Goal: Task Accomplishment & Management: Use online tool/utility

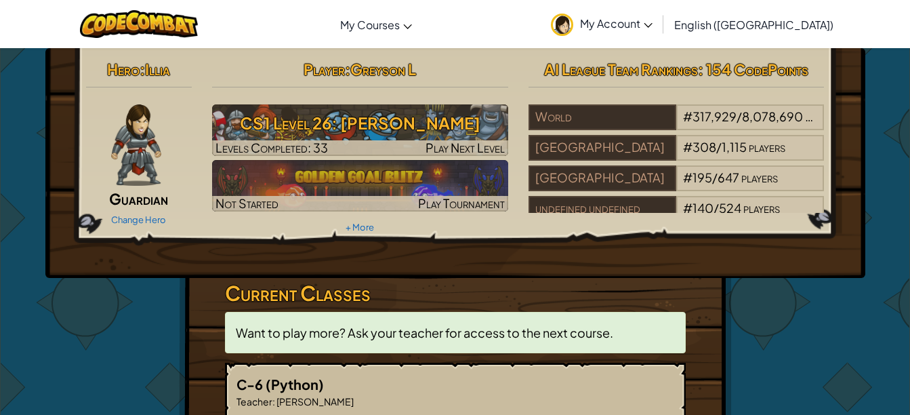
click at [398, 127] on h3 "CS1 Level 26: [PERSON_NAME]" at bounding box center [360, 123] width 296 height 30
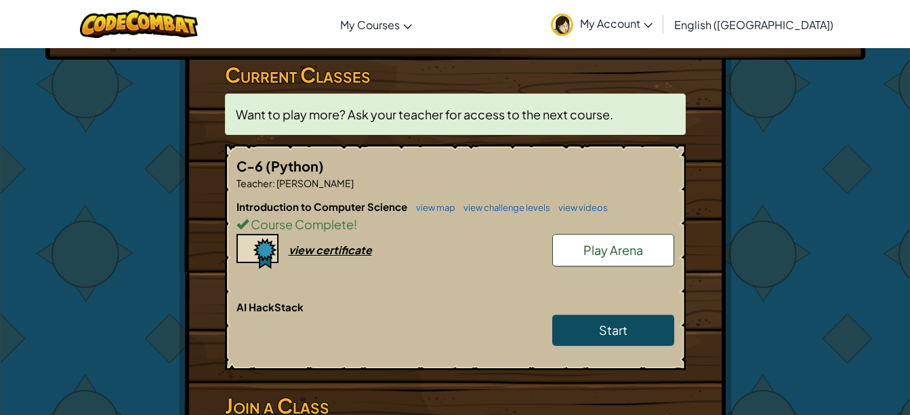
scroll to position [226, 0]
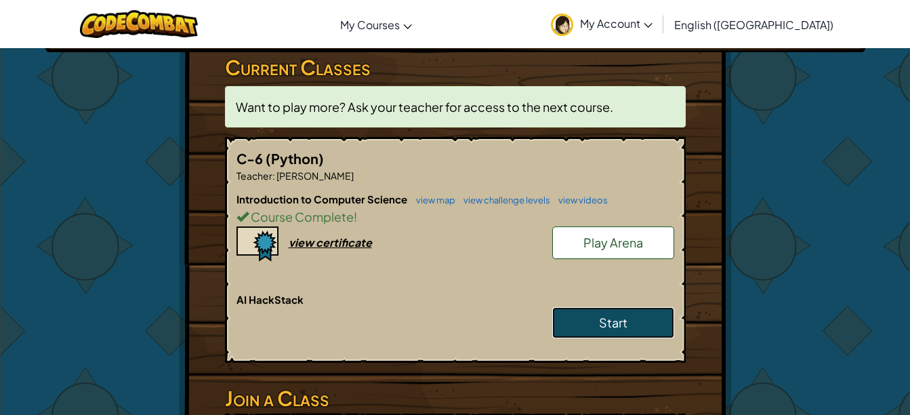
click at [647, 320] on link "Start" at bounding box center [613, 322] width 122 height 31
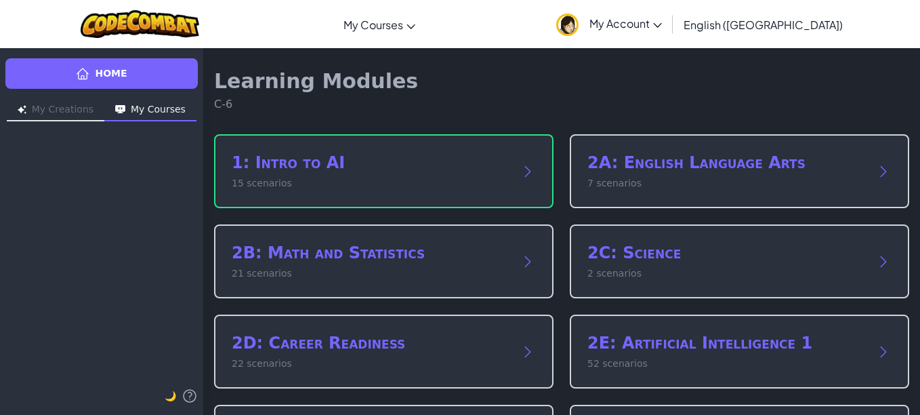
click at [369, 144] on div "1: Intro to AI 15 scenarios" at bounding box center [383, 171] width 339 height 74
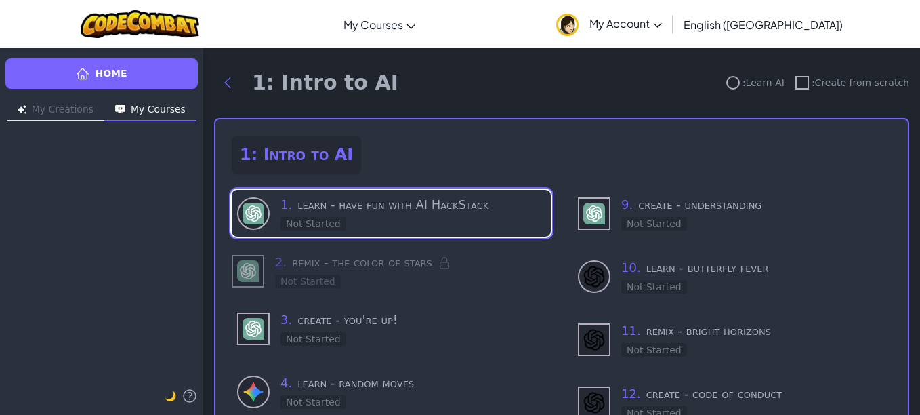
click at [446, 225] on div "1 . learn - have fun with AI HackStack Not Started" at bounding box center [412, 213] width 265 height 36
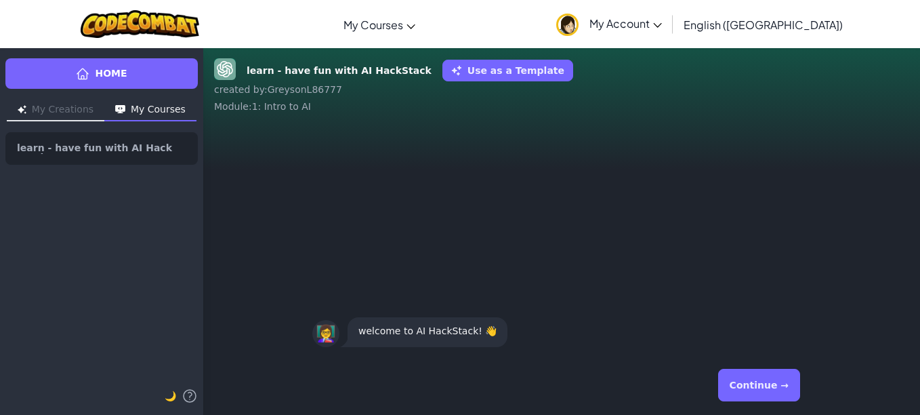
click at [755, 390] on button "Continue →" at bounding box center [759, 385] width 82 height 33
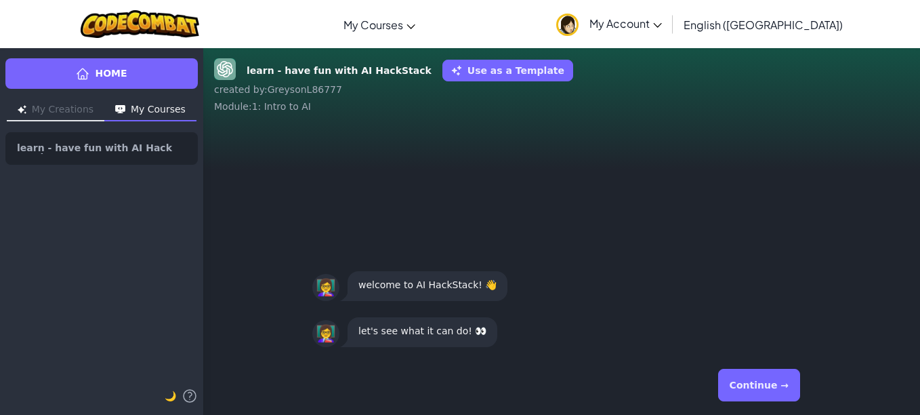
click at [753, 381] on button "Continue →" at bounding box center [759, 385] width 82 height 33
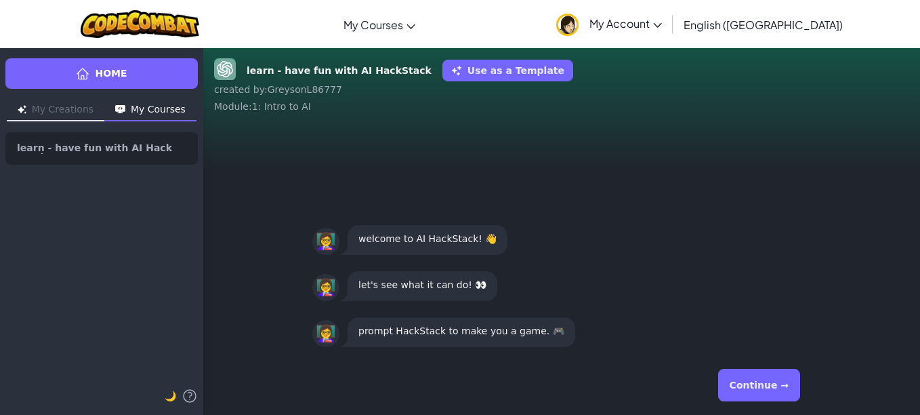
click at [753, 381] on button "Continue →" at bounding box center [759, 385] width 82 height 33
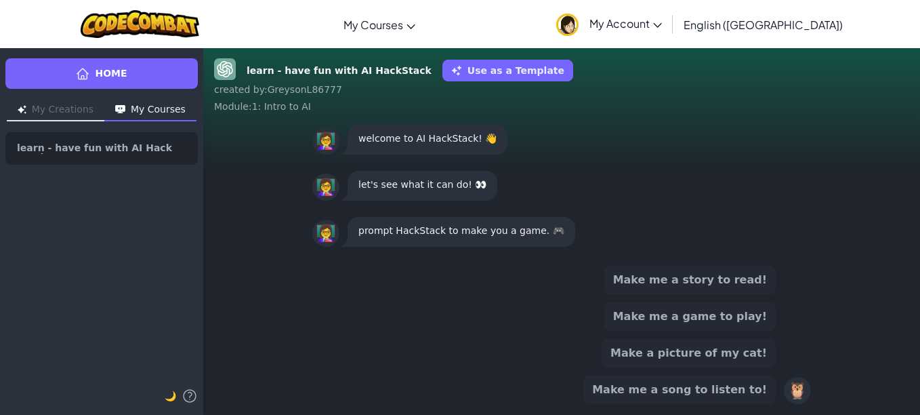
click at [682, 314] on button "Make me a game to play!" at bounding box center [689, 316] width 171 height 28
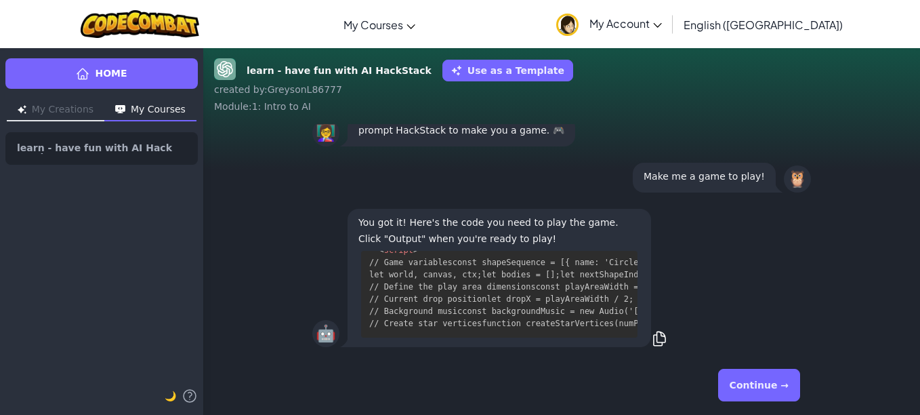
scroll to position [2091, 0]
click at [726, 390] on div "Continue →" at bounding box center [561, 384] width 499 height 49
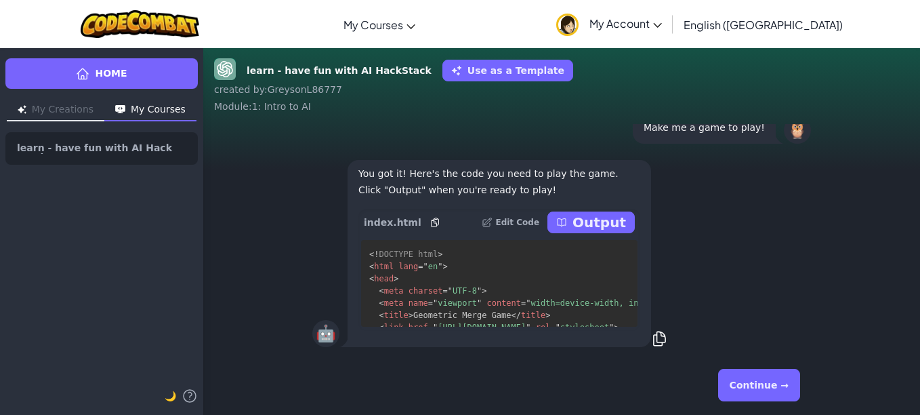
click at [768, 386] on button "Continue →" at bounding box center [759, 385] width 82 height 33
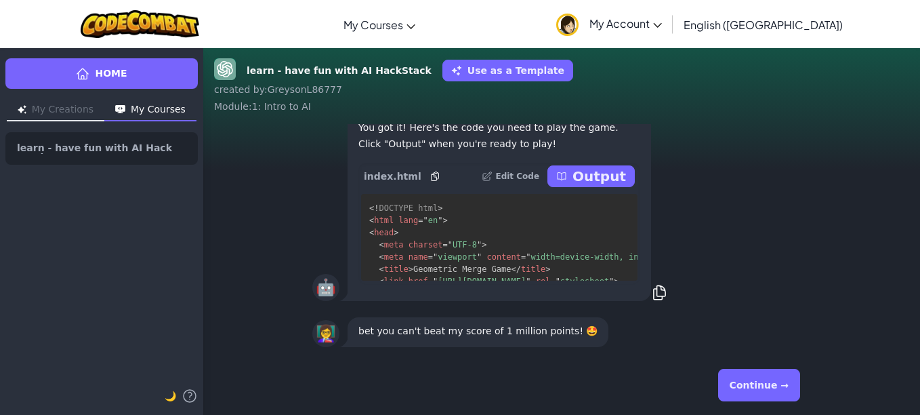
click at [732, 377] on button "Continue →" at bounding box center [759, 385] width 82 height 33
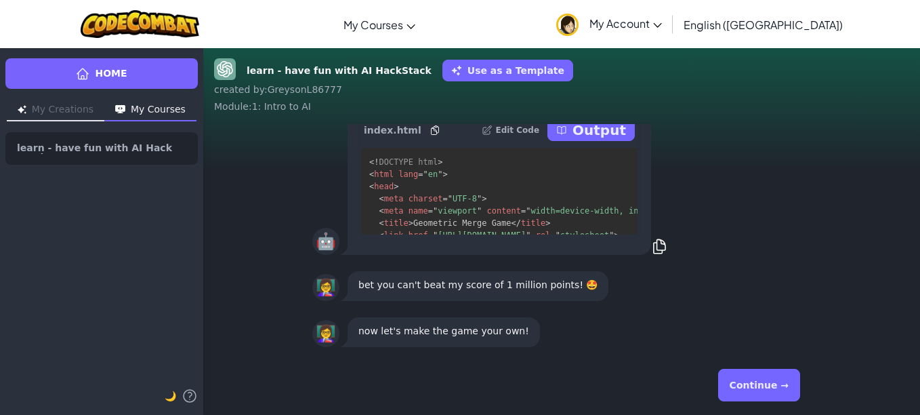
click at [738, 382] on button "Continue →" at bounding box center [759, 385] width 82 height 33
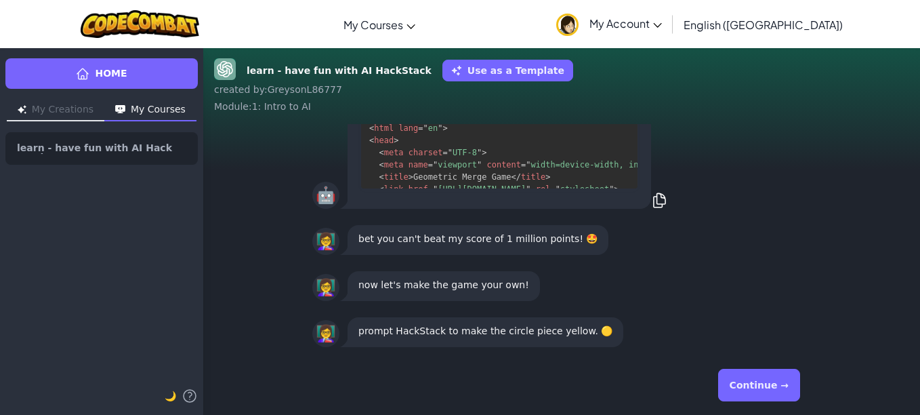
click at [738, 382] on button "Continue →" at bounding box center [759, 385] width 82 height 33
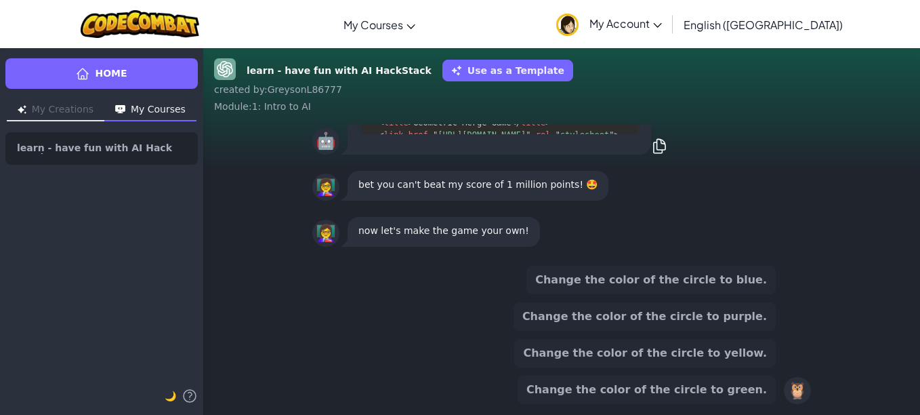
click at [746, 383] on button "Change the color of the circle to green." at bounding box center [647, 389] width 258 height 28
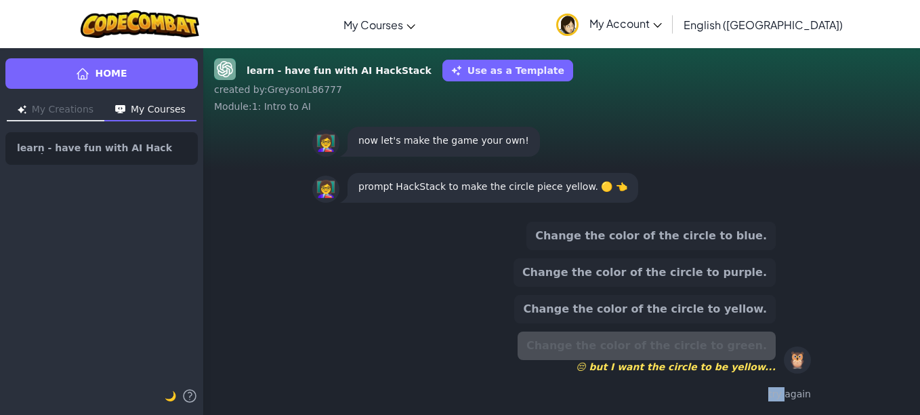
click at [746, 383] on div "Change the color of the circle to blue. Change the color of the circle to purpl…" at bounding box center [561, 312] width 499 height 193
drag, startPoint x: 746, startPoint y: 383, endPoint x: 645, endPoint y: 369, distance: 102.0
click at [645, 369] on span "😔 but I want the circle to be yellow..." at bounding box center [647, 367] width 258 height 14
drag, startPoint x: 602, startPoint y: 367, endPoint x: 764, endPoint y: 355, distance: 162.3
click at [764, 355] on div "Change the color of the circle to green. 😔 but I want the circle to be yellow..." at bounding box center [647, 352] width 258 height 42
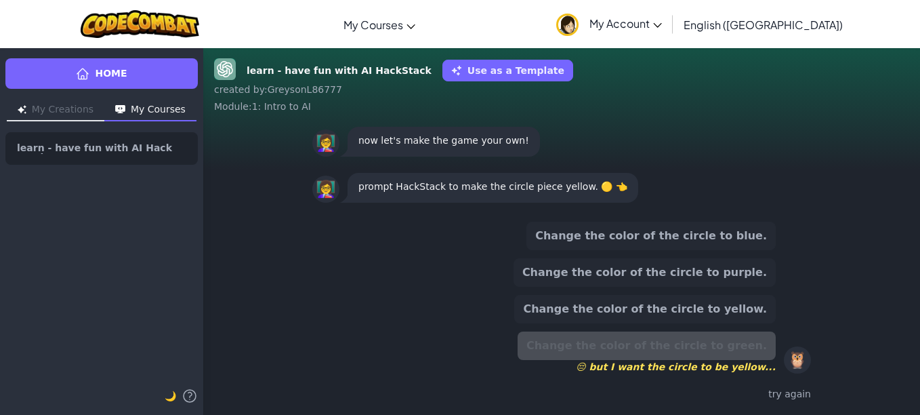
click at [627, 270] on button "Change the color of the circle to purple." at bounding box center [645, 272] width 262 height 28
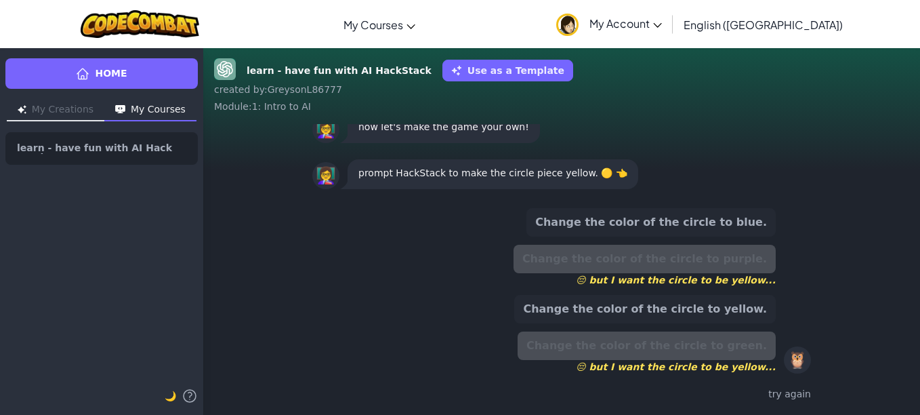
click at [625, 308] on button "Change the color of the circle to yellow." at bounding box center [645, 309] width 262 height 28
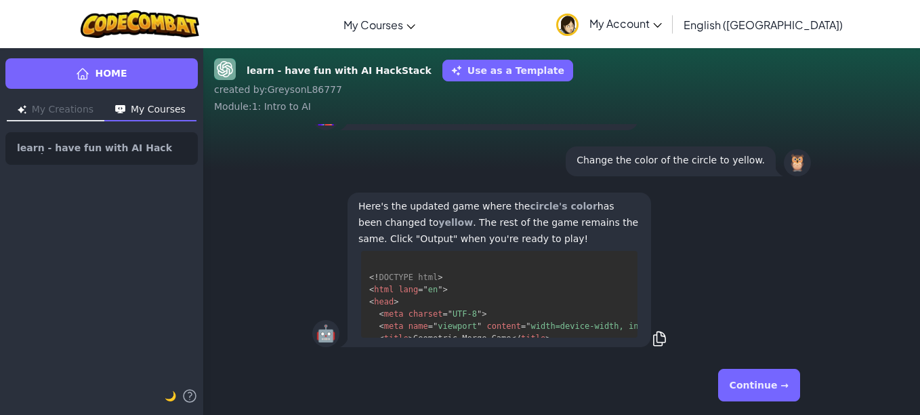
scroll to position [-456, 0]
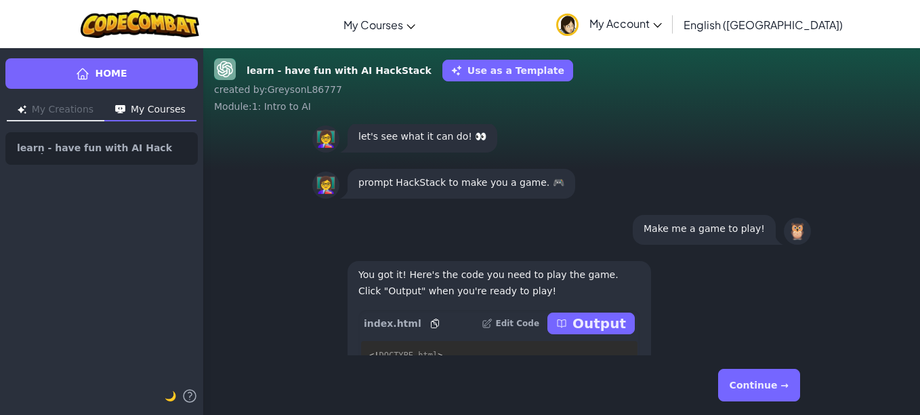
click at [614, 320] on p "Output" at bounding box center [599, 323] width 54 height 19
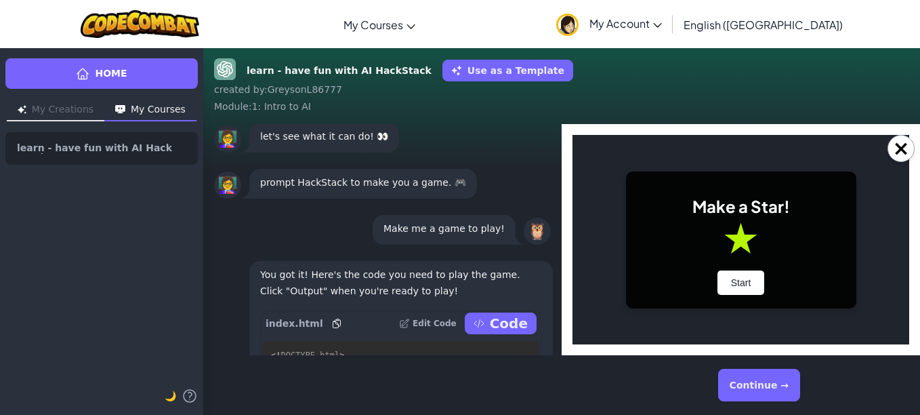
scroll to position [0, 0]
click at [726, 283] on button "Start" at bounding box center [740, 282] width 47 height 24
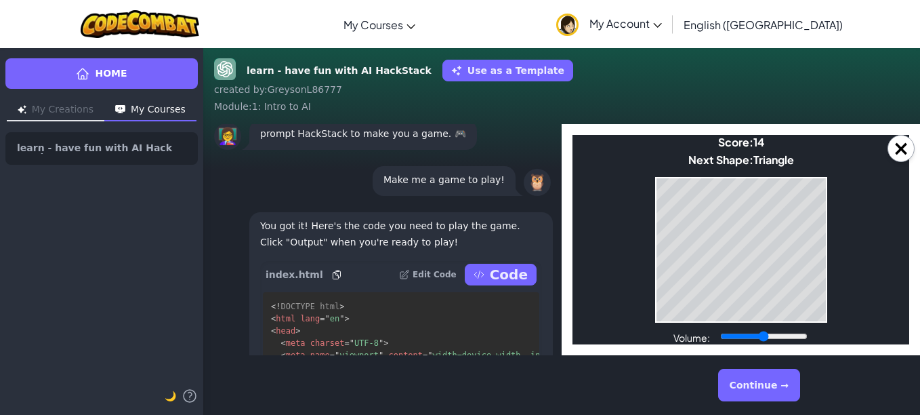
scroll to position [-505, 0]
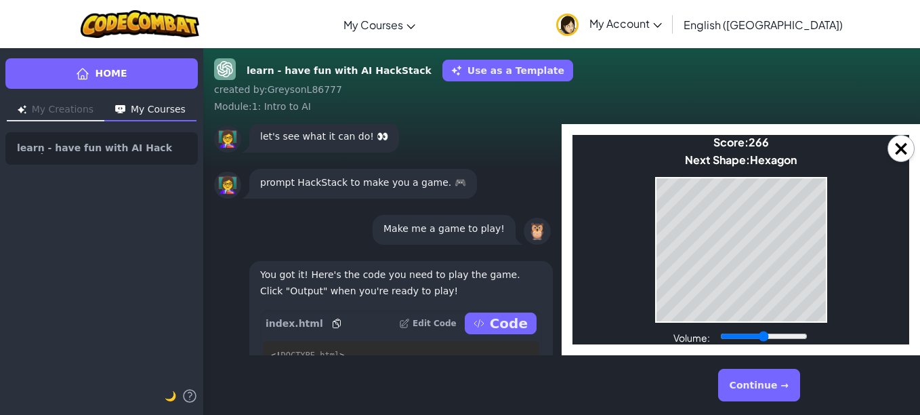
click at [897, 146] on button "×" at bounding box center [901, 148] width 27 height 27
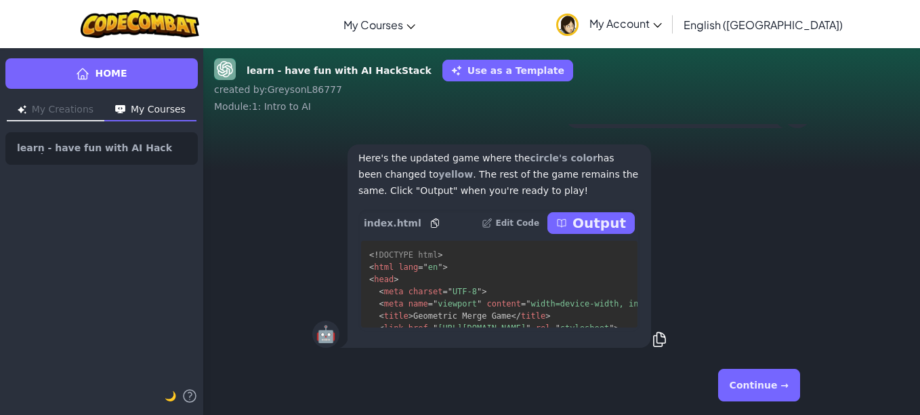
scroll to position [0, 0]
click at [584, 215] on p "Output" at bounding box center [599, 222] width 54 height 19
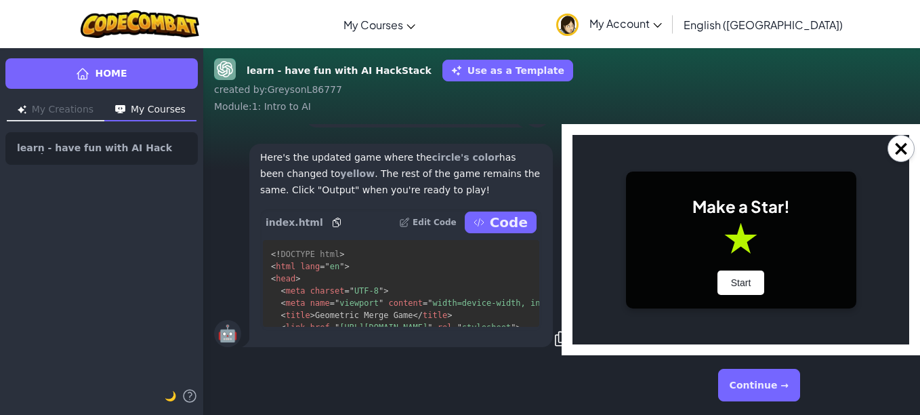
click at [728, 277] on button "Start" at bounding box center [740, 282] width 47 height 24
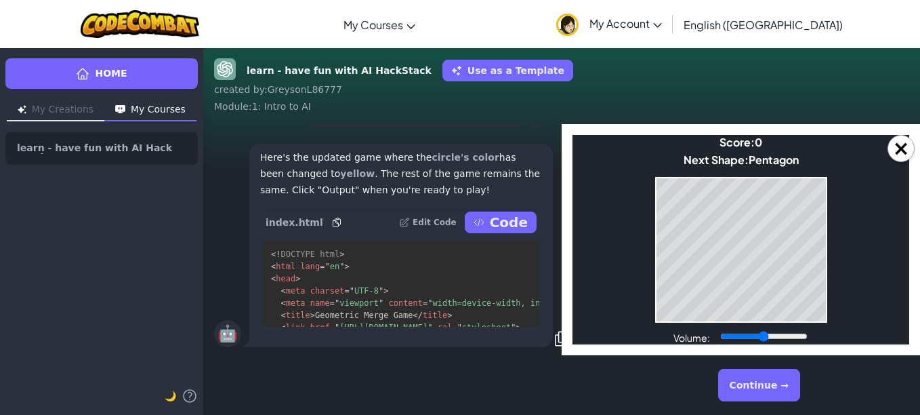
drag, startPoint x: 908, startPoint y: 159, endPoint x: 336, endPoint y: 25, distance: 587.3
click at [908, 159] on button "×" at bounding box center [901, 148] width 27 height 27
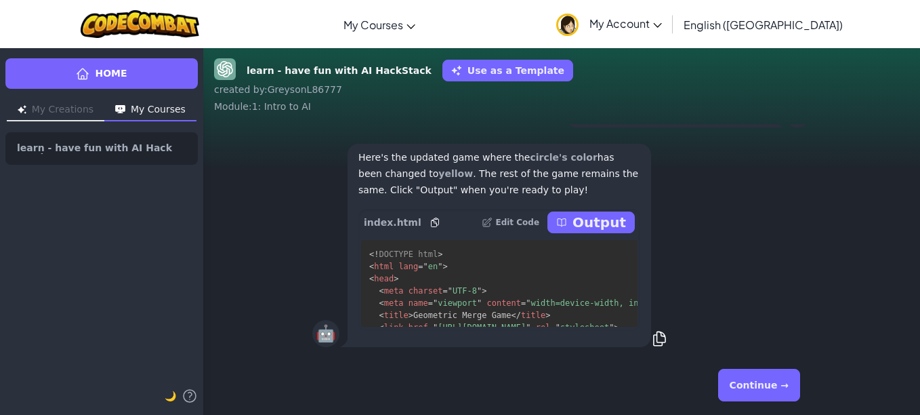
click at [807, 381] on div "Continue →" at bounding box center [561, 384] width 499 height 49
click at [773, 388] on button "Continue →" at bounding box center [759, 385] width 82 height 33
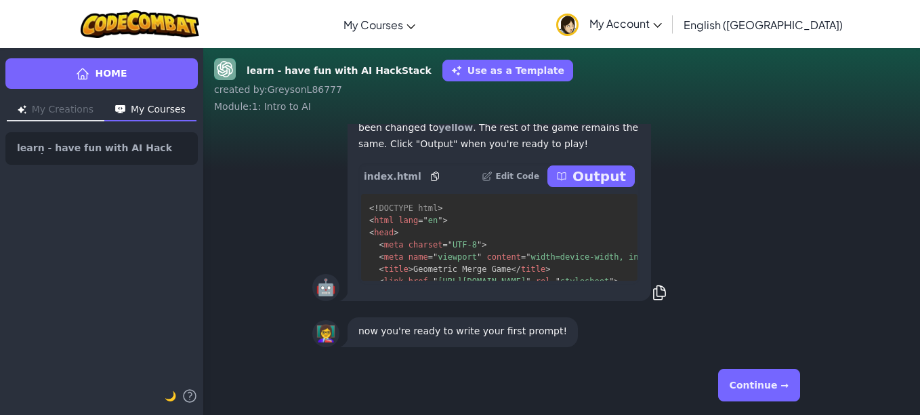
click at [757, 372] on button "Continue →" at bounding box center [759, 385] width 82 height 33
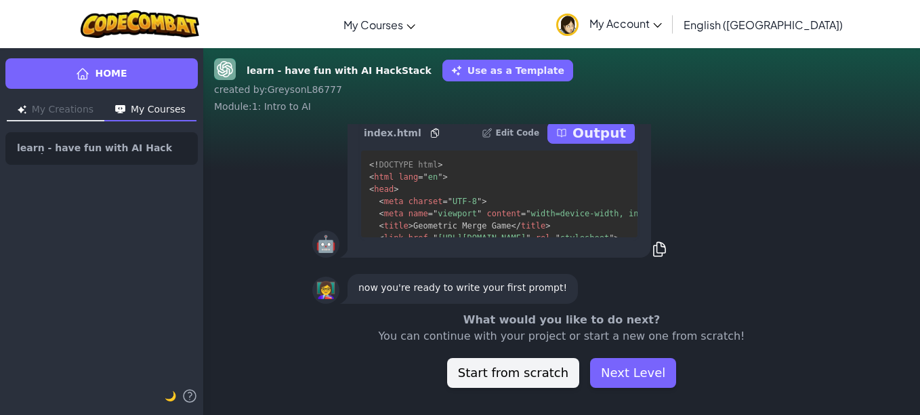
click at [559, 369] on button "Start from scratch" at bounding box center [513, 373] width 132 height 30
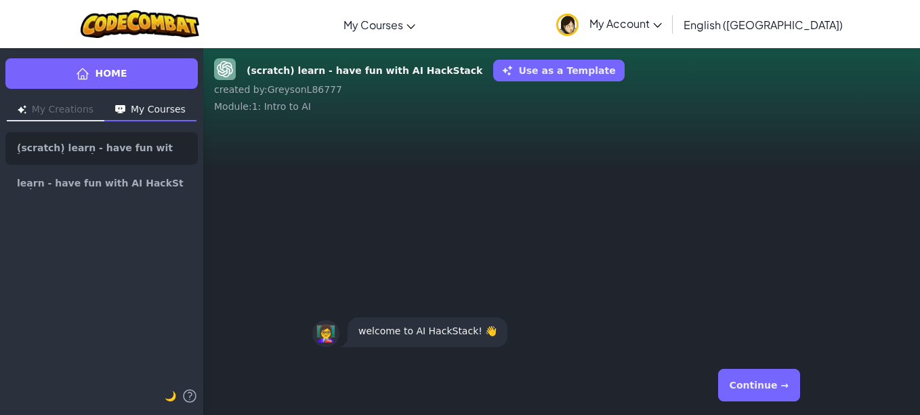
click at [766, 386] on button "Continue →" at bounding box center [759, 385] width 82 height 33
click at [766, 386] on div "Continue →" at bounding box center [561, 384] width 499 height 49
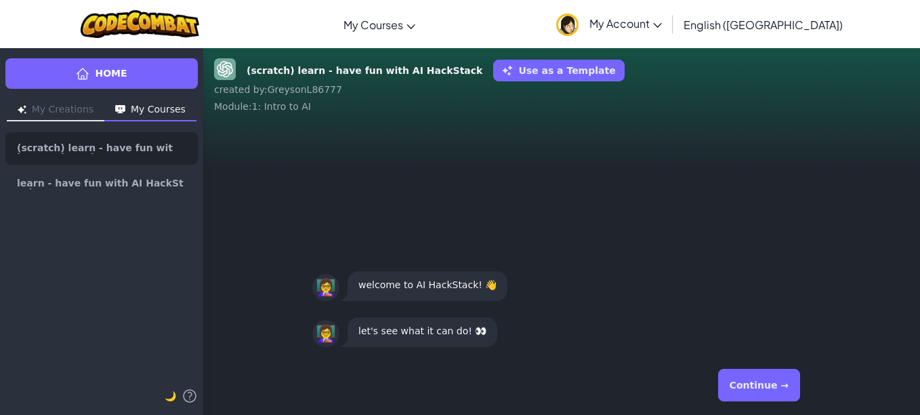
click at [766, 386] on button "Continue →" at bounding box center [759, 385] width 82 height 33
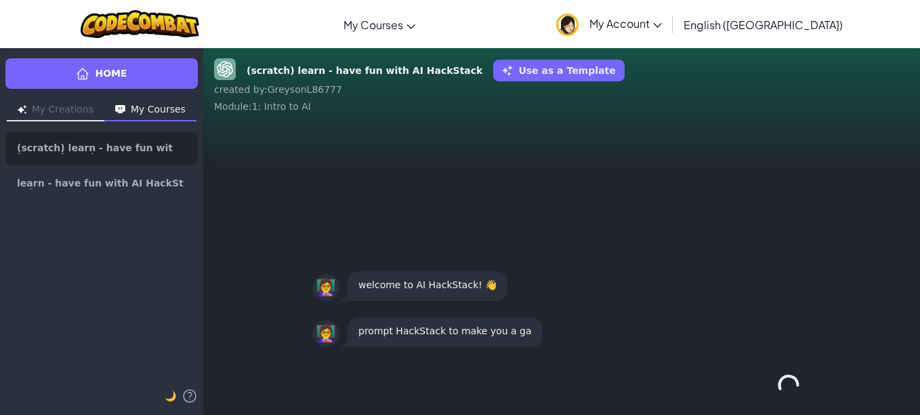
click at [766, 386] on div "Continue →" at bounding box center [561, 384] width 499 height 49
click at [777, 386] on button "Continue →" at bounding box center [788, 385] width 23 height 33
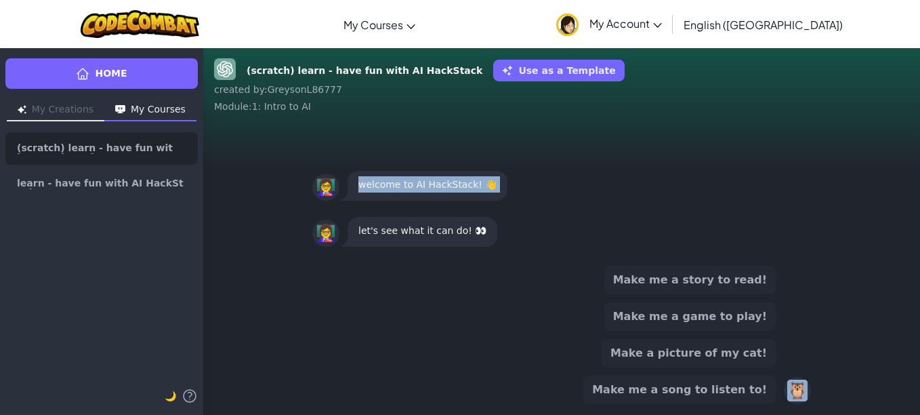
click at [766, 386] on button "Make me a song to listen to!" at bounding box center [679, 389] width 192 height 28
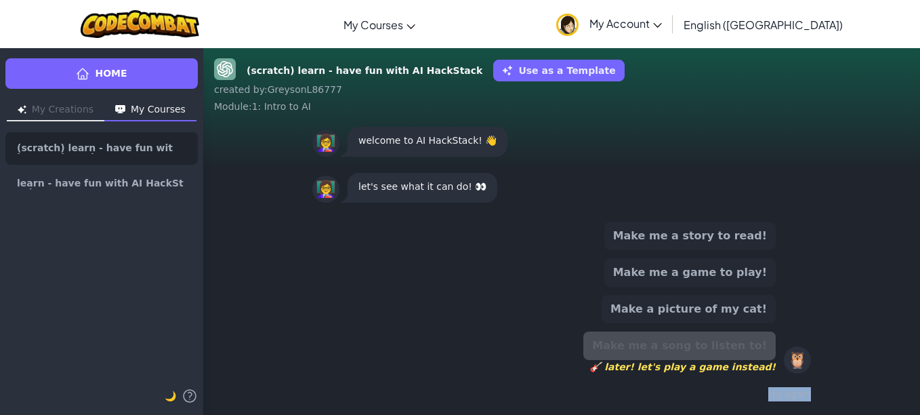
click at [766, 386] on div "try again" at bounding box center [561, 394] width 499 height 20
drag, startPoint x: 766, startPoint y: 386, endPoint x: 734, endPoint y: 381, distance: 33.0
click at [734, 381] on div "Make me a story to read! Make me a game to play! Make a picture of my cat! Make…" at bounding box center [561, 312] width 499 height 193
click at [804, 400] on div "try again" at bounding box center [561, 394] width 499 height 20
click at [665, 276] on button "Make me a game to play!" at bounding box center [689, 272] width 171 height 28
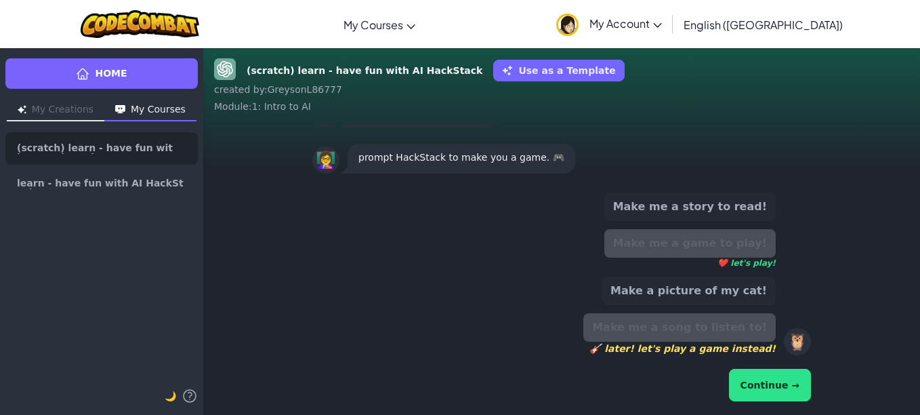
click at [783, 379] on button "Continue →" at bounding box center [770, 385] width 82 height 33
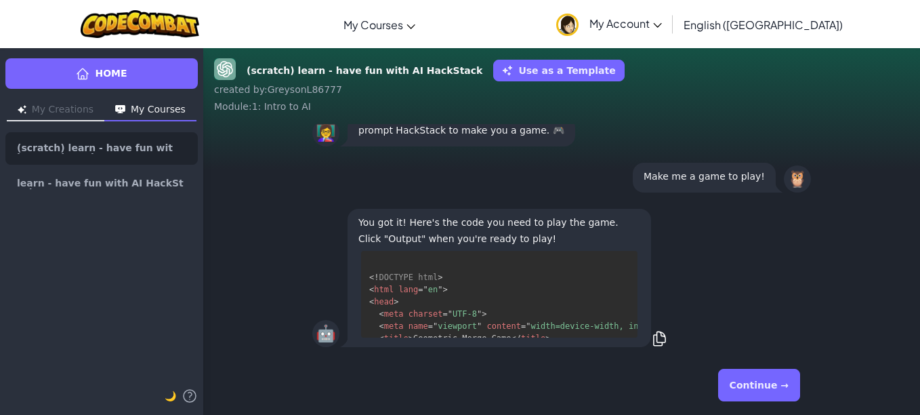
click at [753, 392] on button "Continue →" at bounding box center [759, 385] width 82 height 33
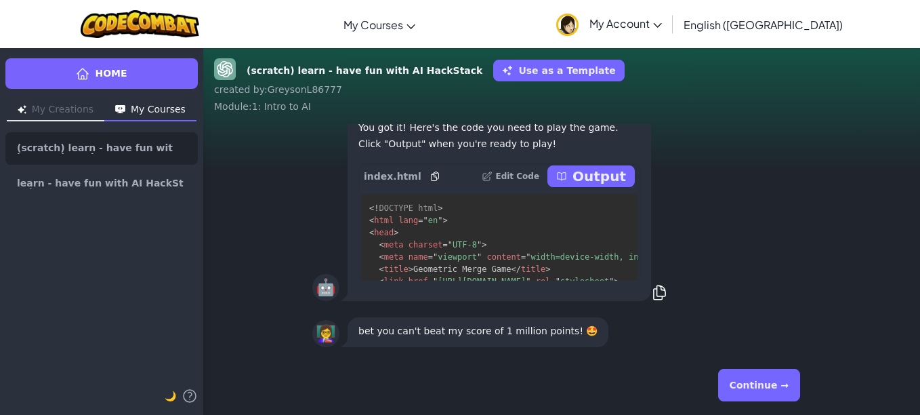
click at [753, 392] on button "Continue →" at bounding box center [759, 385] width 82 height 33
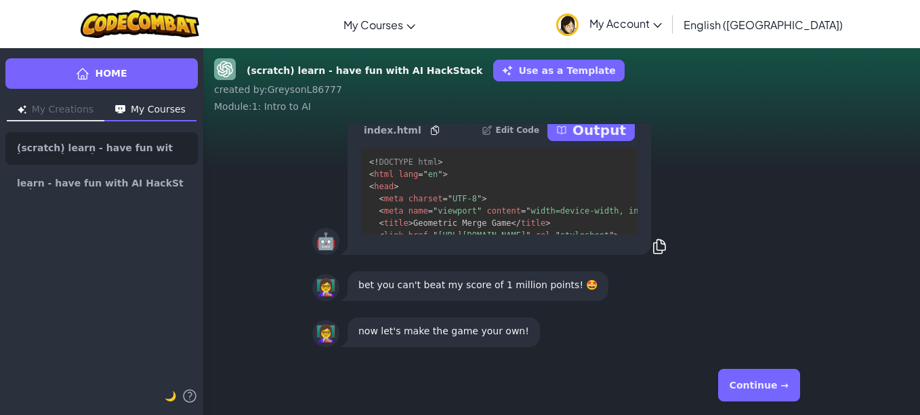
click at [753, 392] on button "Continue →" at bounding box center [759, 385] width 82 height 33
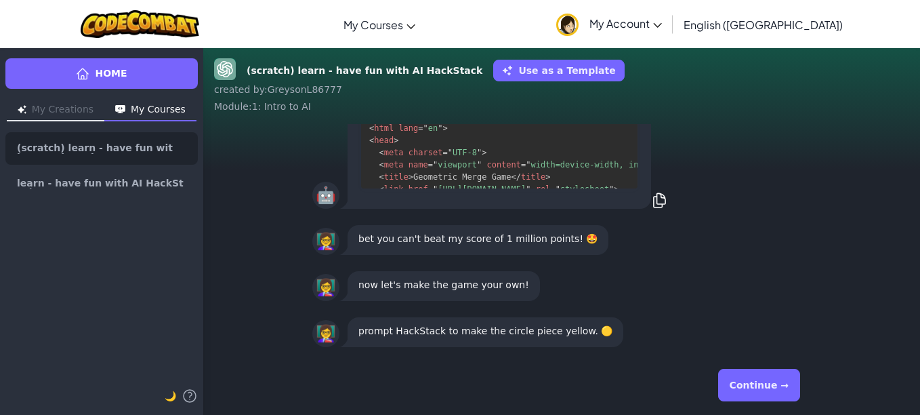
click at [753, 392] on button "Continue →" at bounding box center [759, 385] width 82 height 33
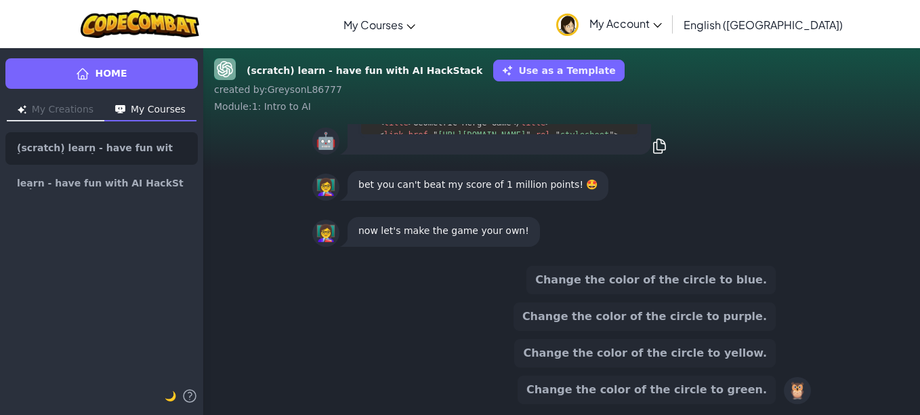
click at [715, 350] on button "Change the color of the circle to yellow." at bounding box center [645, 353] width 262 height 28
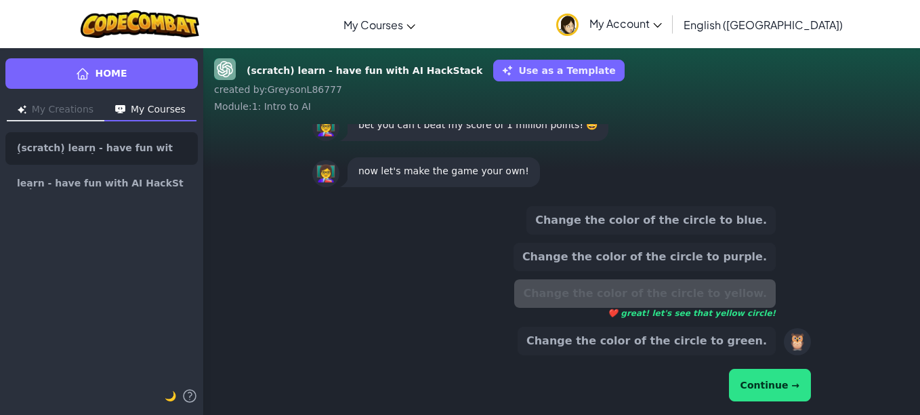
click at [782, 387] on button "Continue →" at bounding box center [770, 385] width 82 height 33
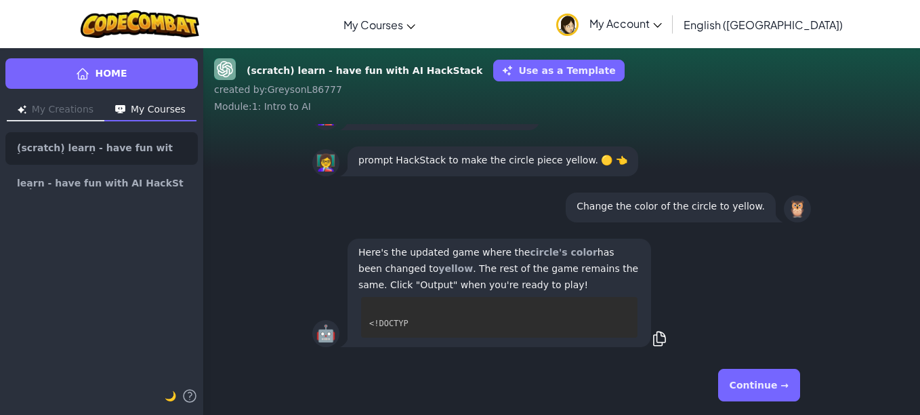
click at [782, 387] on button "Continue →" at bounding box center [759, 385] width 82 height 33
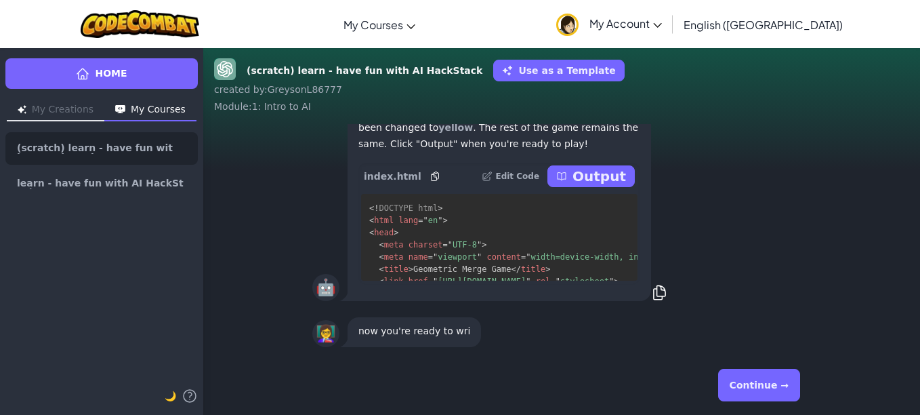
click at [782, 391] on button "Continue →" at bounding box center [759, 385] width 82 height 33
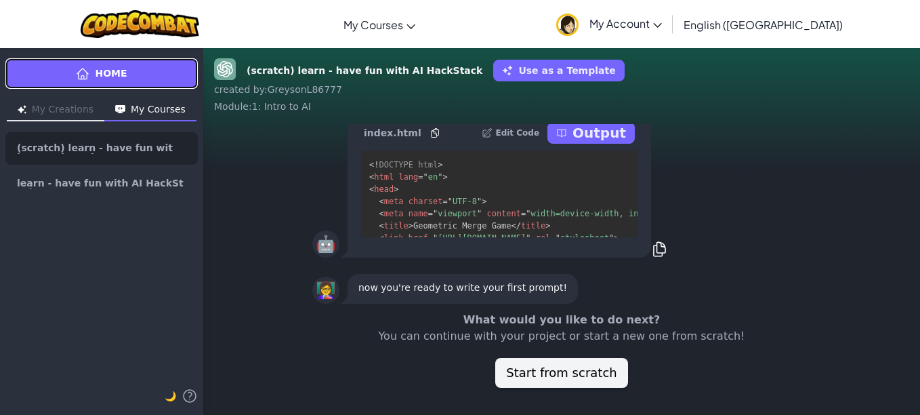
click at [39, 76] on link "Home" at bounding box center [101, 73] width 192 height 30
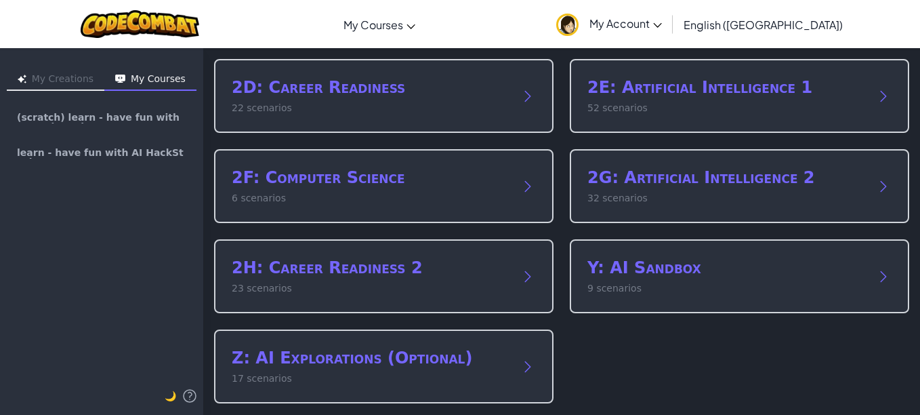
scroll to position [266, 0]
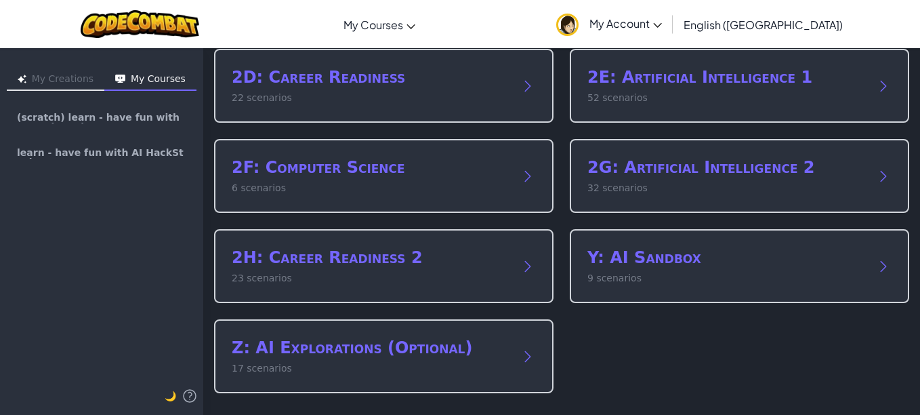
click at [875, 266] on icon at bounding box center [883, 266] width 16 height 16
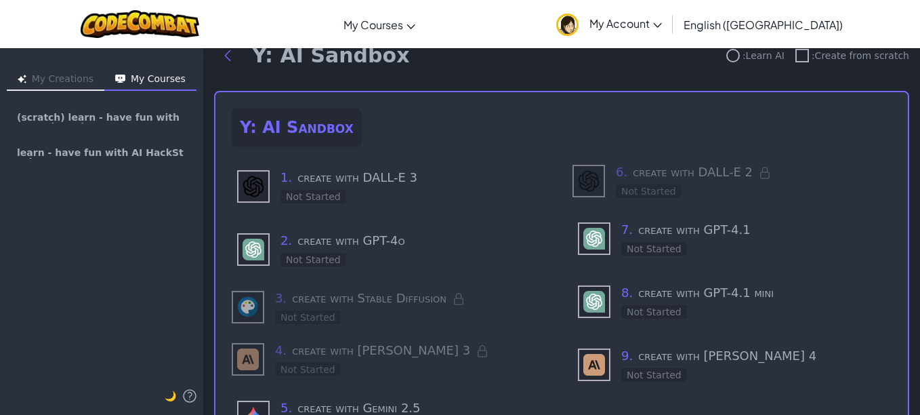
scroll to position [28, 0]
click at [355, 232] on h3 "2 . create with GPT-4o" at bounding box center [412, 239] width 265 height 19
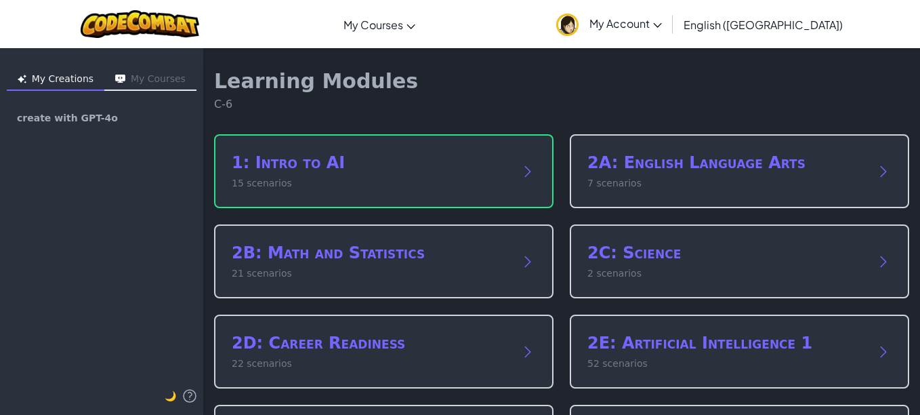
scroll to position [238, 0]
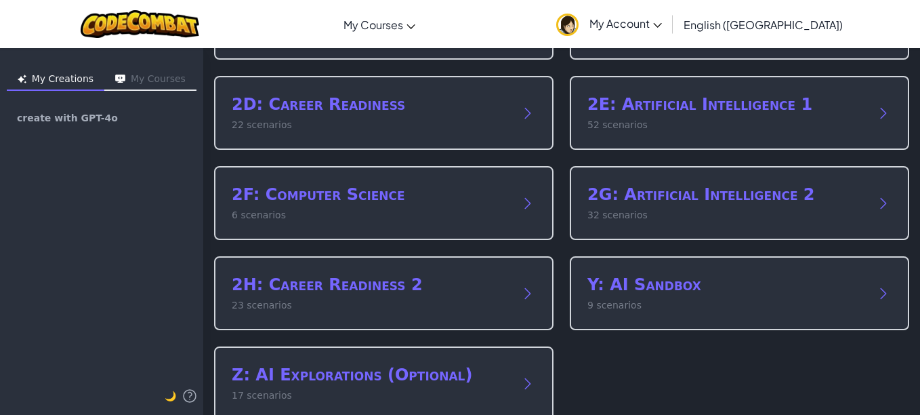
click at [641, 270] on div "Y: AI Sandbox 9 scenarios" at bounding box center [739, 293] width 339 height 74
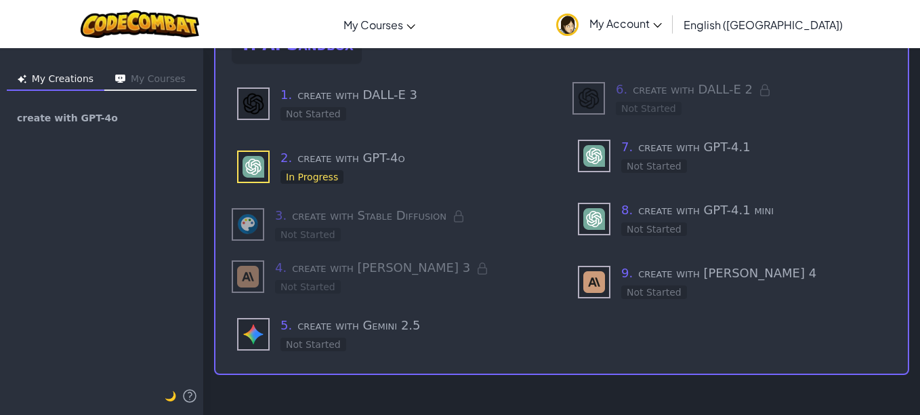
click at [310, 100] on h3 "1 . create with DALL-E 3" at bounding box center [412, 94] width 265 height 19
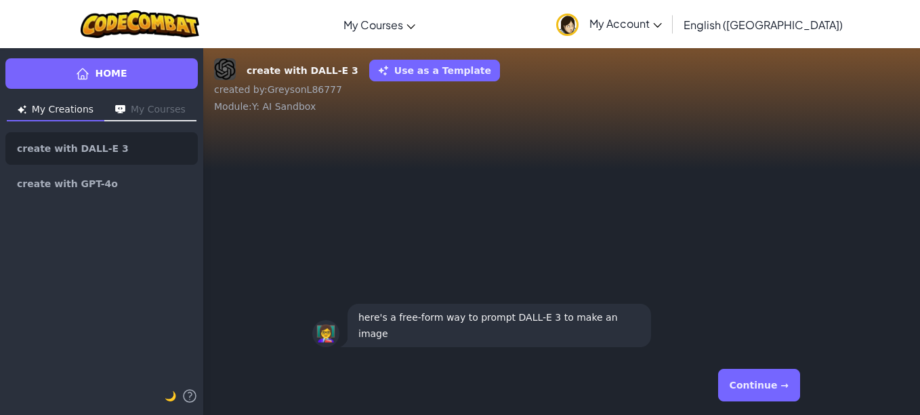
click at [764, 392] on button "Continue →" at bounding box center [759, 385] width 82 height 33
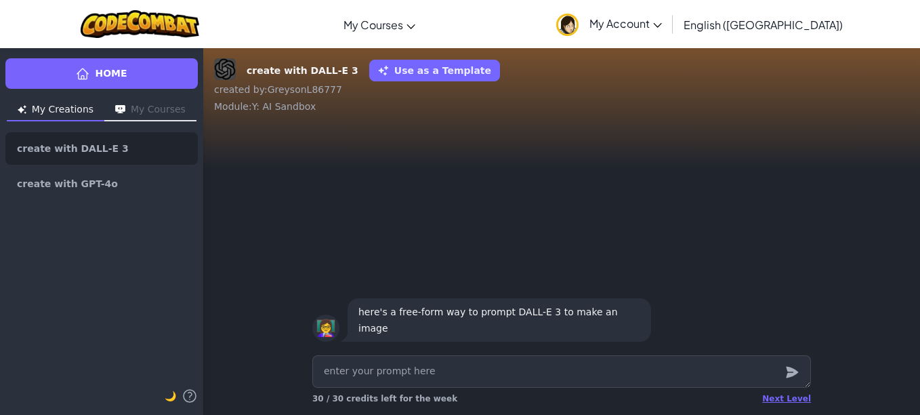
type textarea "x"
type textarea "y"
type textarea "x"
type textarea "ye"
type textarea "x"
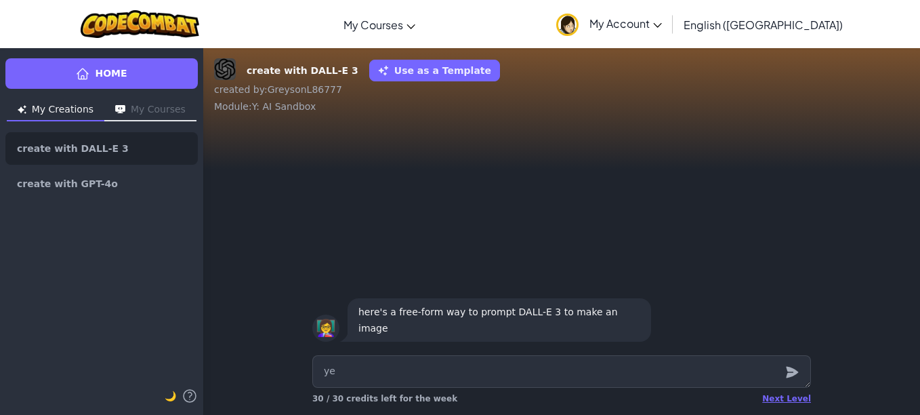
type textarea "yee"
type textarea "x"
type textarea "yeep"
type textarea "x"
type textarea "yeeps"
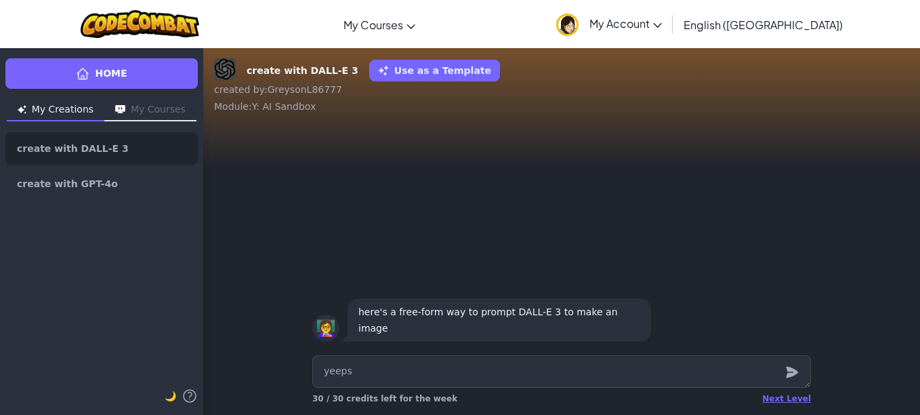
type textarea "x"
type textarea "yeeps"
type textarea "x"
type textarea "yeeps h"
type textarea "x"
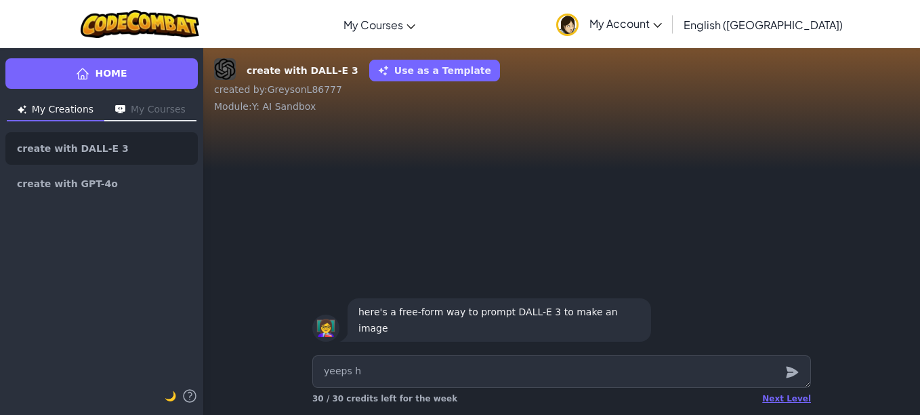
type textarea "yeeps hi"
type textarea "x"
type textarea "yeeps hid"
type textarea "x"
type textarea "yeeps hide"
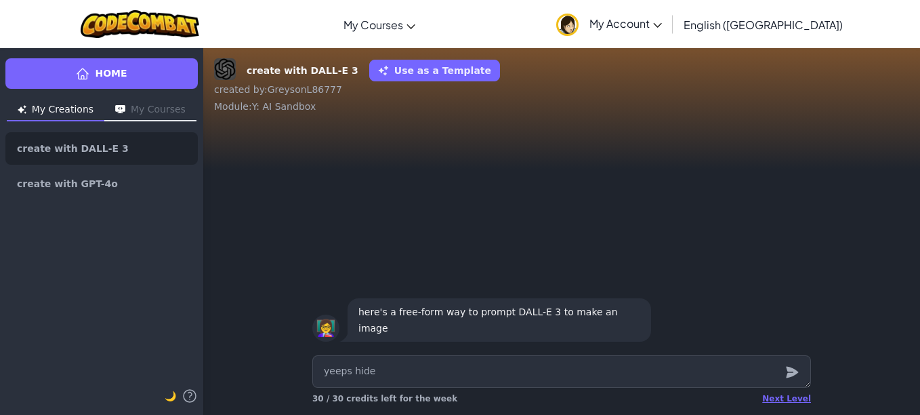
type textarea "x"
type textarea "yeeps hide"
type textarea "x"
type textarea "yeeps hide a"
type textarea "x"
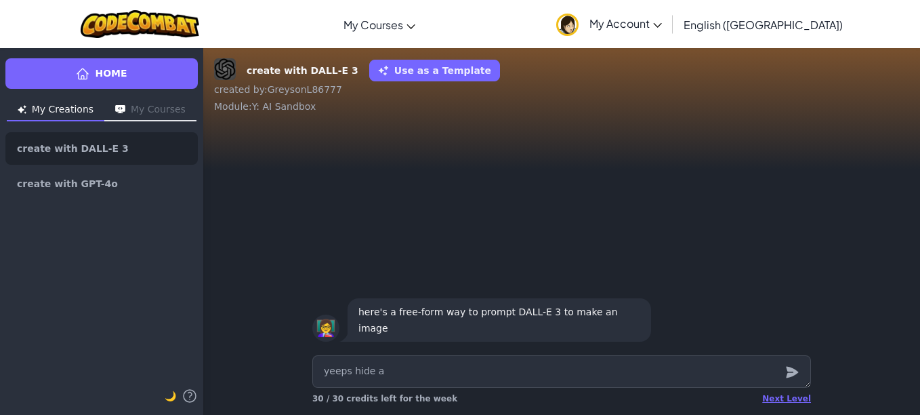
type textarea "yeeps hide a"
type textarea "x"
type textarea "yeeps hide a"
type textarea "x"
type textarea "yeeps hide an"
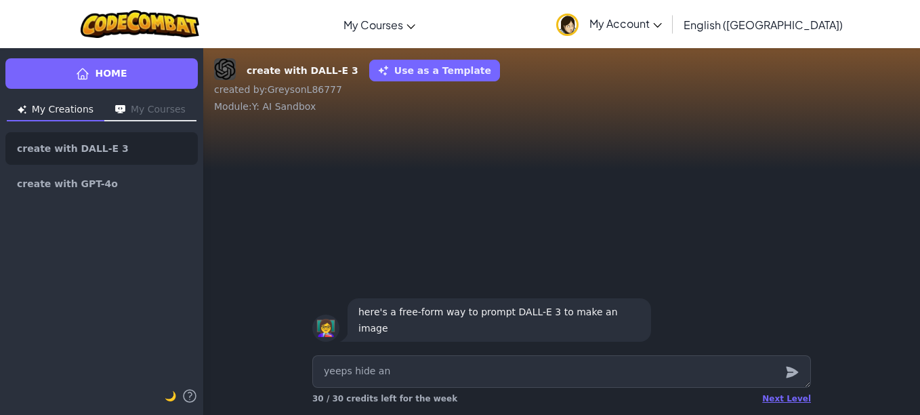
type textarea "x"
type textarea "yeeps hide and"
type textarea "x"
type textarea "yeeps hide and"
type textarea "x"
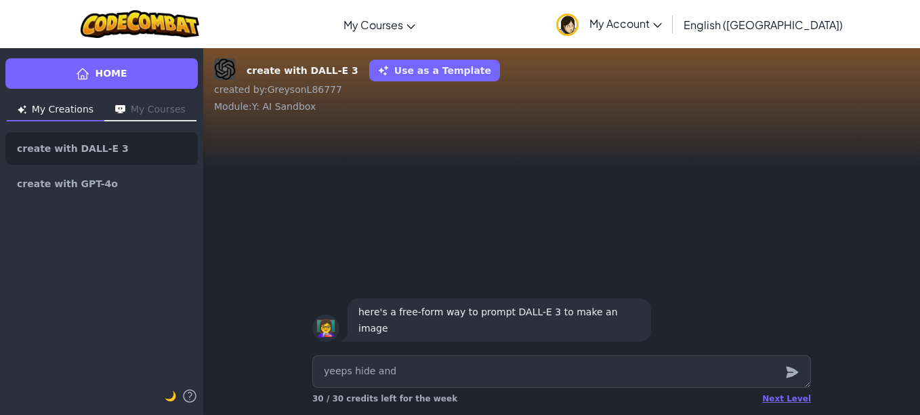
type textarea "yeeps hide and s"
type textarea "x"
type textarea "yeeps hide and se"
type textarea "x"
type textarea "yeeps hide and seek"
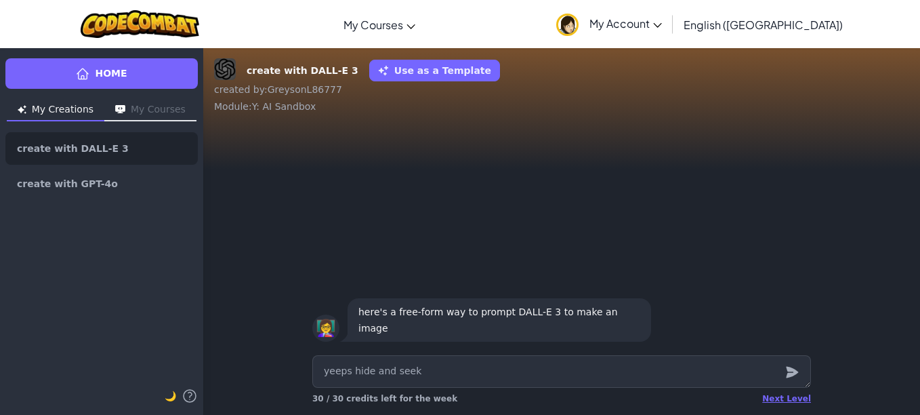
type textarea "x"
type textarea "yeeps hide and seek"
click at [788, 366] on icon "submit" at bounding box center [792, 372] width 15 height 16
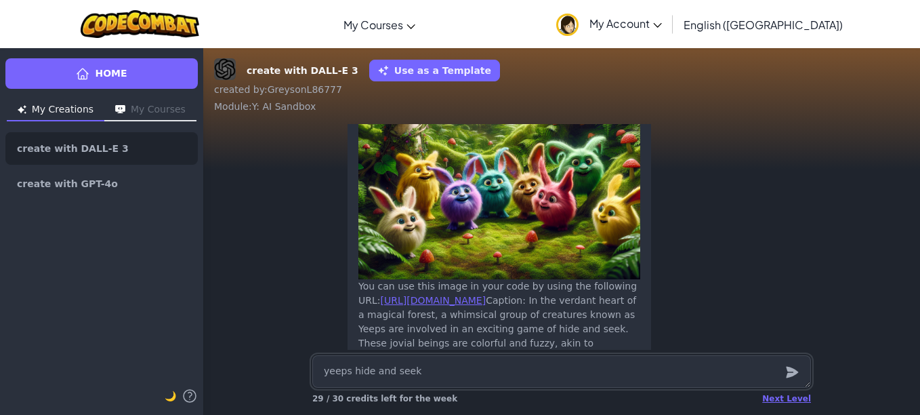
scroll to position [-124, 0]
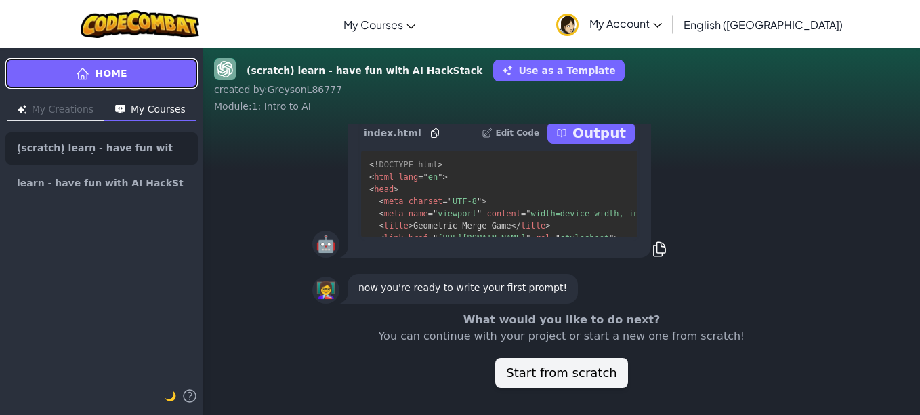
click at [68, 70] on link "Home" at bounding box center [101, 73] width 192 height 30
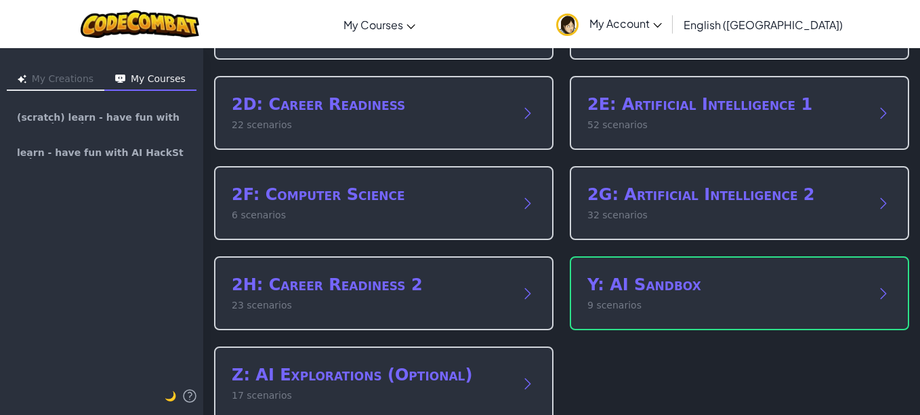
scroll to position [266, 0]
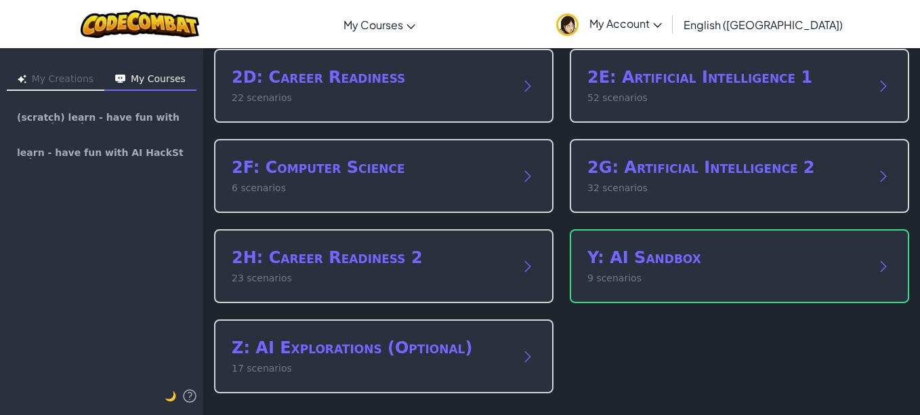
click at [478, 208] on div "2F: Computer Science 6 scenarios" at bounding box center [383, 176] width 339 height 74
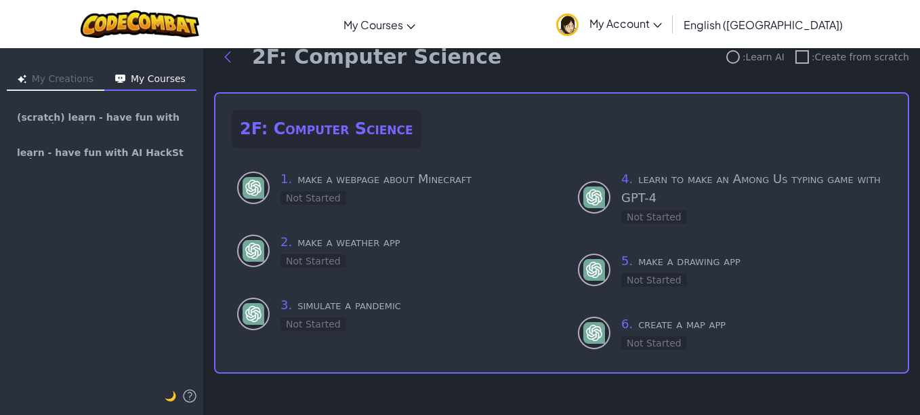
click at [599, 266] on img at bounding box center [594, 270] width 22 height 22
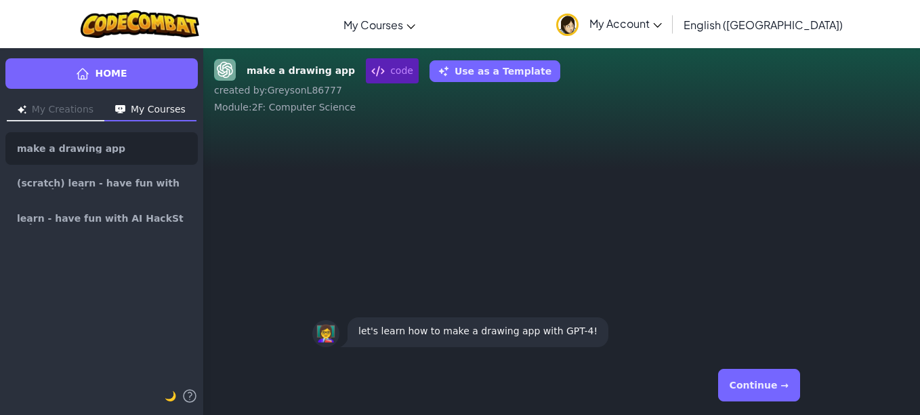
click at [754, 380] on button "Continue →" at bounding box center [759, 385] width 82 height 33
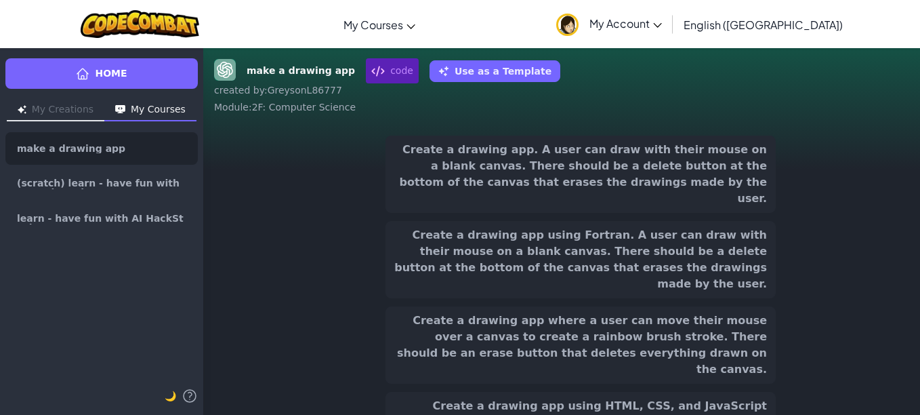
click at [507, 163] on button "Create a drawing app. A user can draw with their mouse on a blank canvas. There…" at bounding box center [581, 174] width 390 height 77
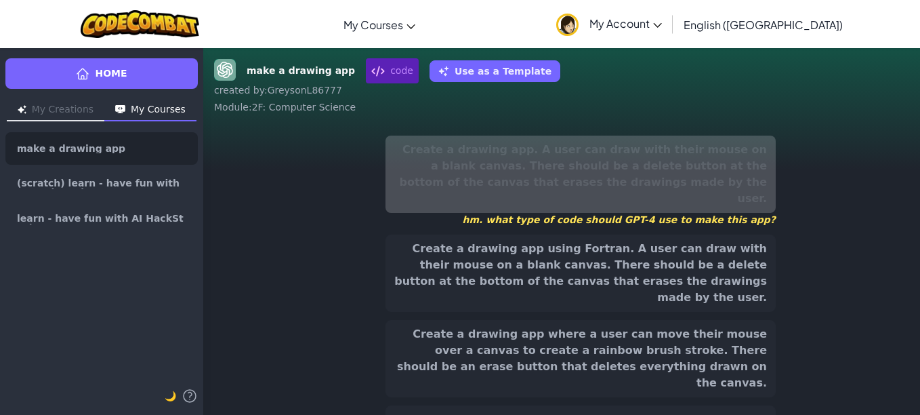
click at [587, 243] on button "Create a drawing app using Fortran. A user can draw with their mouse on a blank…" at bounding box center [581, 272] width 390 height 77
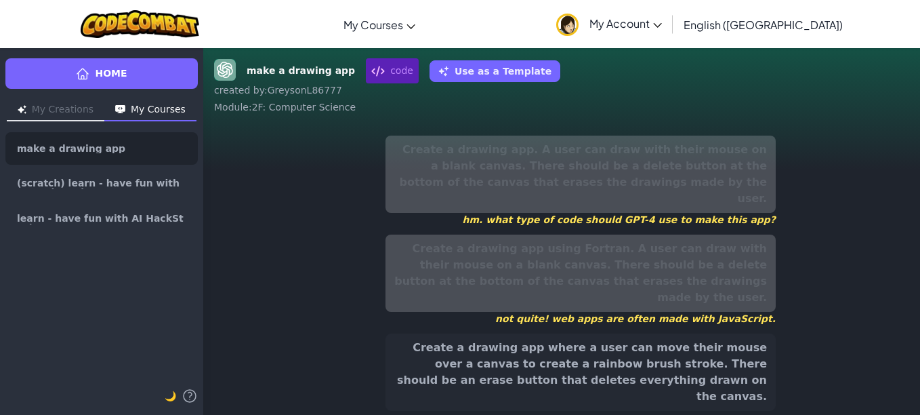
click at [601, 333] on button "Create a drawing app where a user can move their mouse over a canvas to create …" at bounding box center [581, 371] width 390 height 77
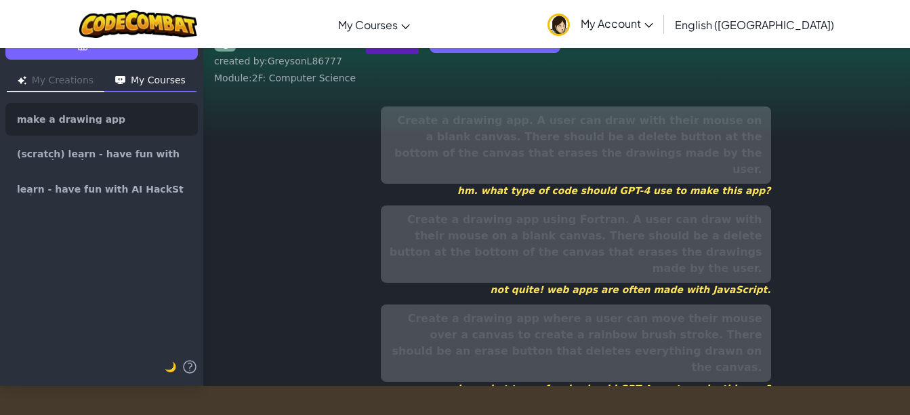
scroll to position [30, 0]
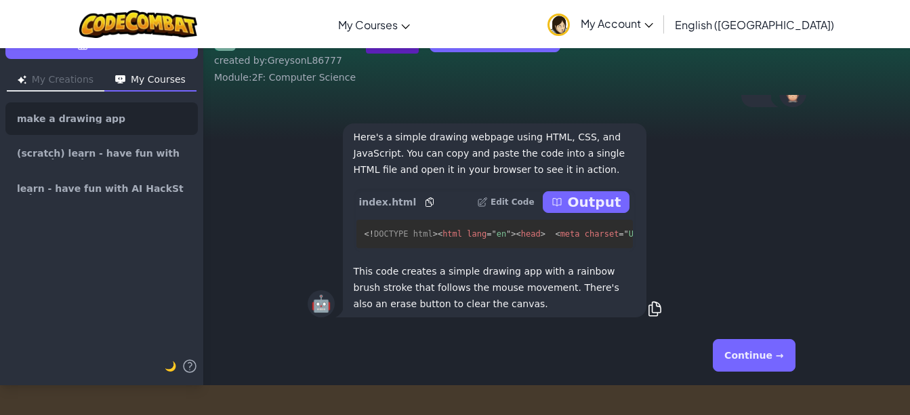
click at [571, 173] on div "Here's a simple drawing webpage using HTML, CSS, and JavaScript. You can copy a…" at bounding box center [495, 220] width 304 height 194
click at [572, 188] on div "index.html Edit Code Output" at bounding box center [495, 201] width 282 height 27
click at [568, 193] on div "Here's a simple drawing webpage using HTML, CSS, and JavaScript. You can copy a…" at bounding box center [495, 220] width 304 height 194
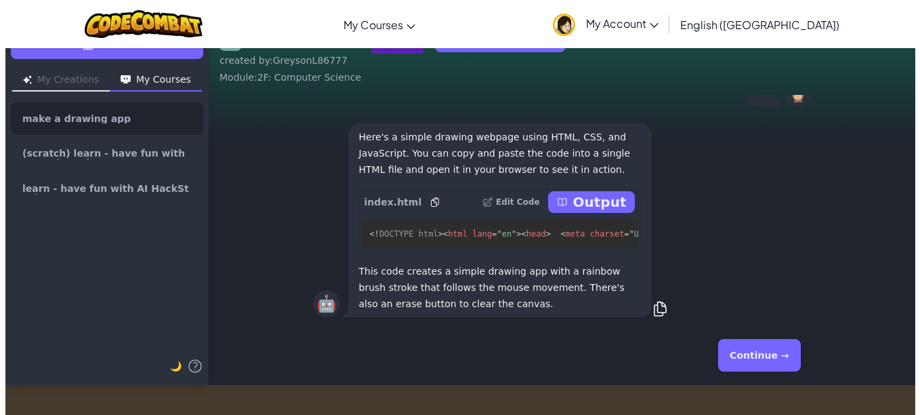
scroll to position [0, 0]
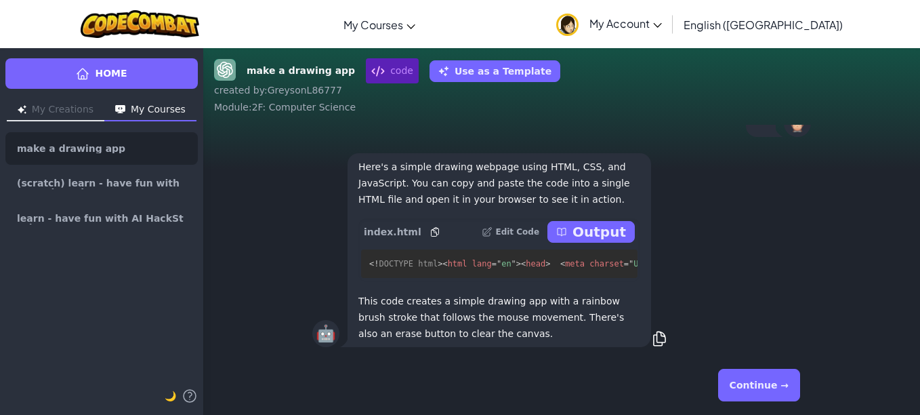
click at [572, 224] on button "Output" at bounding box center [590, 232] width 87 height 22
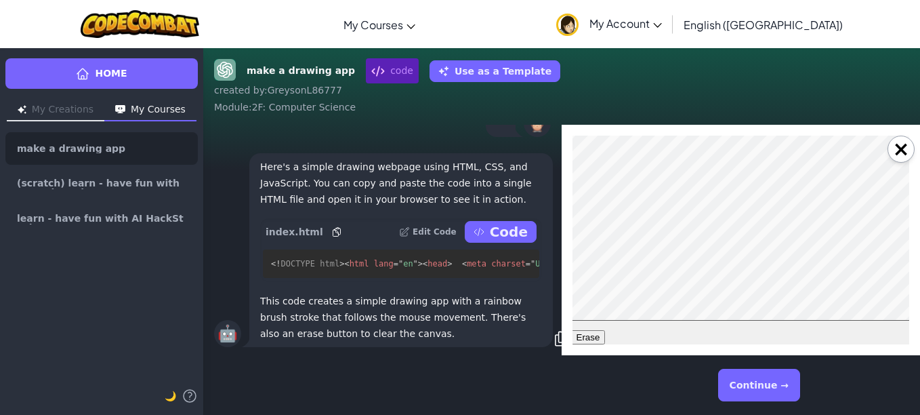
scroll to position [20, 7]
click at [583, 330] on button "Erase" at bounding box center [586, 337] width 35 height 14
click at [755, 316] on div "Erase" at bounding box center [739, 230] width 340 height 228
click at [896, 154] on button "×" at bounding box center [901, 149] width 27 height 27
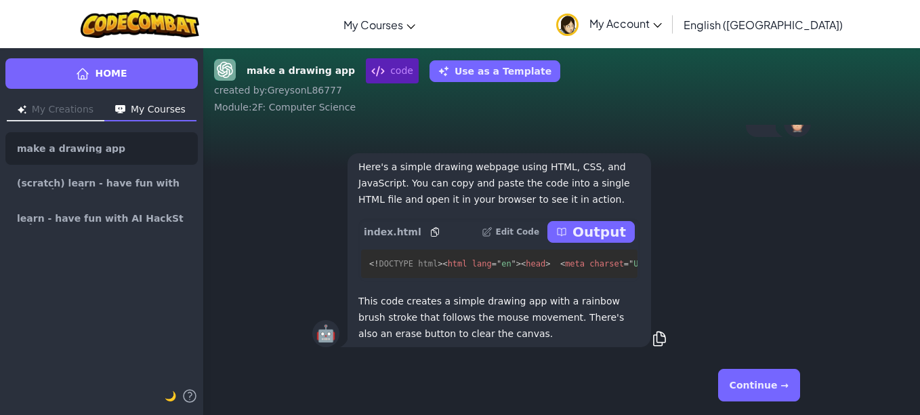
click at [751, 190] on div "🤖 Here's a simple drawing webpage using HTML, CSS, and JavaScript. You can copy…" at bounding box center [561, 249] width 499 height 199
click at [773, 96] on div "make a drawing app code Use as a Template created by : GreysonL86777 Module : 2…" at bounding box center [561, 86] width 695 height 56
click at [778, 374] on button "Continue →" at bounding box center [759, 385] width 82 height 33
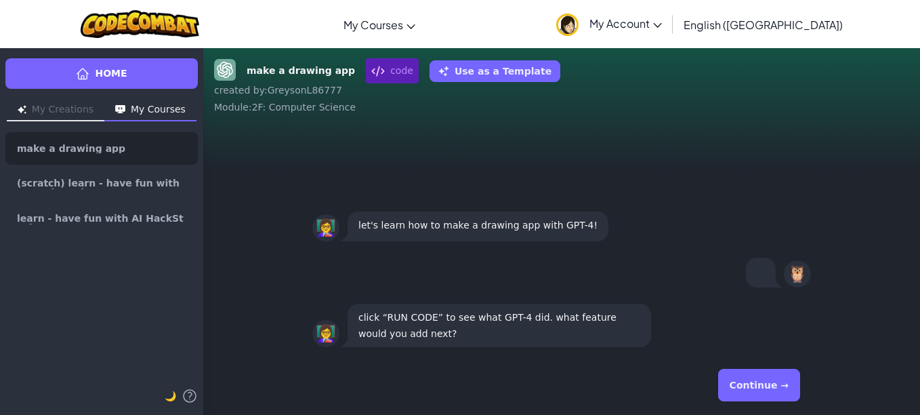
click at [774, 387] on button "Continue →" at bounding box center [759, 385] width 82 height 33
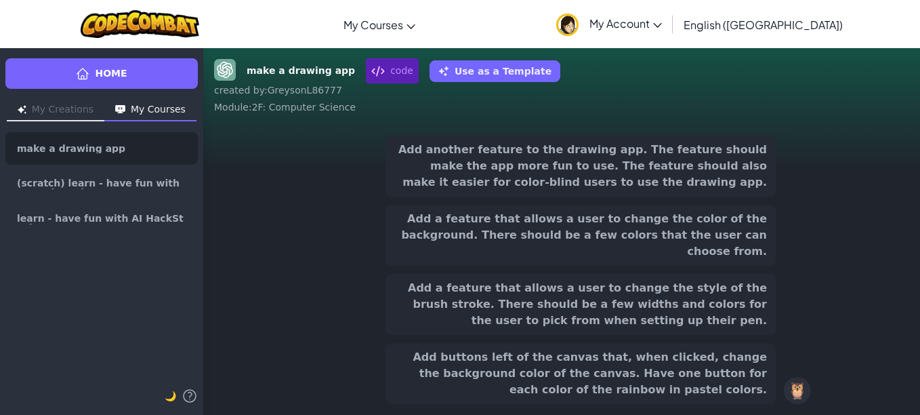
click at [745, 304] on button "Add a feature that allows a user to change the style of the brush stroke. There…" at bounding box center [581, 304] width 390 height 61
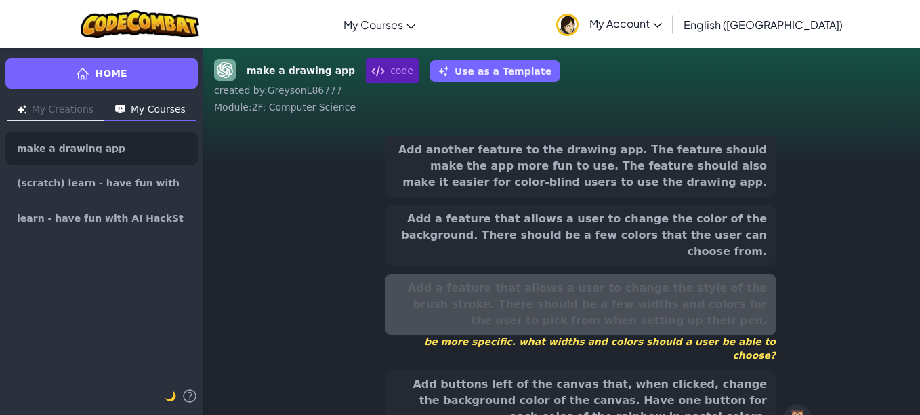
click at [741, 167] on button "Add another feature to the drawing app. The feature should make the app more fu…" at bounding box center [581, 166] width 390 height 61
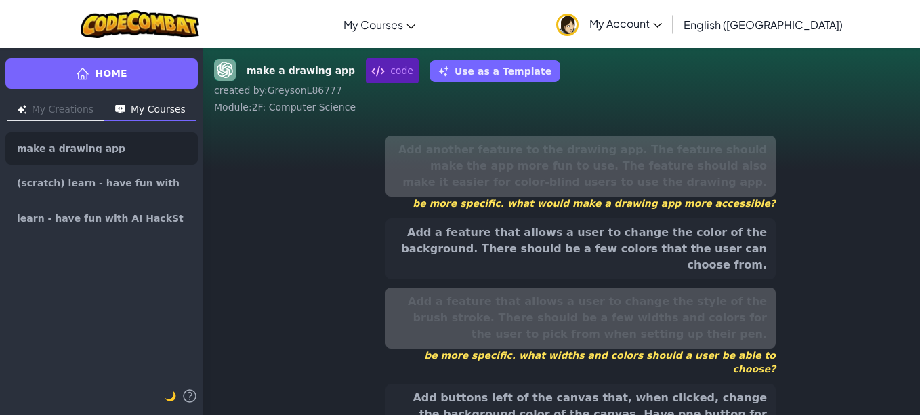
click at [721, 383] on button "Add buttons left of the canvas that, when clicked, change the background color …" at bounding box center [581, 413] width 390 height 61
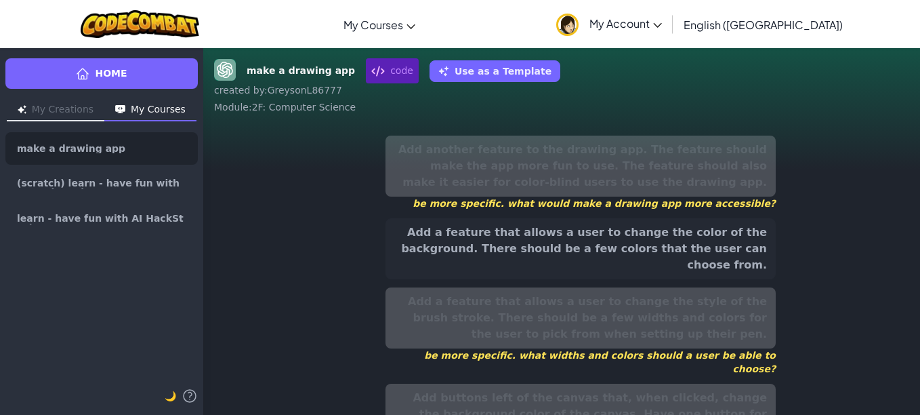
click at [733, 249] on button "Add a feature that allows a user to change the color of the background. There s…" at bounding box center [581, 248] width 390 height 61
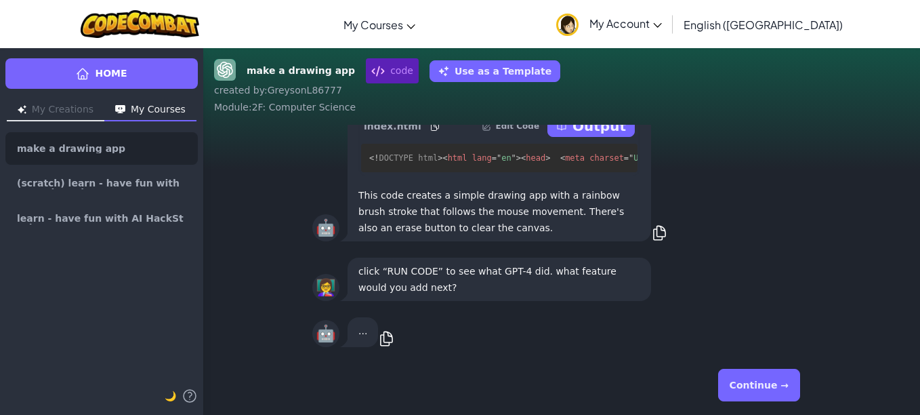
scroll to position [0, 0]
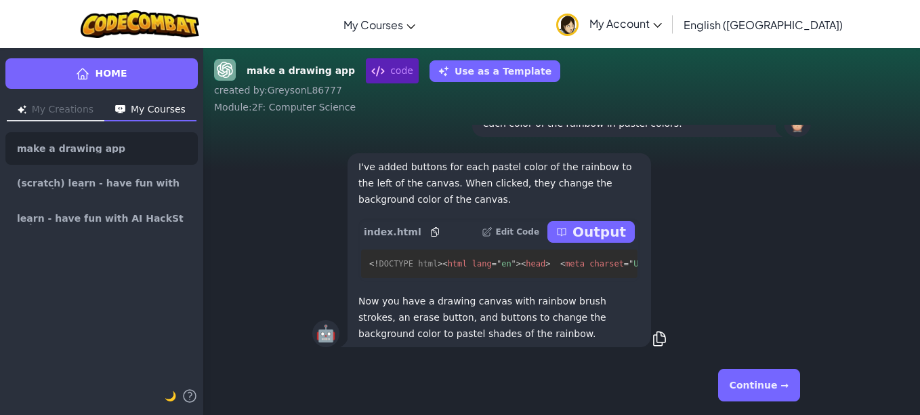
click at [616, 224] on p "Output" at bounding box center [599, 231] width 54 height 19
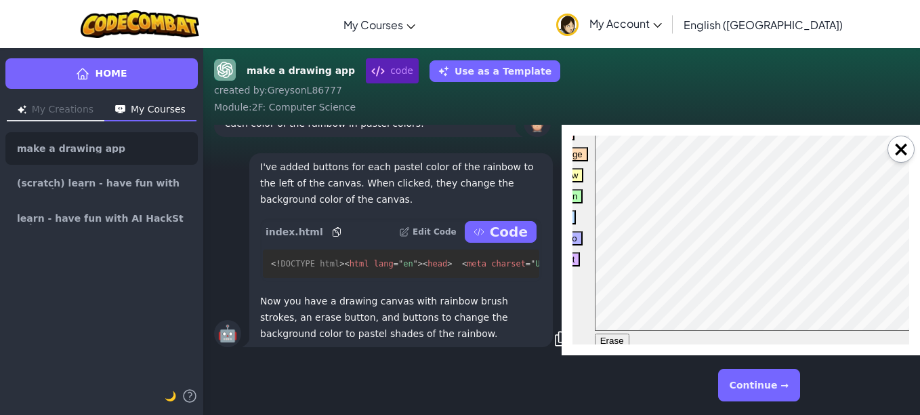
scroll to position [12, 0]
click at [577, 181] on button "Green" at bounding box center [565, 186] width 36 height 14
click at [579, 167] on div "Red Orange Yellow Green Blue Indigo Violet" at bounding box center [567, 230] width 41 height 228
click at [575, 165] on button "Yellow" at bounding box center [565, 165] width 37 height 14
click at [581, 142] on button "Orange" at bounding box center [567, 144] width 41 height 14
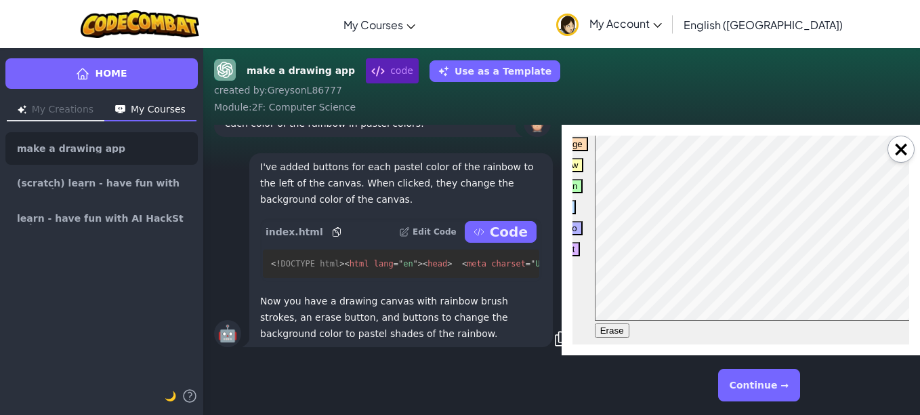
click at [579, 228] on div "Red Orange Yellow Green Blue Indigo Violet" at bounding box center [567, 230] width 41 height 228
click at [576, 229] on button "Indigo" at bounding box center [564, 228] width 35 height 14
click at [573, 249] on button "Violet" at bounding box center [563, 249] width 33 height 14
drag, startPoint x: 707, startPoint y: 320, endPoint x: 611, endPoint y: 329, distance: 96.6
click at [611, 329] on button "Erase" at bounding box center [612, 330] width 35 height 14
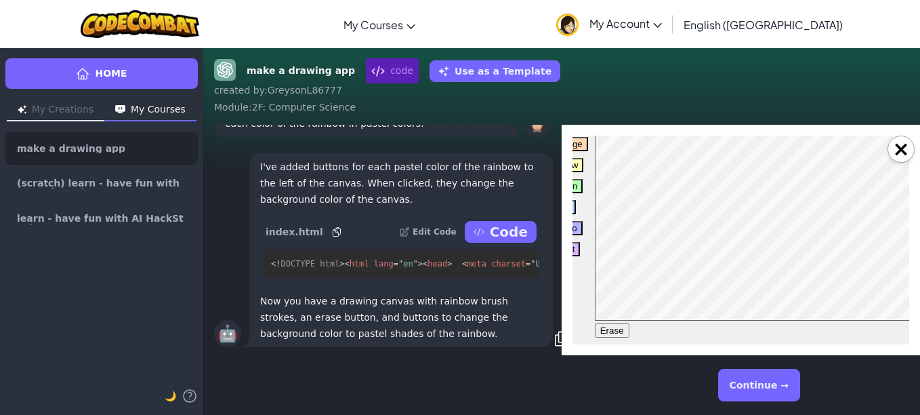
click at [902, 146] on button "×" at bounding box center [901, 149] width 27 height 27
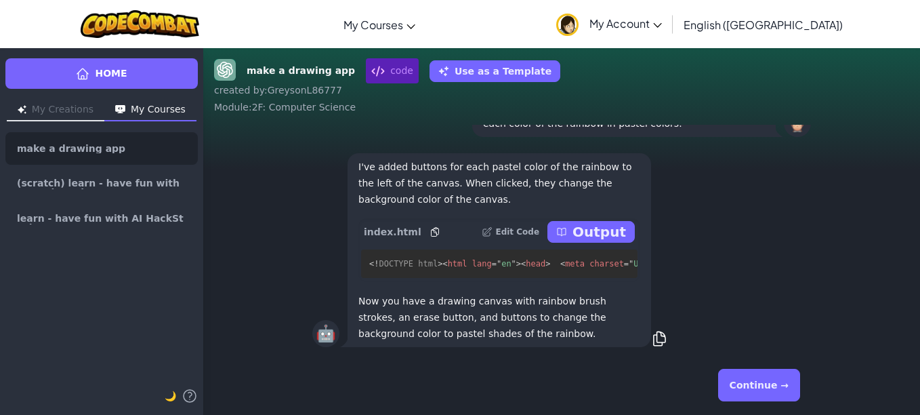
click at [778, 400] on button "Continue →" at bounding box center [759, 385] width 82 height 33
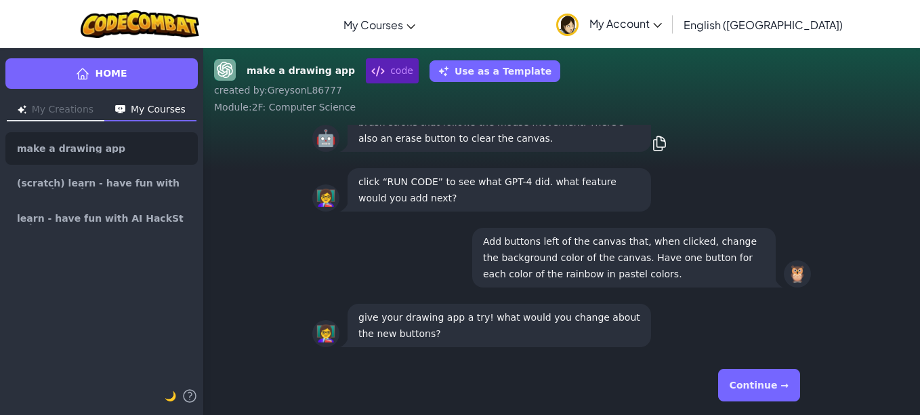
click at [759, 387] on button "Continue →" at bounding box center [759, 385] width 82 height 33
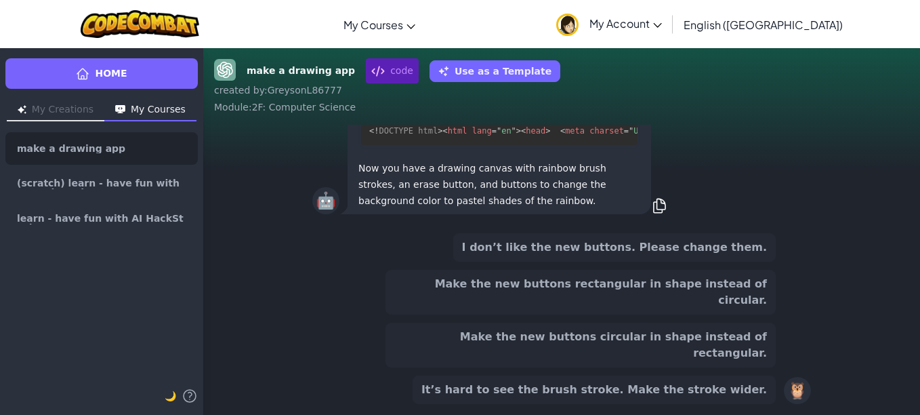
click at [628, 392] on button "It’s hard to see the brush stroke. Make the stroke wider." at bounding box center [594, 389] width 363 height 28
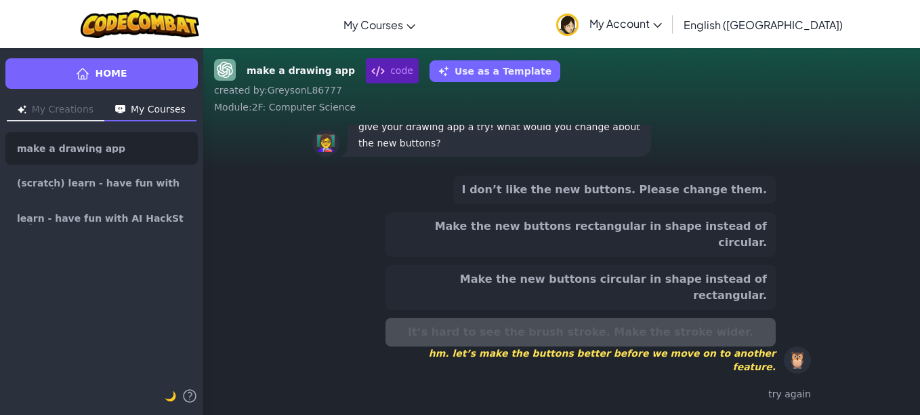
click at [618, 308] on button "Make the new buttons circular in shape instead of rectangular." at bounding box center [581, 287] width 390 height 45
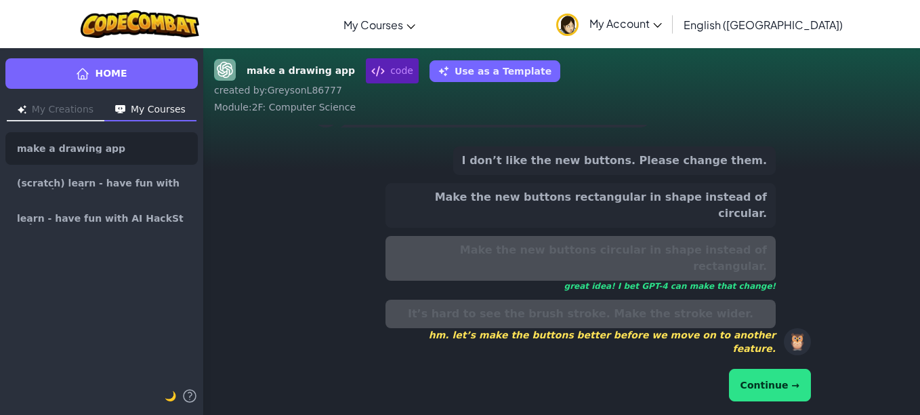
click at [779, 377] on button "Continue →" at bounding box center [770, 385] width 82 height 33
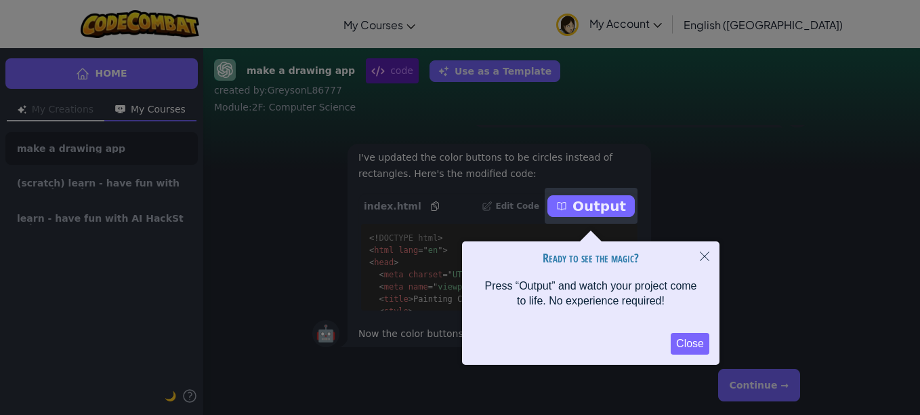
click at [675, 339] on button "Close" at bounding box center [690, 344] width 39 height 22
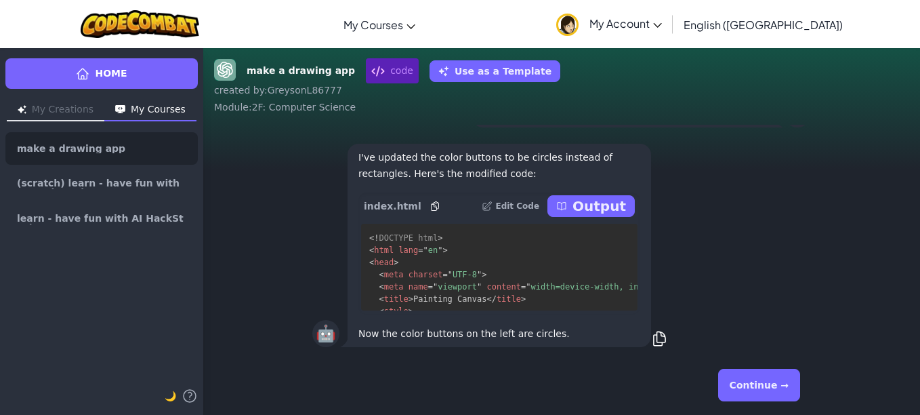
click at [576, 188] on div "I've updated the color buttons to be circles instead of rectangles. Here's the …" at bounding box center [500, 245] width 304 height 203
click at [585, 194] on div "index.html Edit Code Output" at bounding box center [499, 205] width 282 height 27
click at [583, 206] on p "Output" at bounding box center [599, 205] width 54 height 19
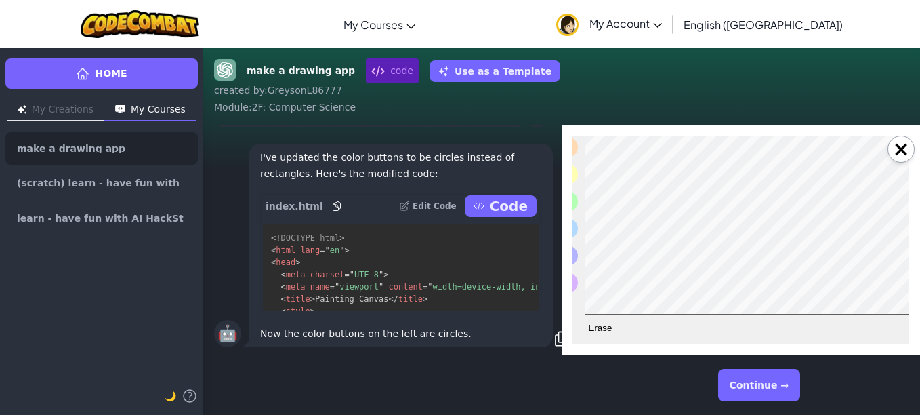
scroll to position [23, 0]
click at [588, 320] on button "Erase" at bounding box center [595, 327] width 20 height 20
click at [901, 157] on button "×" at bounding box center [901, 149] width 27 height 27
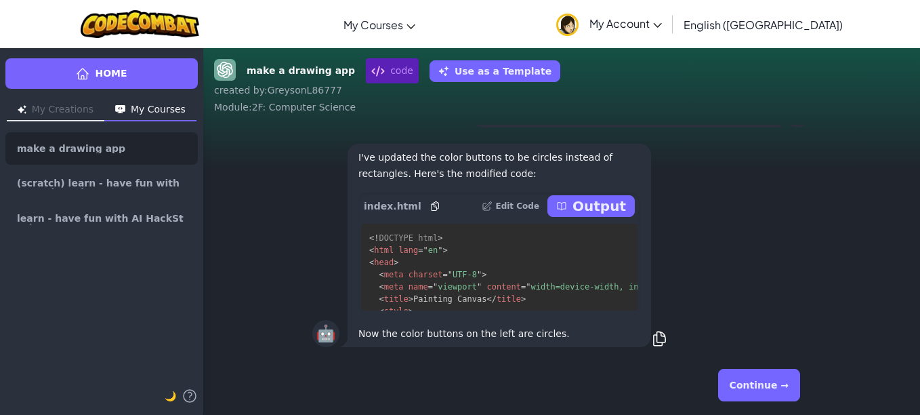
click at [762, 385] on button "Continue →" at bounding box center [759, 385] width 82 height 33
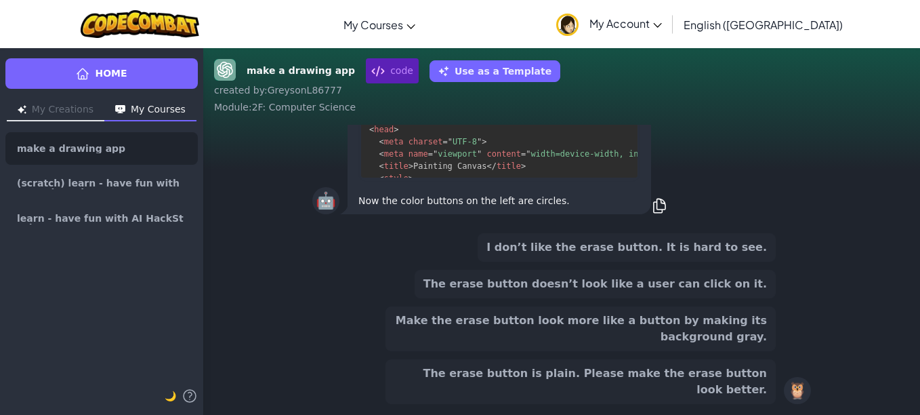
click at [640, 394] on button "The erase button is plain. Please make the erase button look better." at bounding box center [581, 381] width 390 height 45
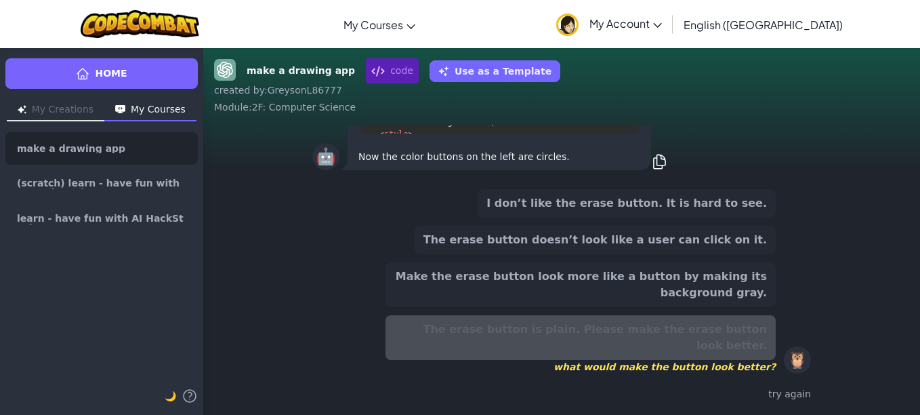
click at [633, 304] on button "Make the erase button look more like a button by making its background gray." at bounding box center [581, 284] width 390 height 45
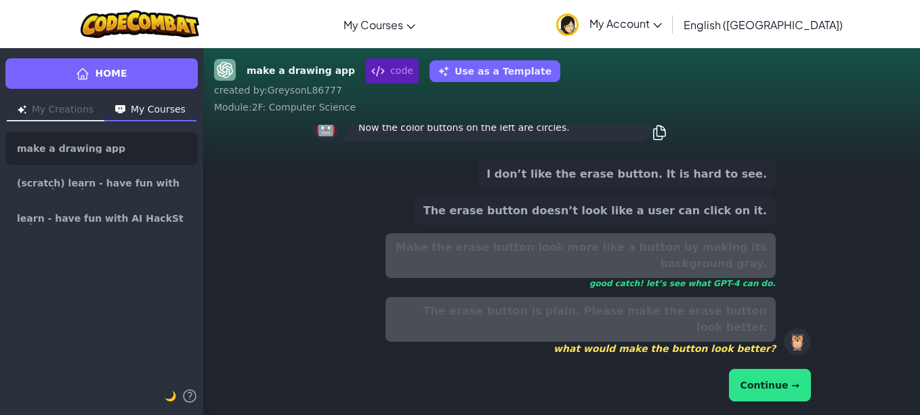
click at [774, 390] on button "Continue →" at bounding box center [770, 385] width 82 height 33
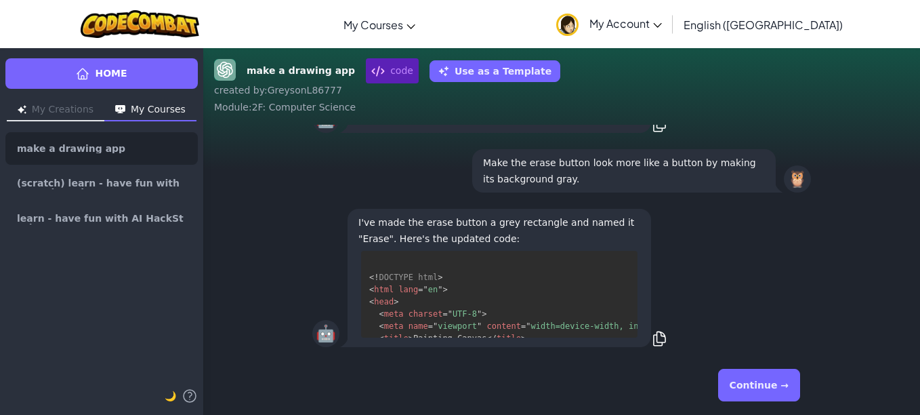
click at [740, 375] on button "Continue →" at bounding box center [759, 385] width 82 height 33
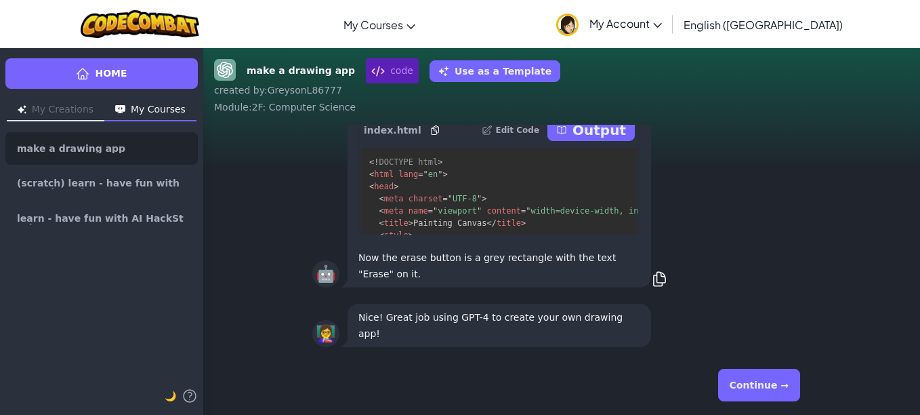
click at [754, 388] on button "Continue →" at bounding box center [759, 385] width 82 height 33
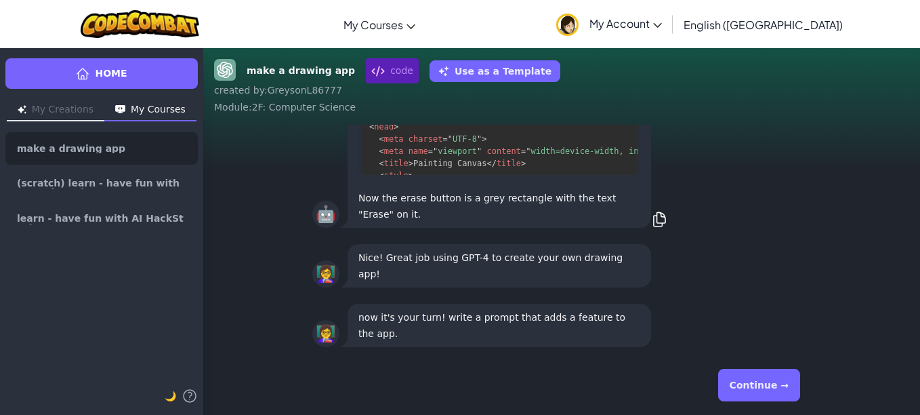
click at [754, 388] on button "Continue →" at bounding box center [759, 385] width 82 height 33
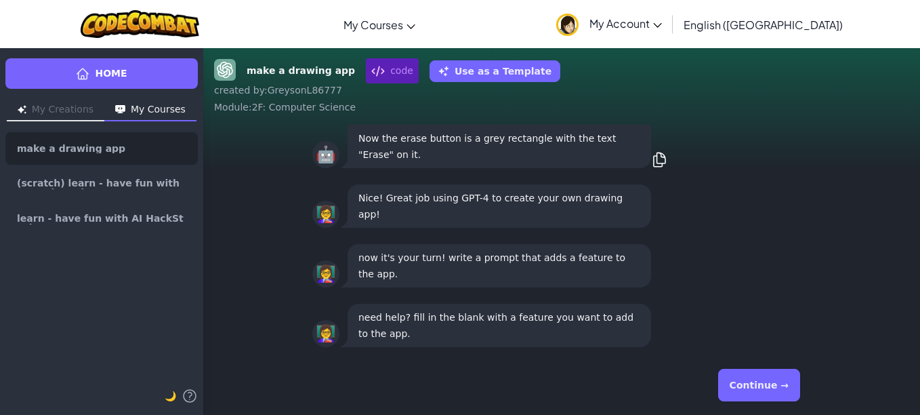
click at [754, 388] on button "Continue →" at bounding box center [759, 385] width 82 height 33
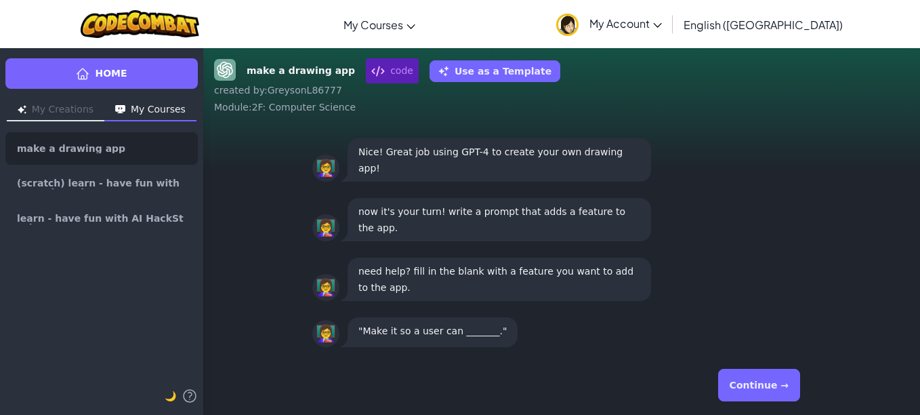
click at [754, 388] on button "Continue →" at bounding box center [759, 385] width 82 height 33
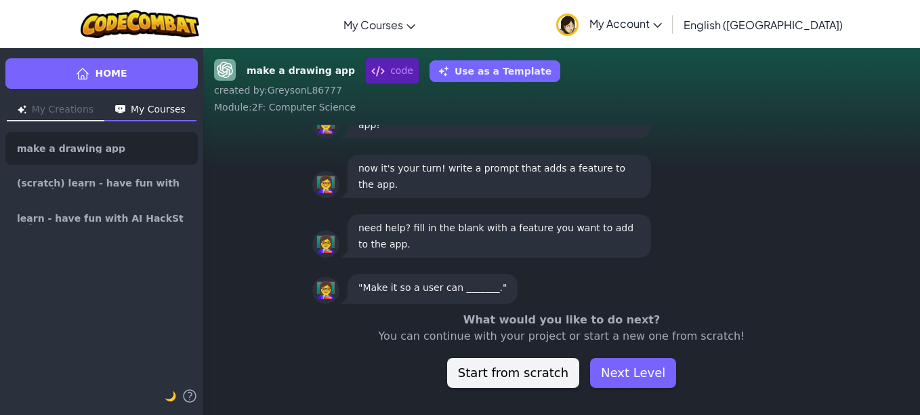
click at [625, 360] on button "Next Level" at bounding box center [633, 373] width 86 height 30
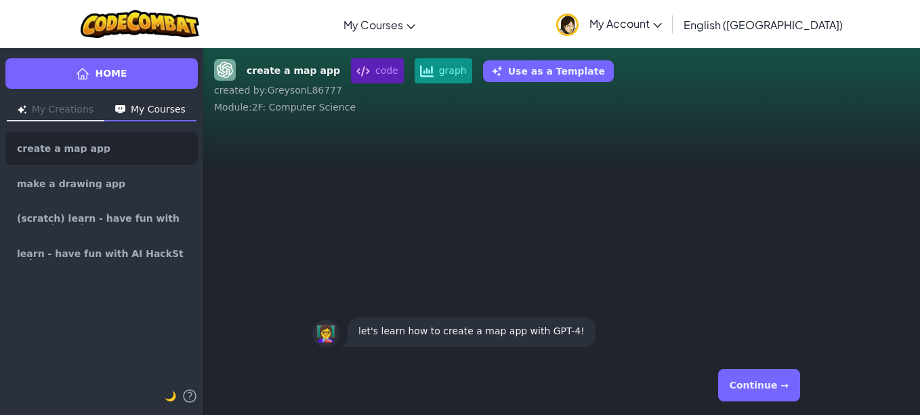
click at [785, 379] on button "Continue →" at bounding box center [759, 385] width 82 height 33
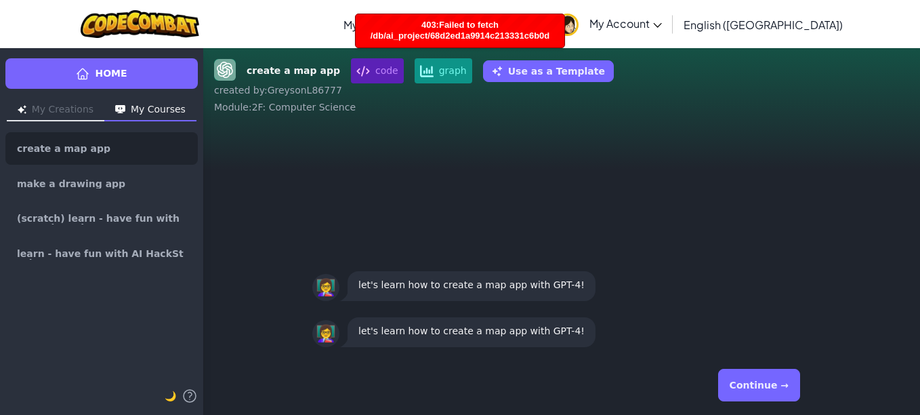
click at [757, 388] on button "Continue →" at bounding box center [759, 385] width 82 height 33
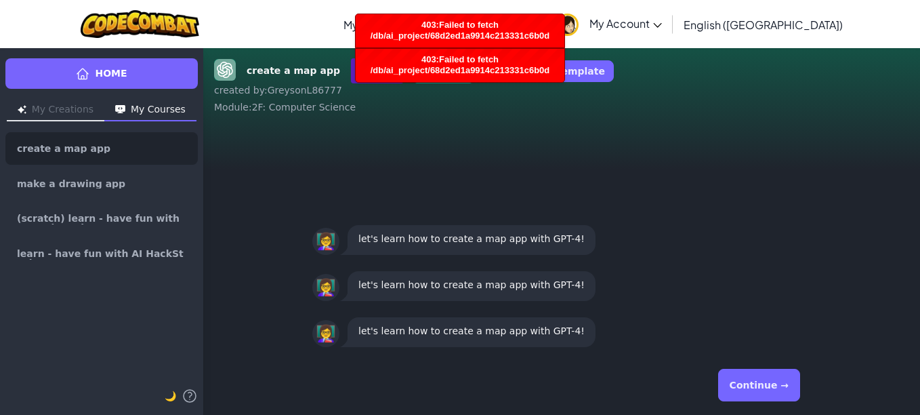
click at [790, 387] on button "Continue →" at bounding box center [759, 385] width 82 height 33
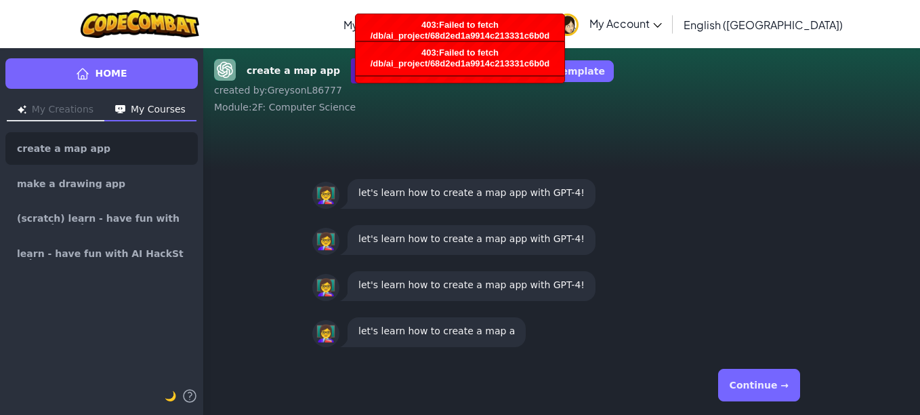
click at [790, 387] on button "Continue →" at bounding box center [759, 385] width 82 height 33
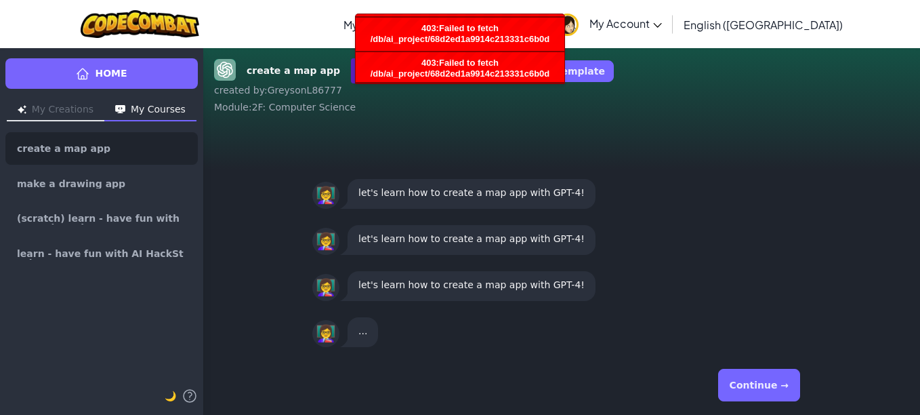
click at [790, 387] on button "Continue →" at bounding box center [759, 385] width 82 height 33
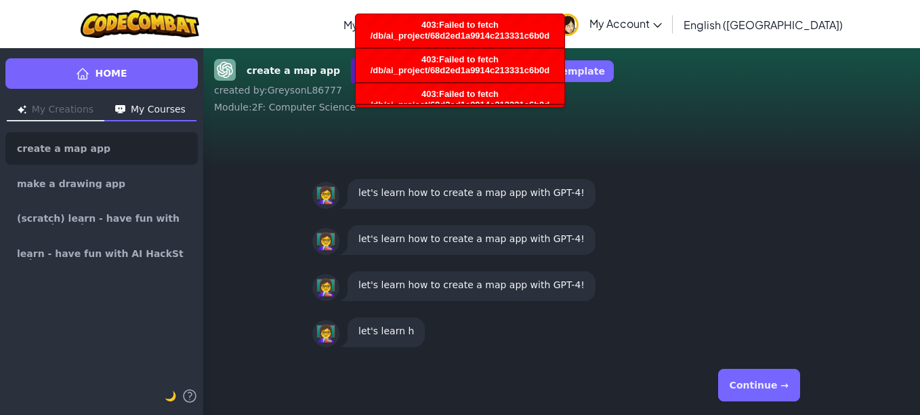
click at [790, 387] on button "Continue →" at bounding box center [759, 385] width 82 height 33
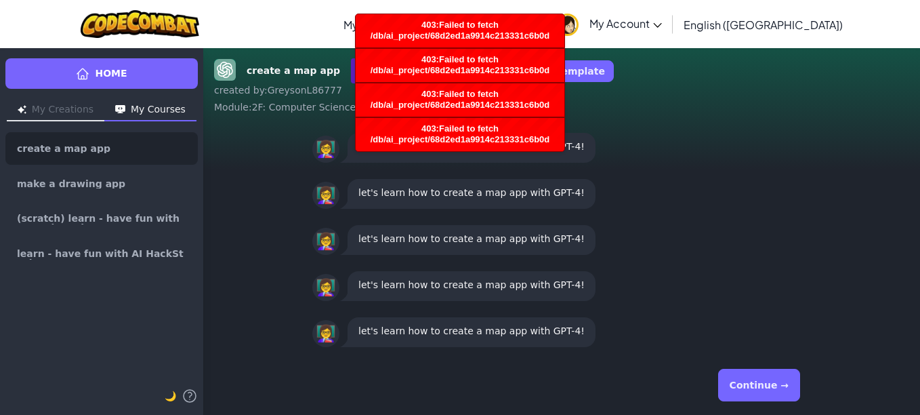
click at [526, 106] on span "403:Failed to fetch /db/ai_project/68d2ed1a9914c213331c6b0d" at bounding box center [461, 99] width 180 height 21
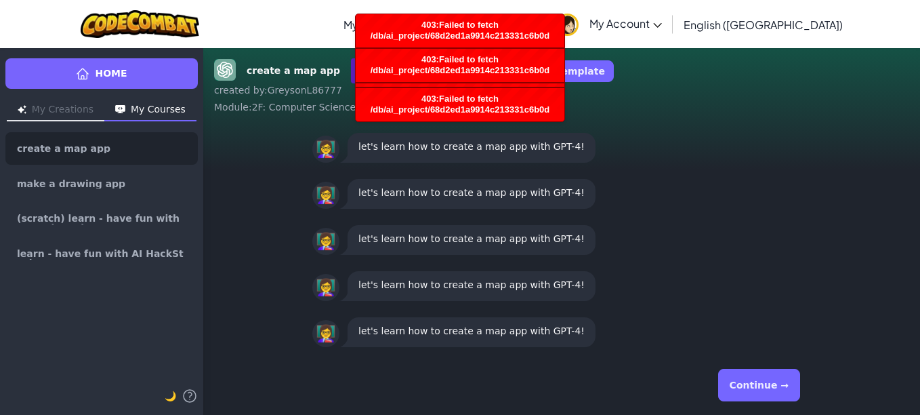
click at [514, 109] on span "403:Failed to fetch /db/ai_project/68d2ed1a9914c213331c6b0d" at bounding box center [461, 103] width 180 height 21
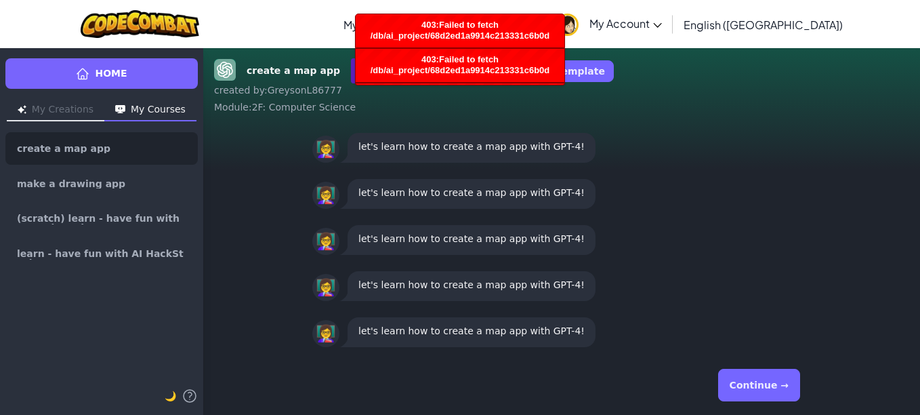
drag, startPoint x: 539, startPoint y: 91, endPoint x: 549, endPoint y: 85, distance: 11.3
click at [549, 85] on div "create a map app code graph Use as a Template created by : GreysonL86777 Module…" at bounding box center [561, 86] width 695 height 56
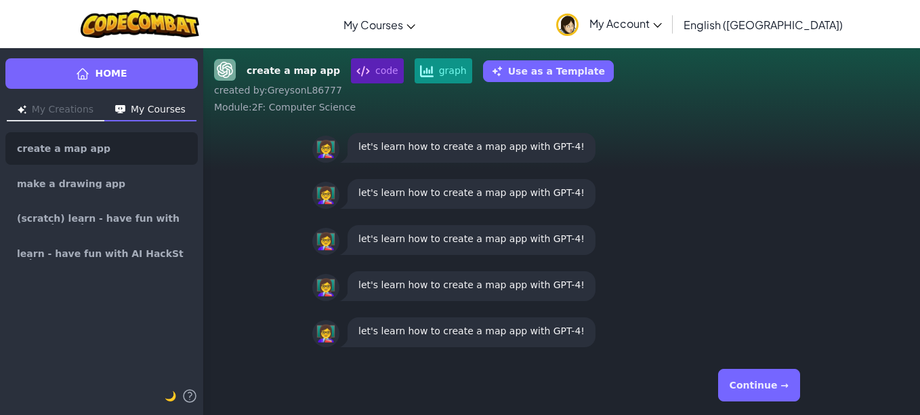
click at [775, 379] on button "Continue →" at bounding box center [759, 385] width 82 height 33
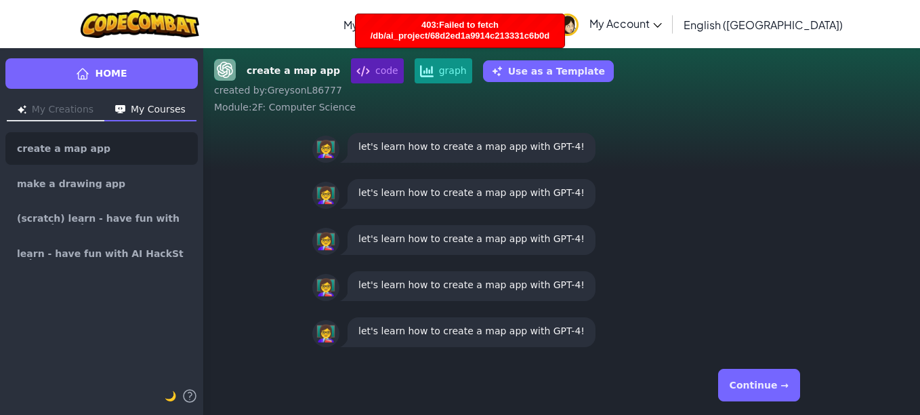
click at [422, 11] on link "My Courses" at bounding box center [379, 24] width 85 height 37
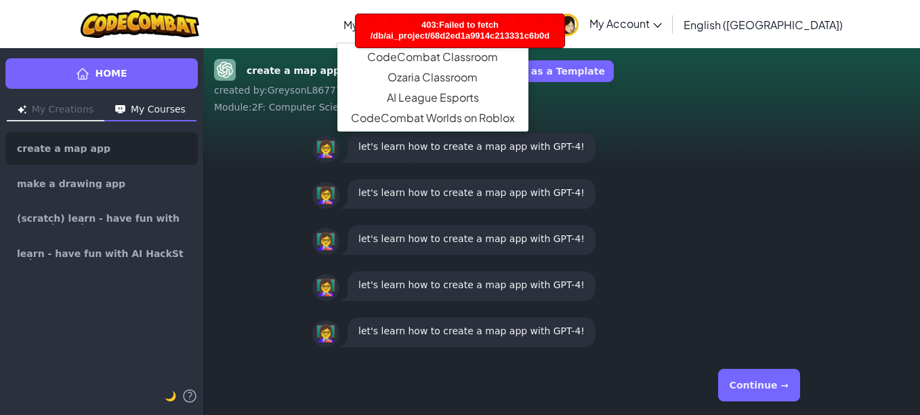
click at [404, 19] on div "403:Failed to fetch /db/ai_project/68d2ed1a9914c213331c6b0d" at bounding box center [460, 30] width 209 height 33
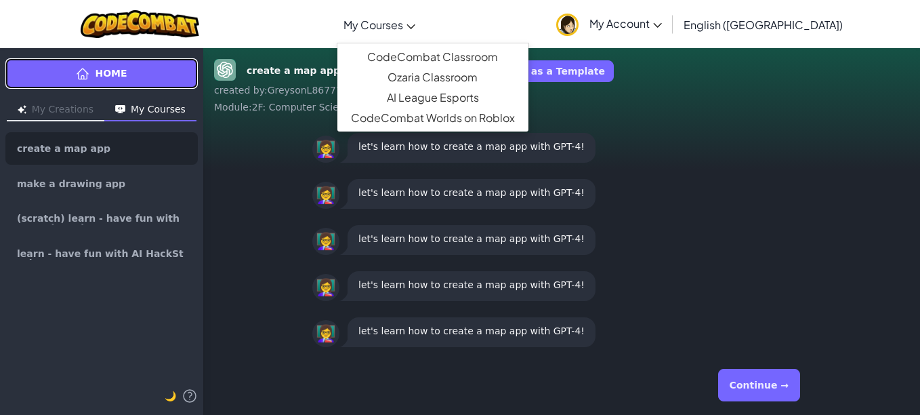
click at [167, 76] on link "Home" at bounding box center [101, 73] width 192 height 30
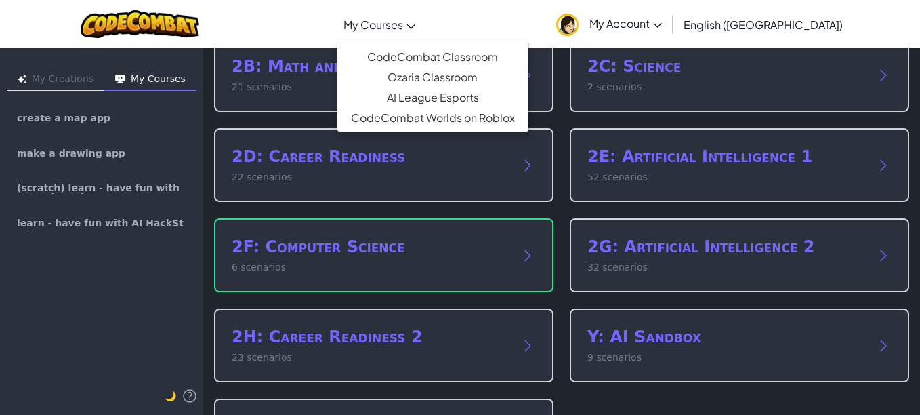
scroll to position [230, 0]
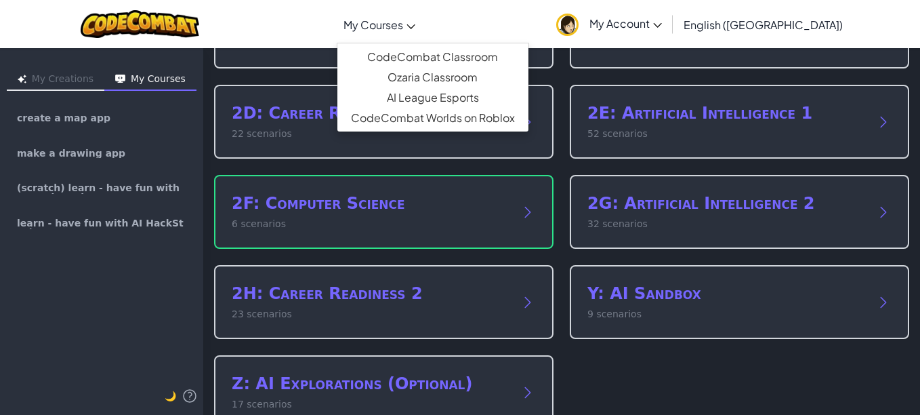
click at [409, 203] on h2 "2F: Computer Science" at bounding box center [370, 203] width 277 height 22
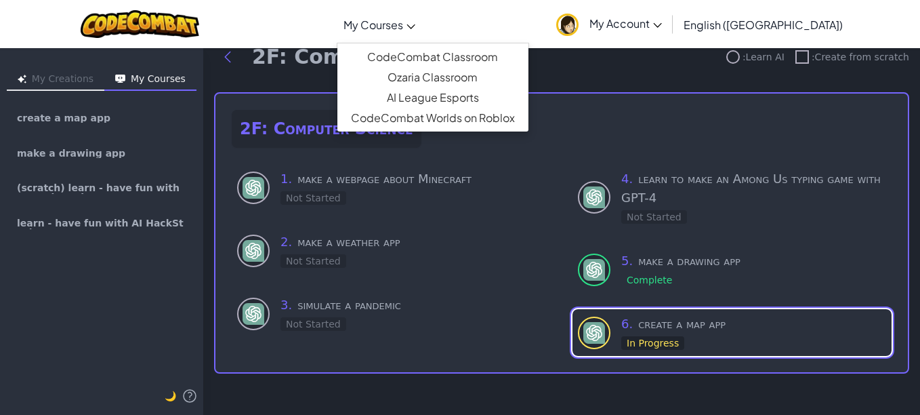
click at [646, 339] on div "In Progress" at bounding box center [652, 343] width 63 height 14
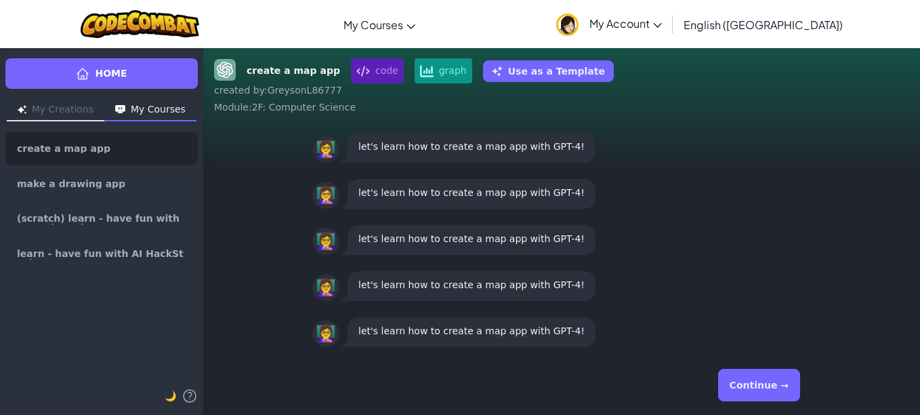
click at [764, 384] on button "Continue →" at bounding box center [759, 385] width 82 height 33
click at [744, 366] on div "Continue →" at bounding box center [561, 384] width 499 height 49
click at [744, 383] on button "Continue →" at bounding box center [759, 385] width 82 height 33
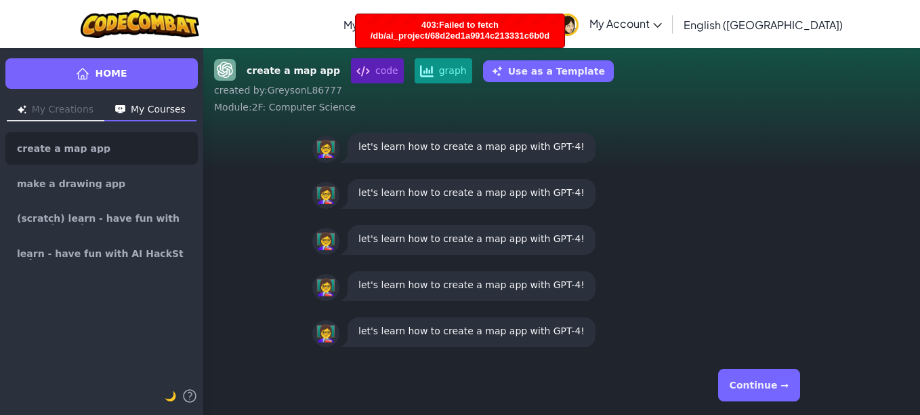
click at [750, 383] on button "Continue →" at bounding box center [759, 385] width 82 height 33
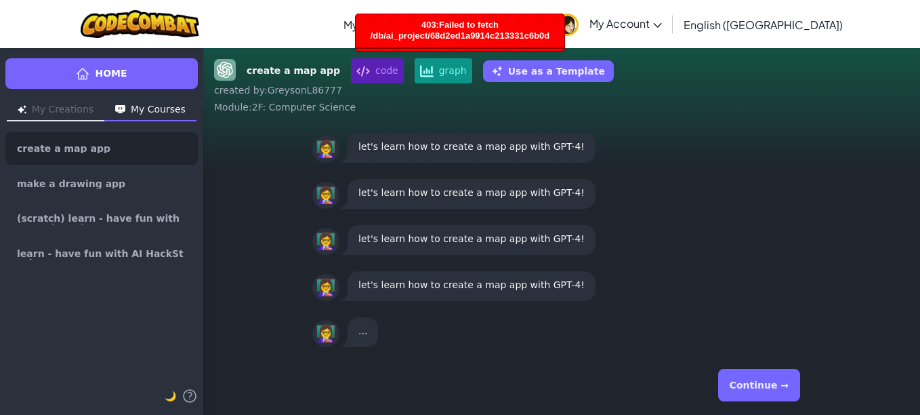
click at [750, 383] on button "Continue →" at bounding box center [759, 385] width 82 height 33
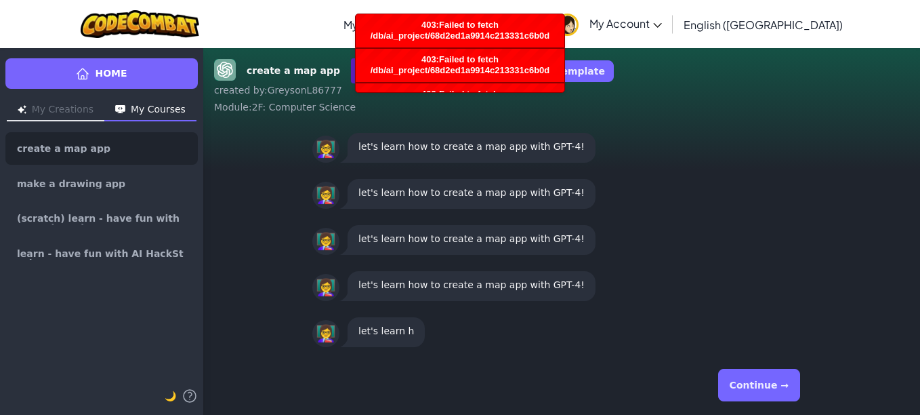
click at [750, 383] on button "Continue →" at bounding box center [759, 385] width 82 height 33
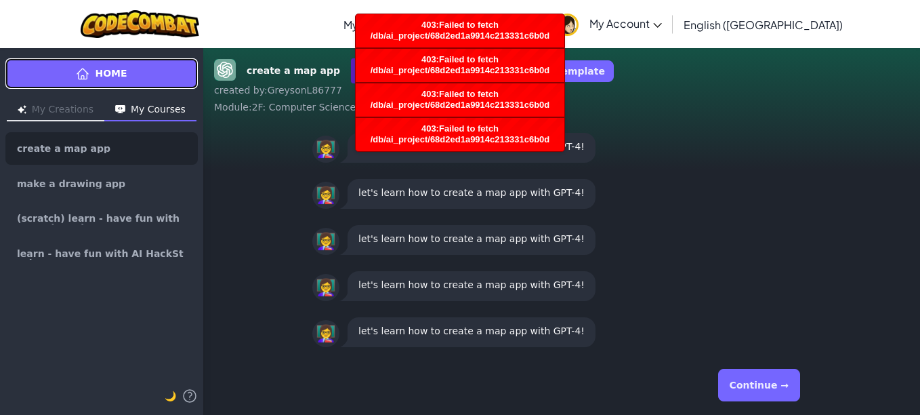
click at [122, 83] on link "Home" at bounding box center [101, 73] width 192 height 30
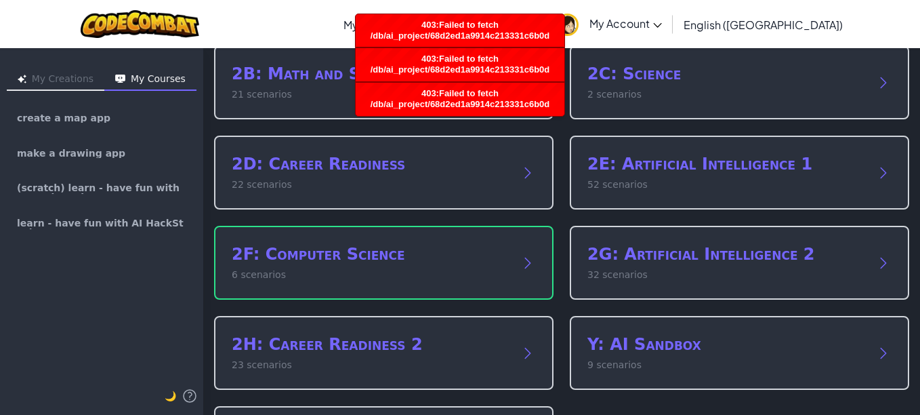
scroll to position [212, 0]
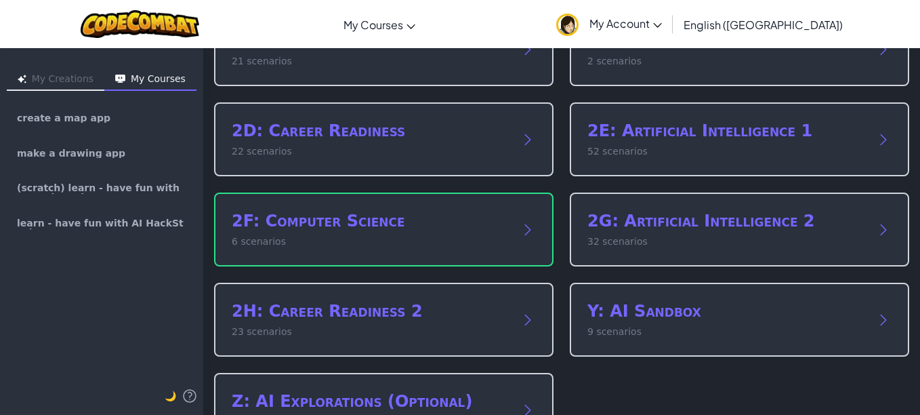
click at [511, 241] on div "2F: Computer Science 6 scenarios" at bounding box center [383, 229] width 339 height 74
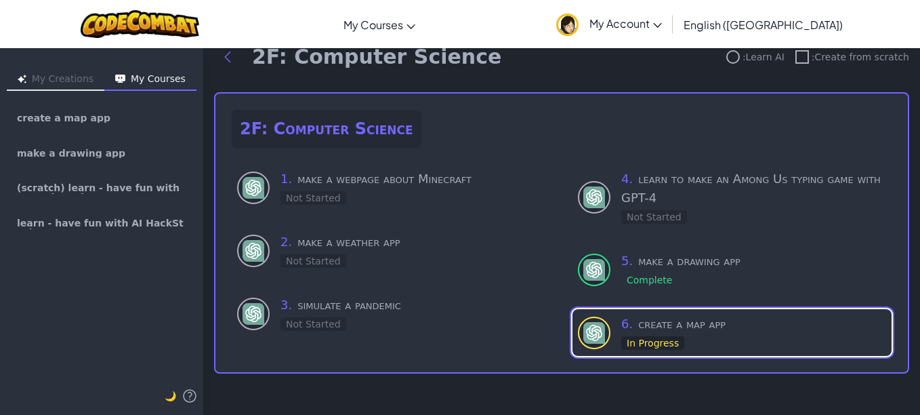
click at [736, 196] on h3 "4 . learn to make an Among Us typing game with GPT-4" at bounding box center [753, 188] width 265 height 38
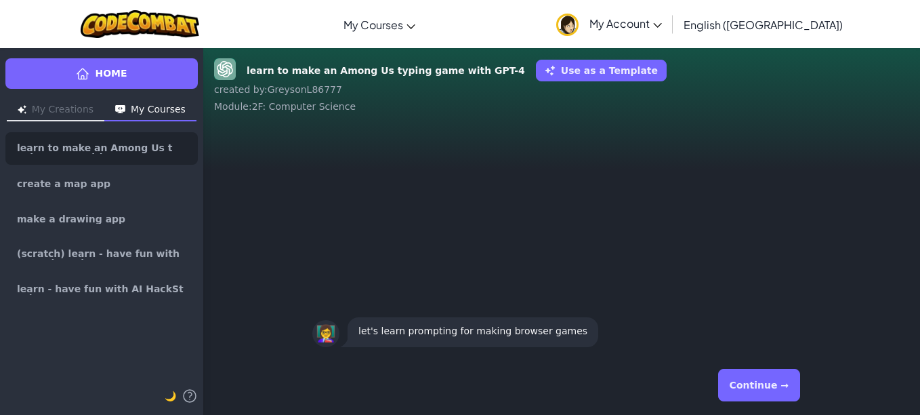
click at [767, 379] on button "Continue →" at bounding box center [759, 385] width 82 height 33
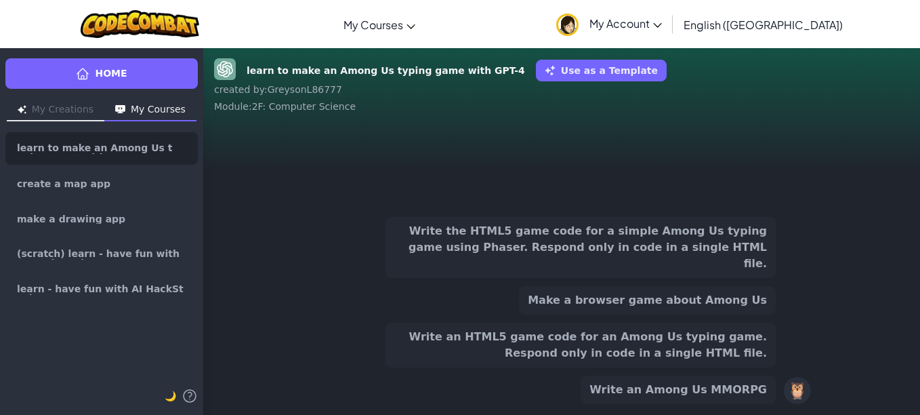
click at [767, 379] on button "Write an Among Us MMORPG" at bounding box center [678, 389] width 195 height 28
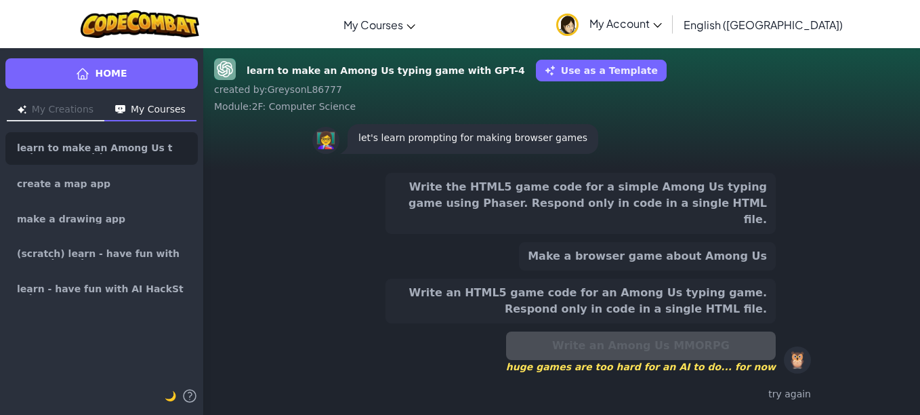
click at [554, 214] on button "Write the HTML5 game code for a simple Among Us typing game using Phaser. Respo…" at bounding box center [581, 203] width 390 height 61
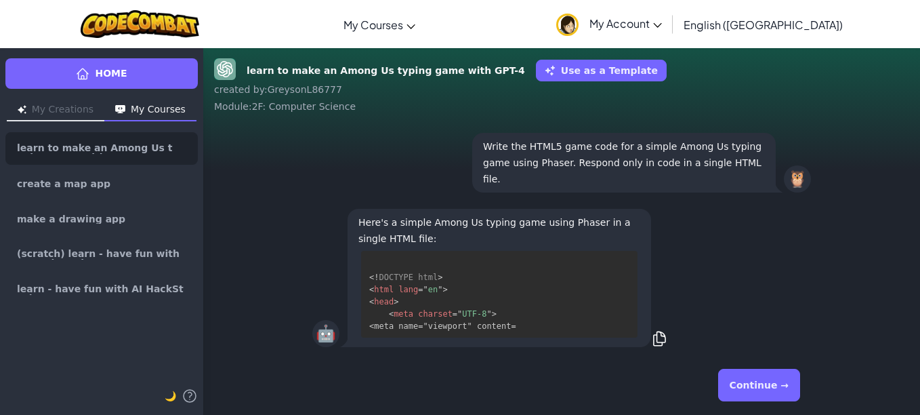
scroll to position [1, 0]
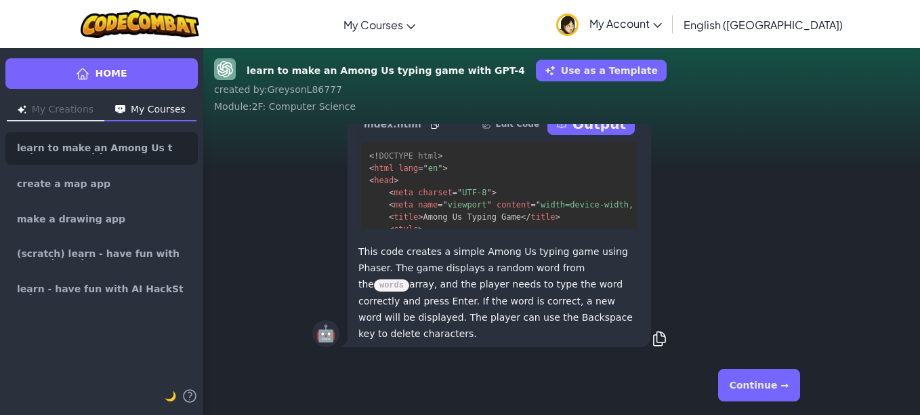
click at [608, 131] on p "Output" at bounding box center [599, 123] width 54 height 19
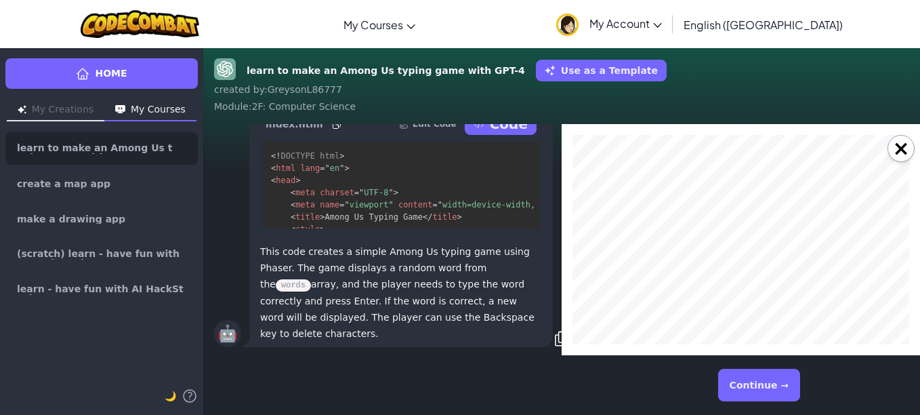
scroll to position [0, 0]
click at [892, 143] on button "×" at bounding box center [901, 148] width 27 height 27
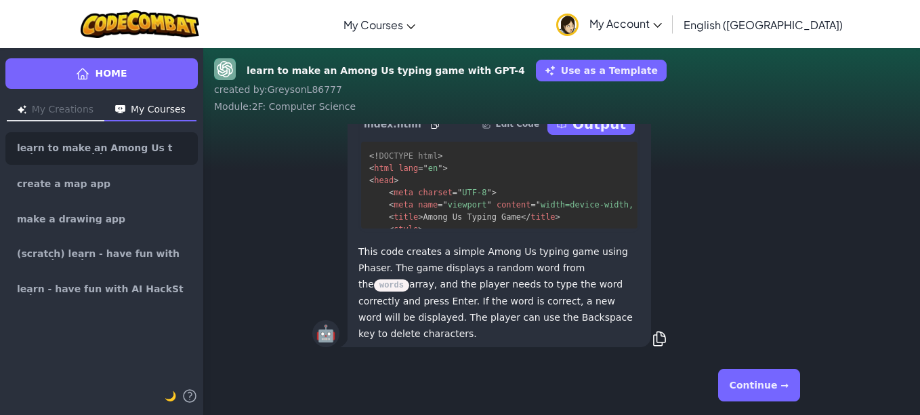
click at [774, 382] on button "Continue →" at bounding box center [759, 385] width 82 height 33
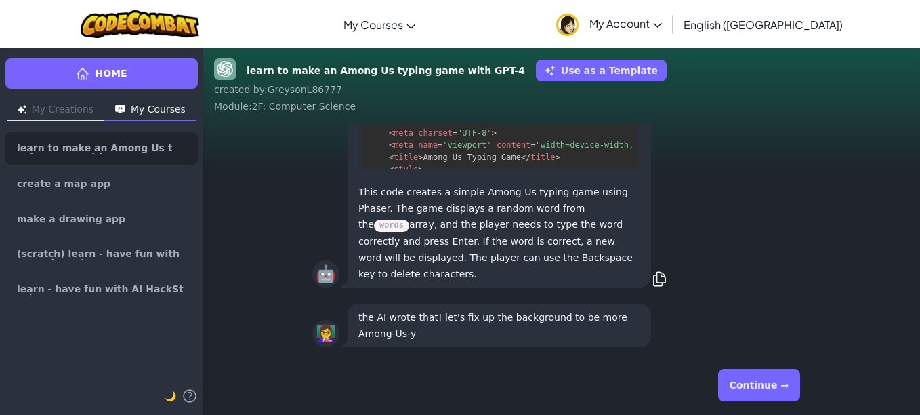
click at [750, 387] on button "Continue →" at bounding box center [759, 385] width 82 height 33
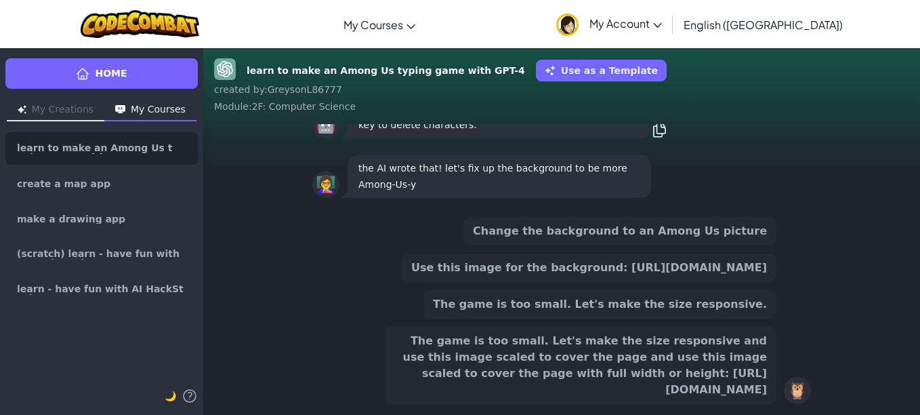
click at [722, 262] on button "Use this image for the background: https://static.wikia.nocookie.net/among-us-w…" at bounding box center [588, 267] width 373 height 28
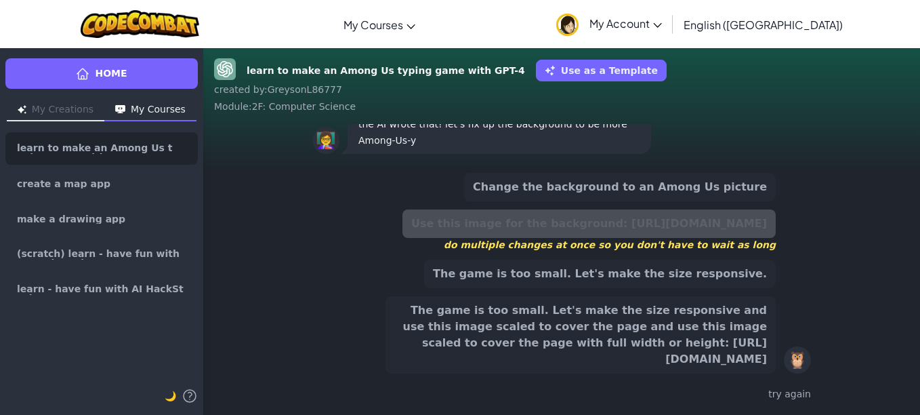
click at [610, 331] on button "The game is too small. Let's make the size responsive and use this image scaled…" at bounding box center [581, 334] width 390 height 77
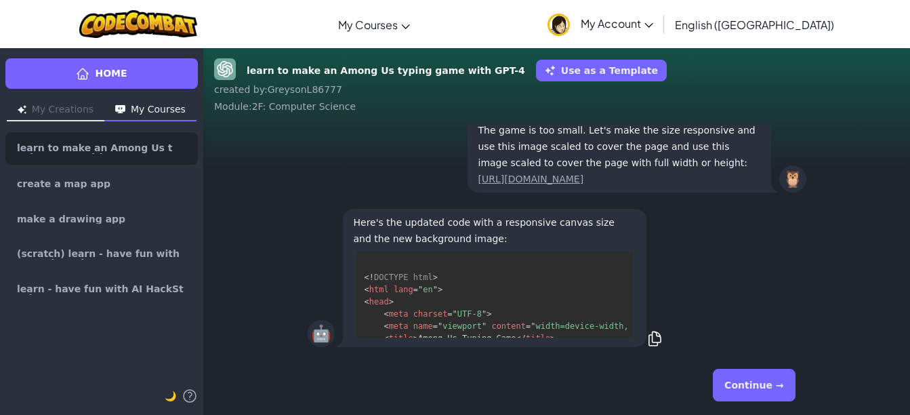
drag, startPoint x: 543, startPoint y: 270, endPoint x: 539, endPoint y: 178, distance: 92.3
click at [539, 178] on div "🤖 Here's the updated code with a responsive canvas size and the new background …" at bounding box center [556, 239] width 707 height 231
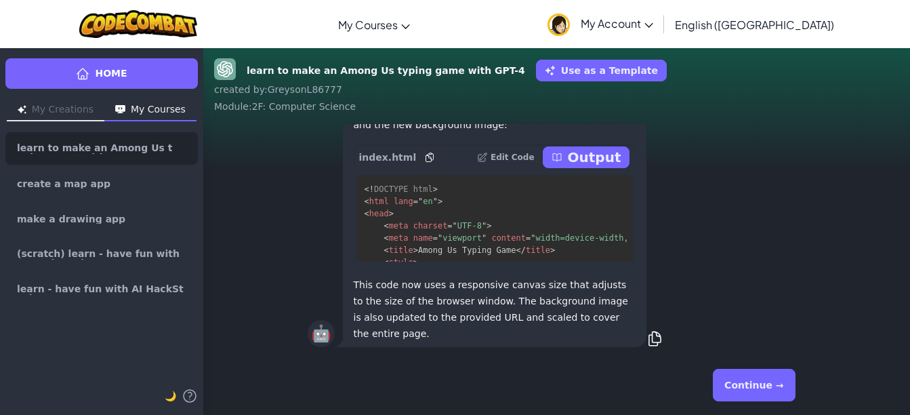
drag, startPoint x: 539, startPoint y: 178, endPoint x: 660, endPoint y: 191, distance: 122.0
click at [660, 191] on div "🤖 Here's the updated code with a responsive canvas size and the new background …" at bounding box center [557, 220] width 499 height 257
click at [612, 167] on p "Output" at bounding box center [595, 157] width 54 height 19
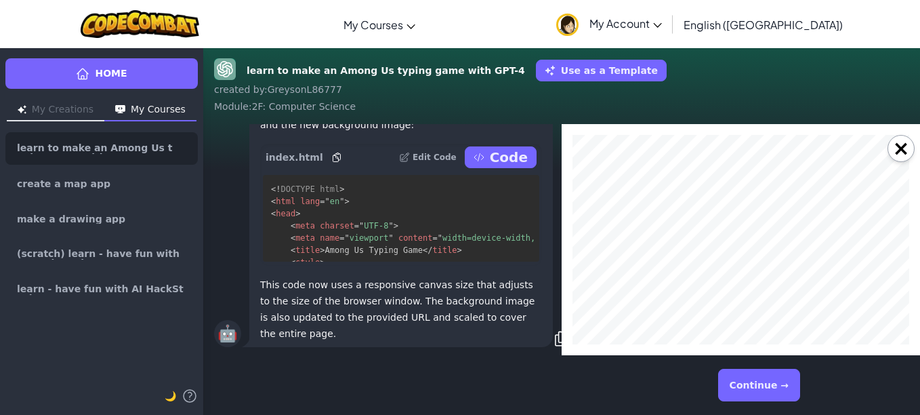
click at [905, 154] on button "×" at bounding box center [901, 148] width 27 height 27
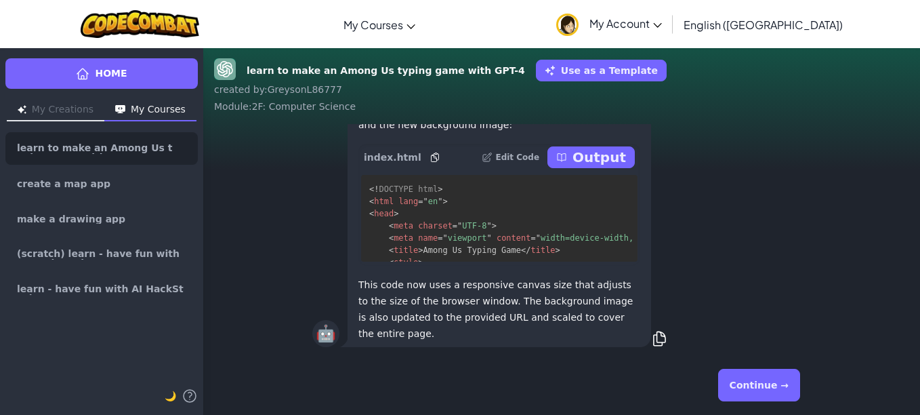
click at [762, 389] on button "Continue →" at bounding box center [759, 385] width 82 height 33
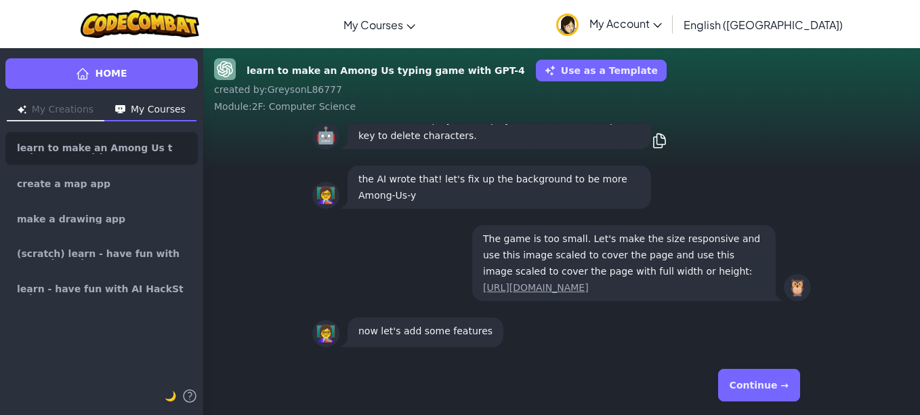
click at [755, 381] on button "Continue →" at bounding box center [759, 385] width 82 height 33
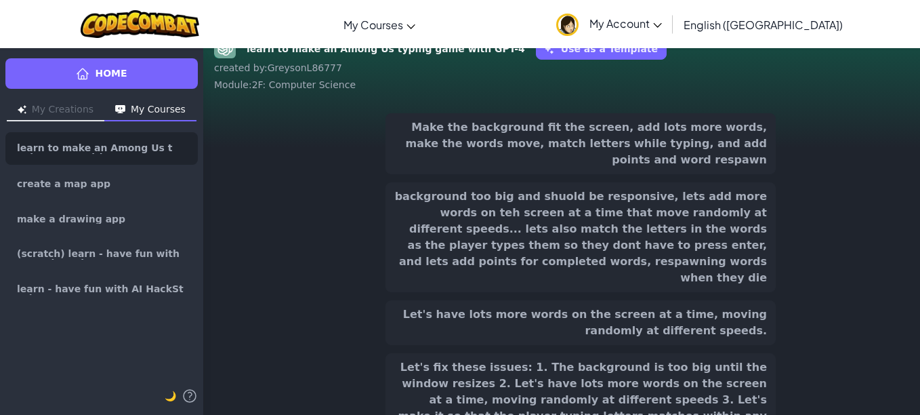
scroll to position [32, 0]
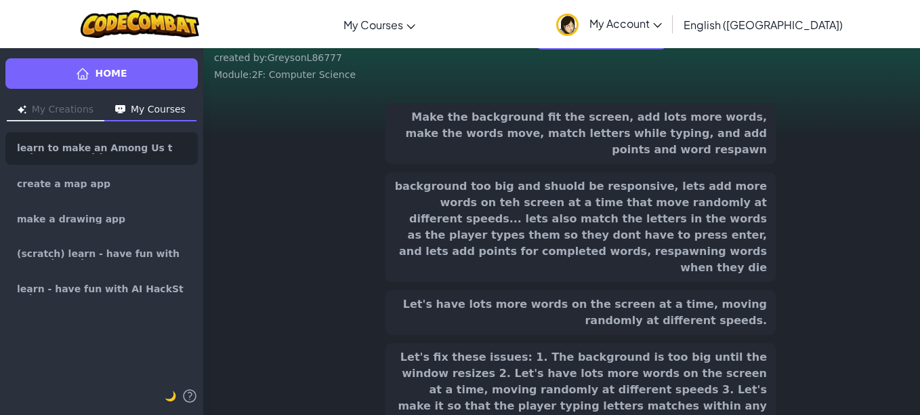
click at [560, 343] on button "Let's fix these issues: 1. The background is too big until the window resizes 2…" at bounding box center [581, 398] width 390 height 110
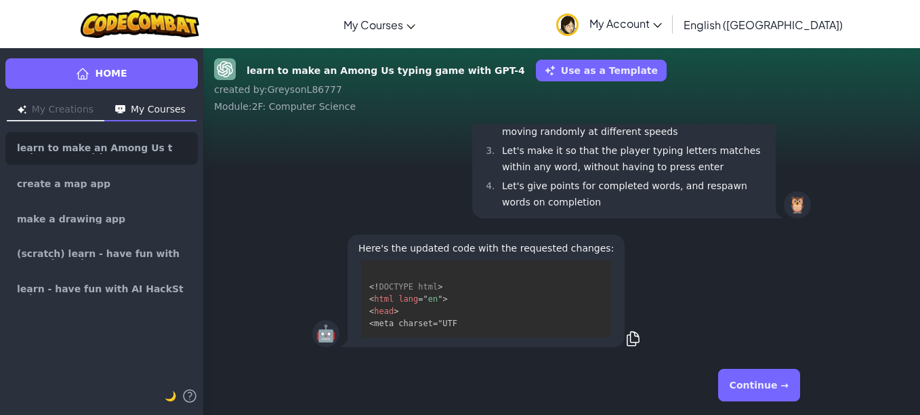
scroll to position [-35, 0]
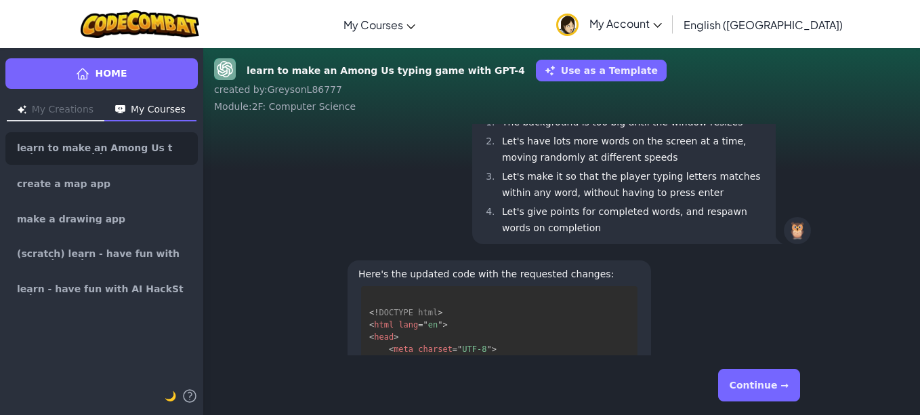
click at [747, 381] on button "Continue →" at bounding box center [759, 385] width 82 height 33
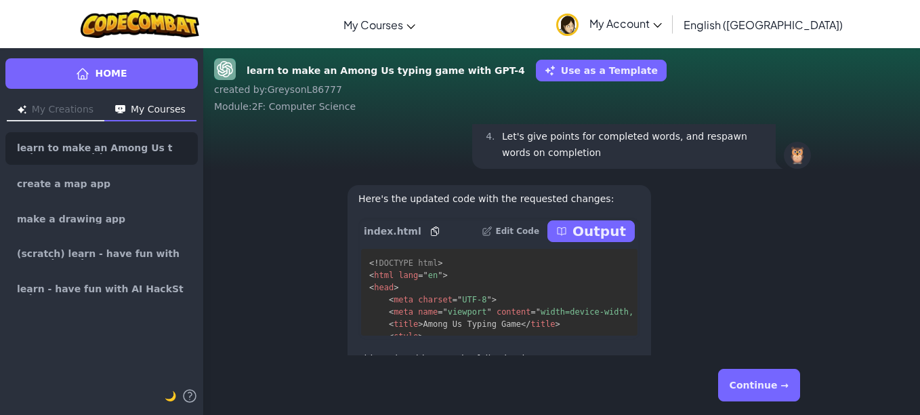
scroll to position [-216, 0]
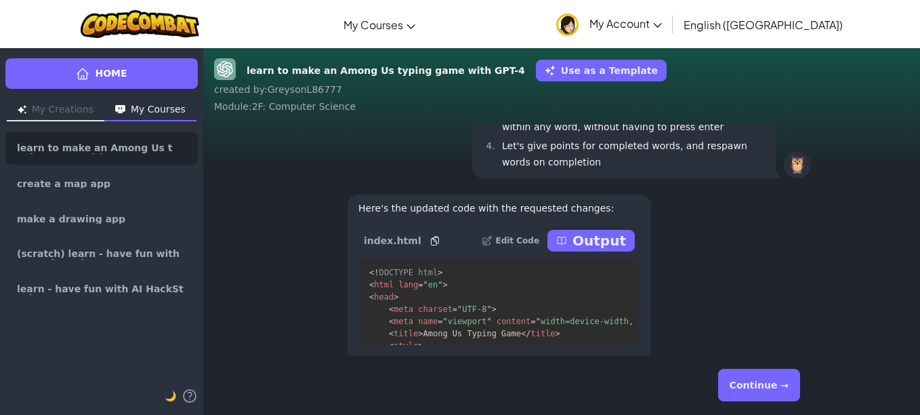
click at [607, 245] on p "Output" at bounding box center [599, 240] width 54 height 19
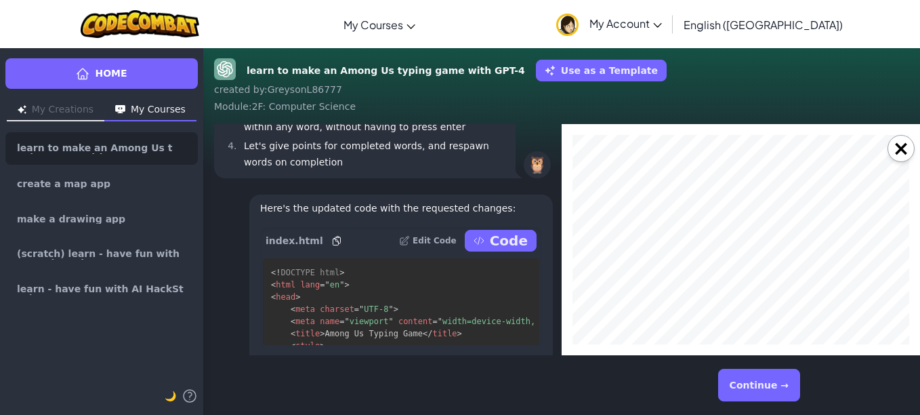
scroll to position [0, 0]
click at [898, 157] on button "×" at bounding box center [901, 148] width 27 height 27
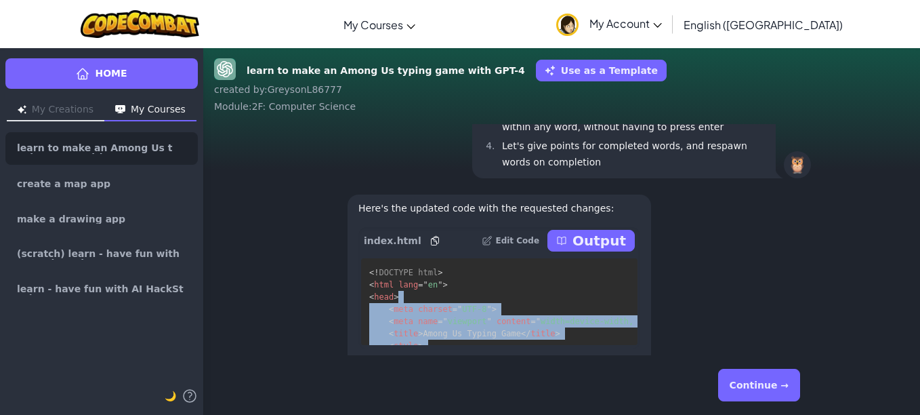
scroll to position [1, 0]
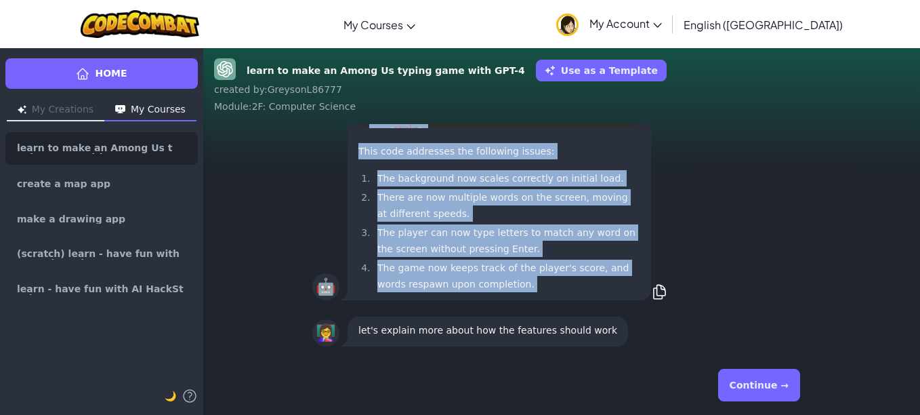
drag, startPoint x: 909, startPoint y: 302, endPoint x: 868, endPoint y: 437, distance: 140.8
click at [868, 414] on html "Toggle navigation My Courses CodeCombat Classroom Ozaria Classroom AI League Es…" at bounding box center [460, 207] width 920 height 415
click at [770, 254] on div "🤖 Here's the updated code with the requested changes: index.html Edit Code Outp…" at bounding box center [561, 139] width 499 height 328
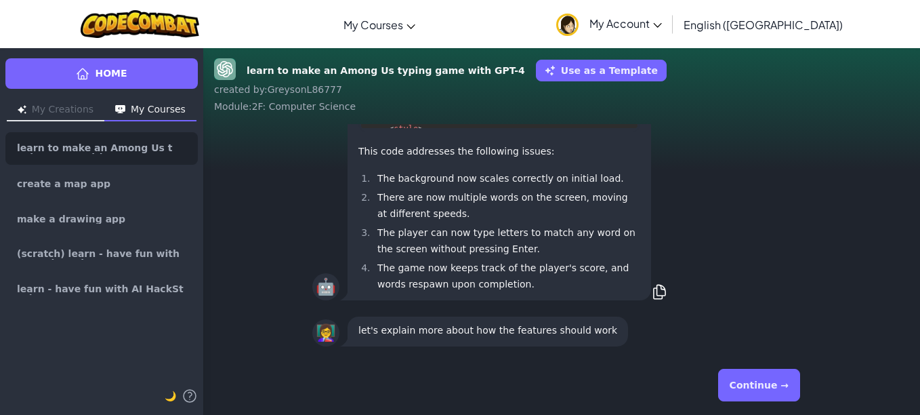
click at [774, 392] on button "Continue →" at bounding box center [759, 385] width 82 height 33
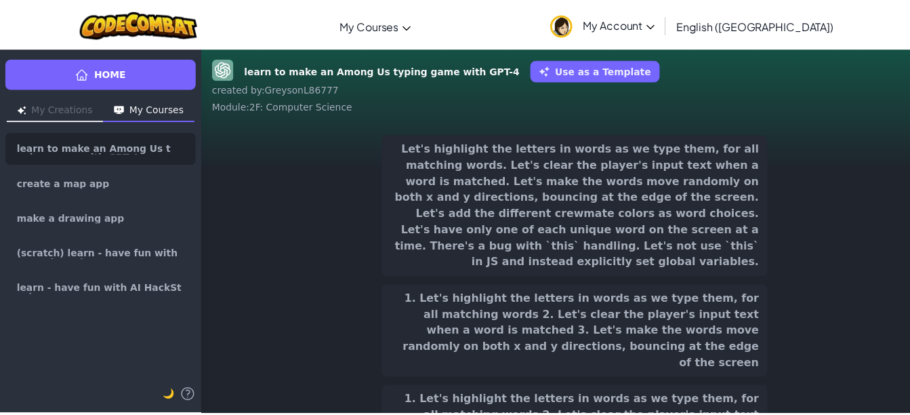
scroll to position [-230, 0]
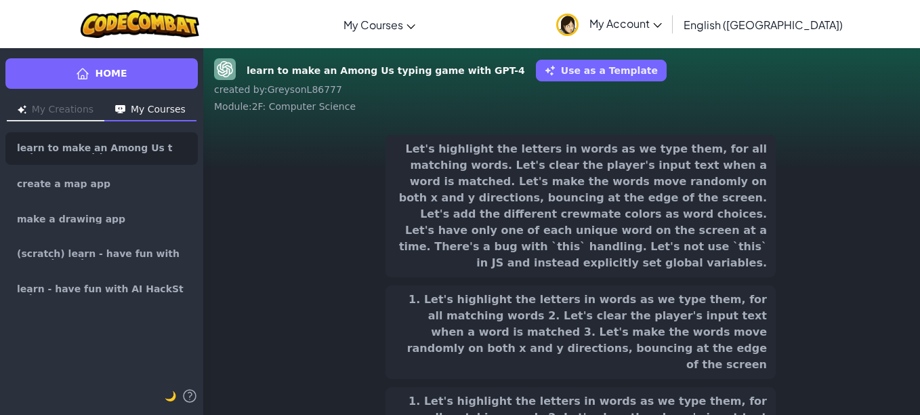
click at [643, 217] on button "Let's highlight the letters in words as we type them, for all matching words. L…" at bounding box center [581, 206] width 390 height 142
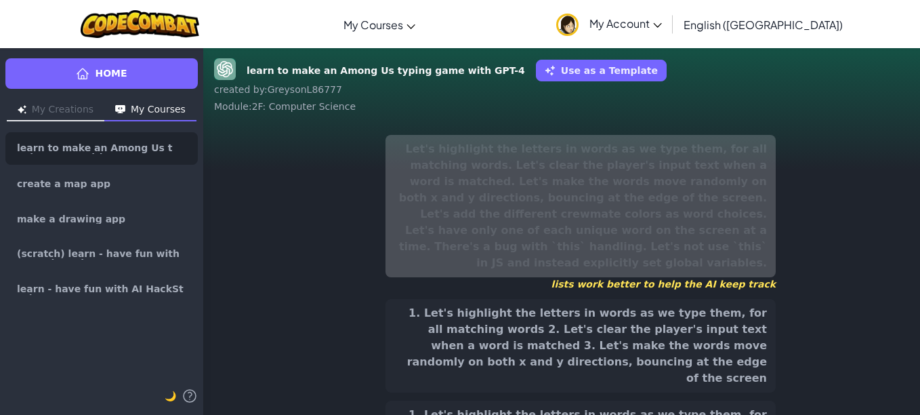
click at [659, 311] on button "1. Let's highlight the letters in words as we type them, for all matching words…" at bounding box center [581, 345] width 390 height 93
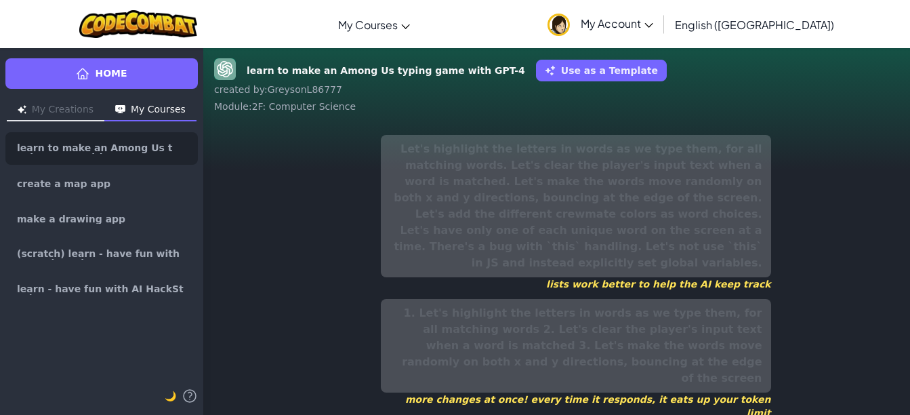
scroll to position [12, 0]
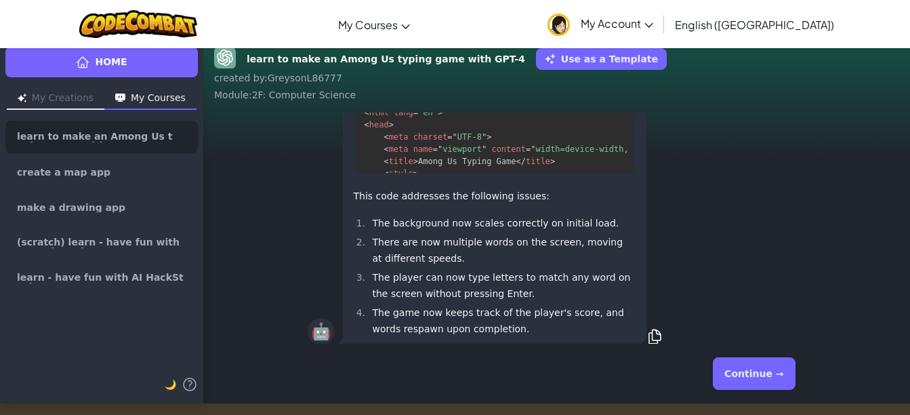
drag, startPoint x: 902, startPoint y: 189, endPoint x: 907, endPoint y: 285, distance: 95.7
click at [907, 285] on div "learn to make an Among Us typing game with GPT-4 Use as a Template created by :…" at bounding box center [556, 219] width 707 height 367
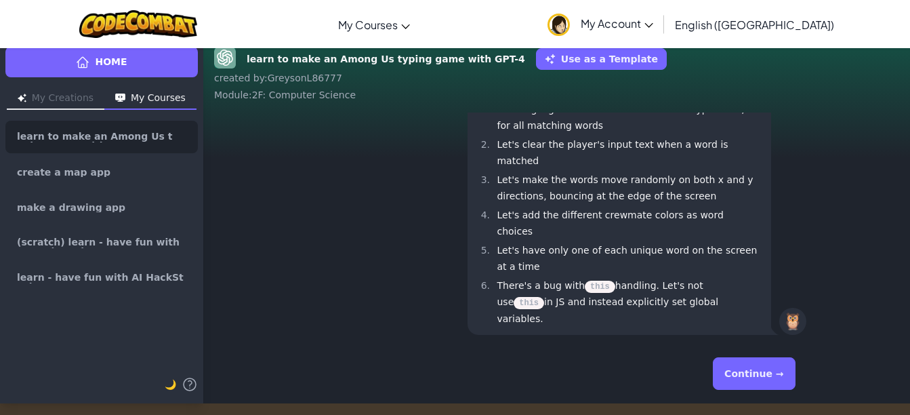
scroll to position [74, 0]
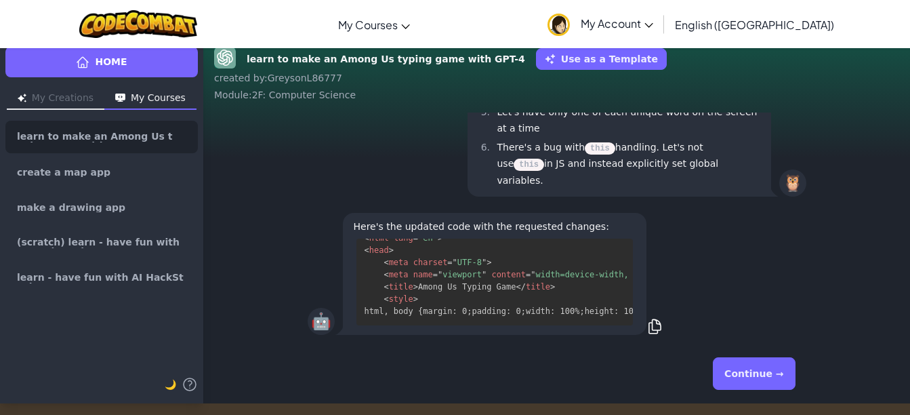
click at [895, 283] on div "🤖 Here's the updated code with the requested changes: <! DOCTYPE html > < html …" at bounding box center [556, 274] width 707 height 138
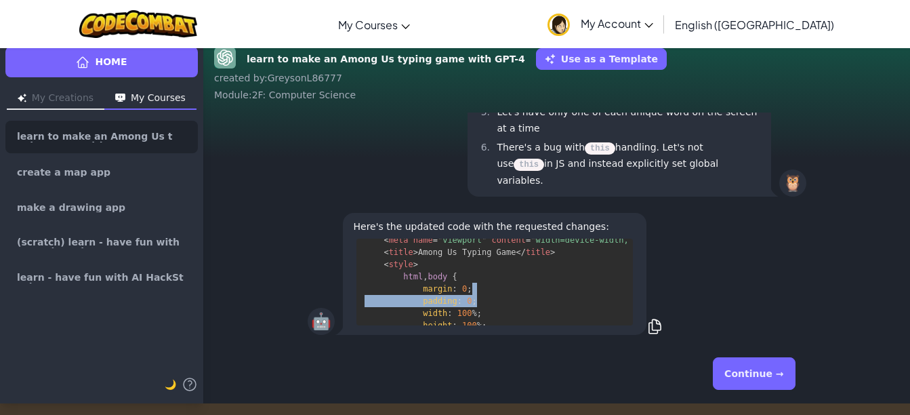
drag, startPoint x: 895, startPoint y: 283, endPoint x: 642, endPoint y: 306, distance: 253.8
click at [642, 306] on div "🤖 Here's the updated code with the requested changes: <! DOCTYPE html > < html …" at bounding box center [556, 274] width 707 height 138
drag, startPoint x: 642, startPoint y: 306, endPoint x: 704, endPoint y: 314, distance: 62.2
click at [704, 314] on div "🤖 Here's the updated code with the requested changes: <! DOCTYPE html > < html …" at bounding box center [557, 273] width 499 height 127
click at [472, 301] on span ";" at bounding box center [474, 300] width 5 height 9
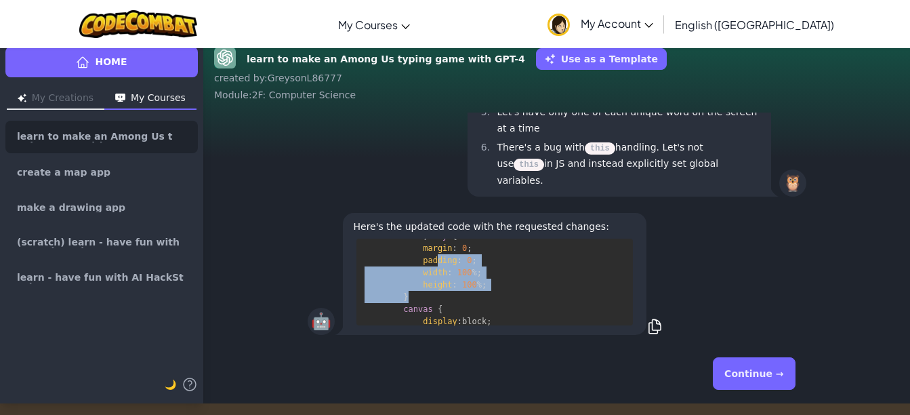
scroll to position [143, 0]
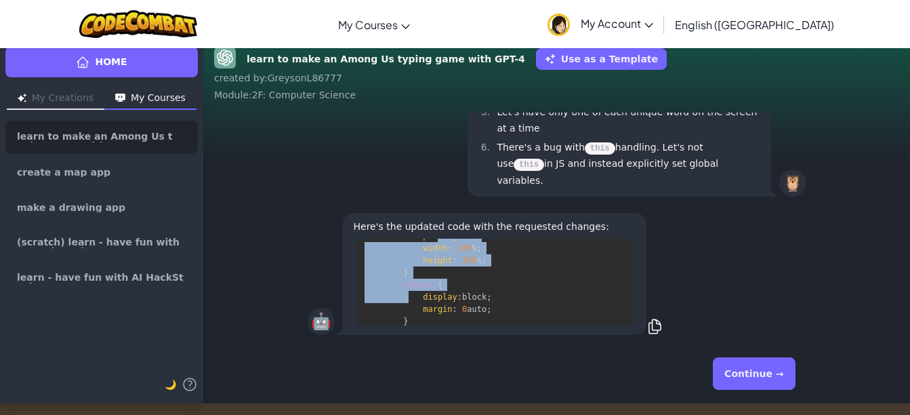
drag, startPoint x: 417, startPoint y: 305, endPoint x: 398, endPoint y: 305, distance: 18.3
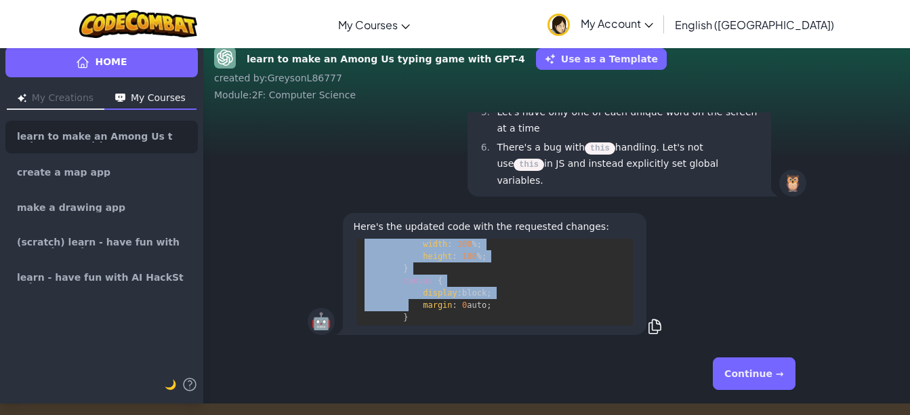
drag, startPoint x: 398, startPoint y: 305, endPoint x: 322, endPoint y: 287, distance: 78.1
click at [322, 287] on div "🤖 Here's the updated code with the requested changes: <! DOCTYPE html > < html …" at bounding box center [557, 273] width 499 height 127
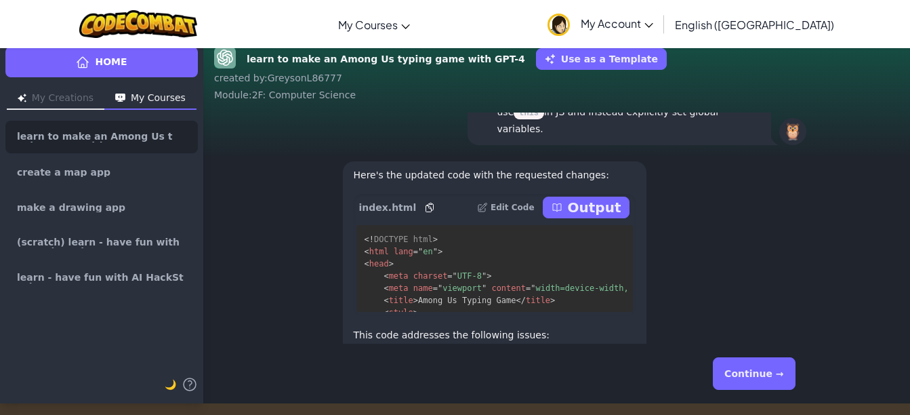
scroll to position [-184, 0]
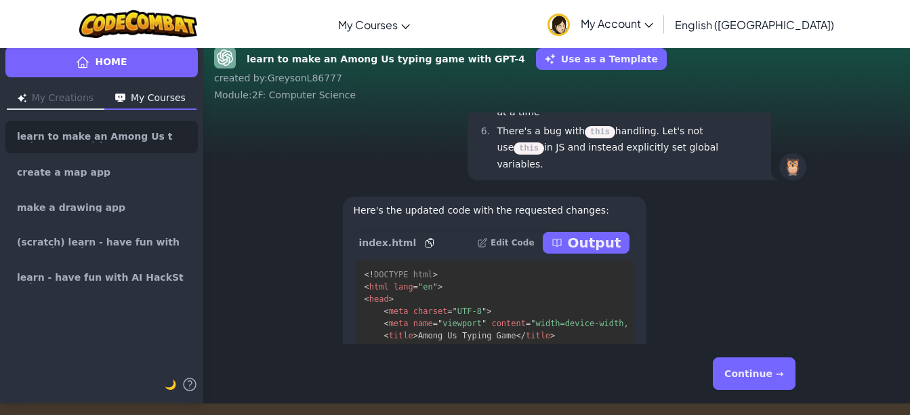
click at [581, 256] on div "index.html Edit Code Output" at bounding box center [495, 242] width 282 height 27
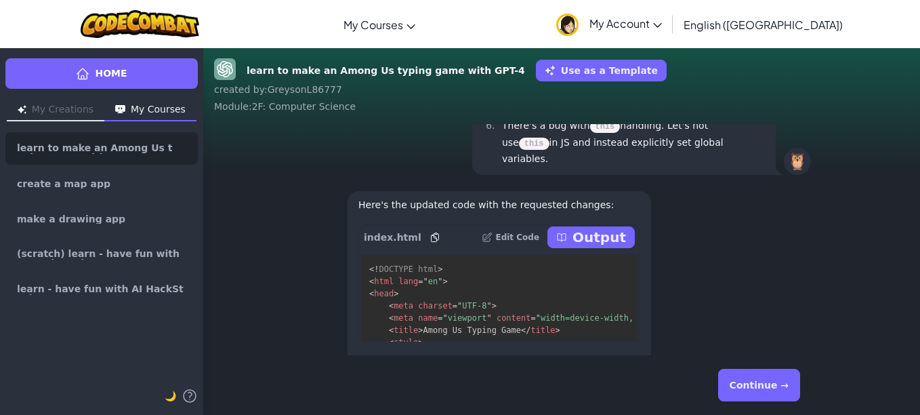
scroll to position [-270, 0]
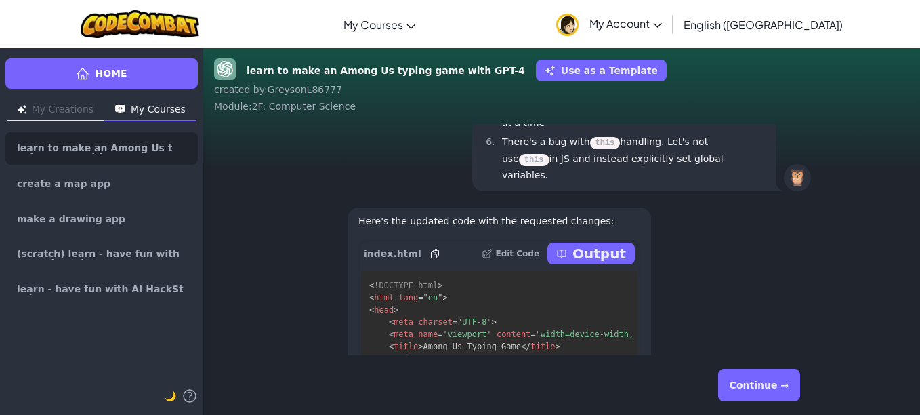
click at [565, 259] on icon at bounding box center [561, 253] width 11 height 11
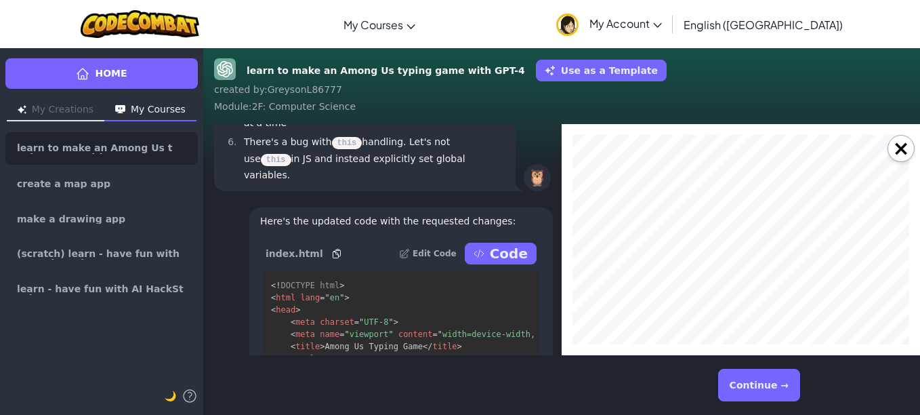
scroll to position [0, 0]
click at [894, 153] on button "×" at bounding box center [901, 148] width 27 height 27
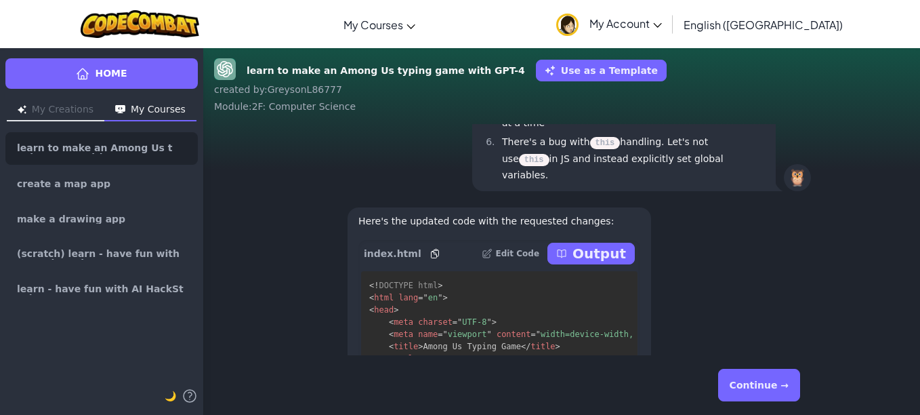
click at [778, 386] on button "Continue →" at bounding box center [759, 385] width 82 height 33
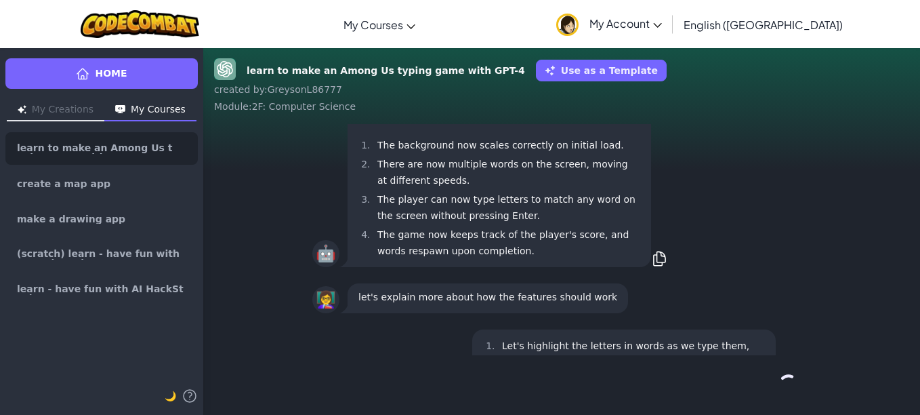
scroll to position [1, 0]
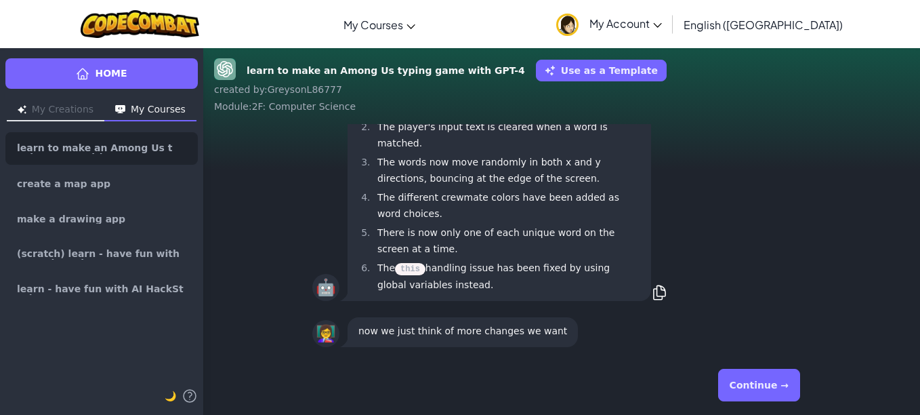
click at [769, 371] on button "Continue →" at bounding box center [759, 385] width 82 height 33
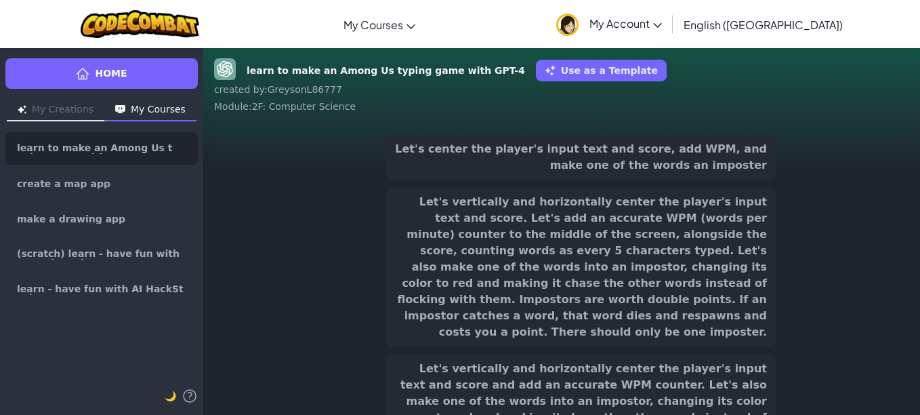
scroll to position [-230, 0]
click at [716, 268] on button "Let's vertically and horizontally center the player's input text and score. Let…" at bounding box center [581, 267] width 390 height 159
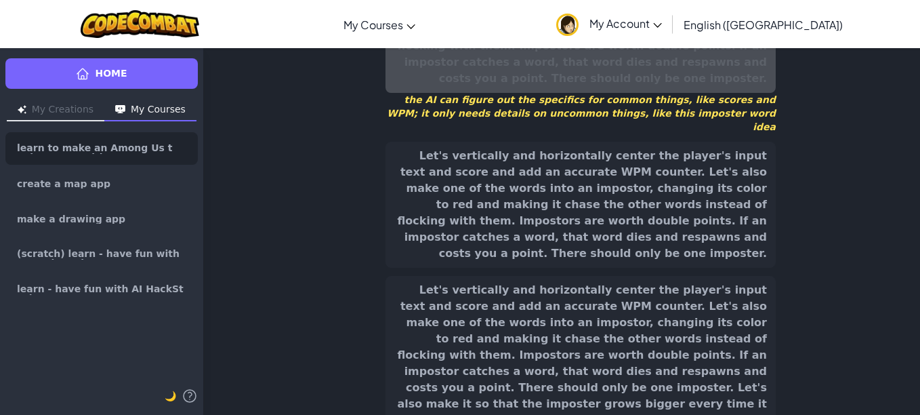
click at [748, 276] on button "Let's vertically and horizontally center the player's input text and score and …" at bounding box center [581, 379] width 390 height 207
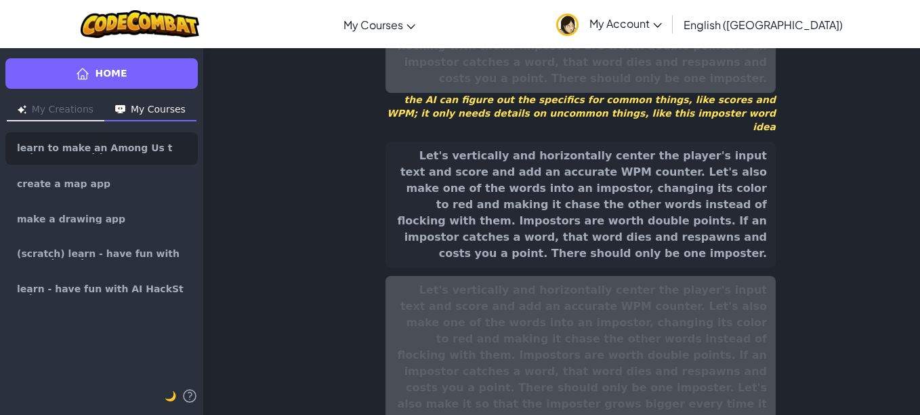
scroll to position [298, 0]
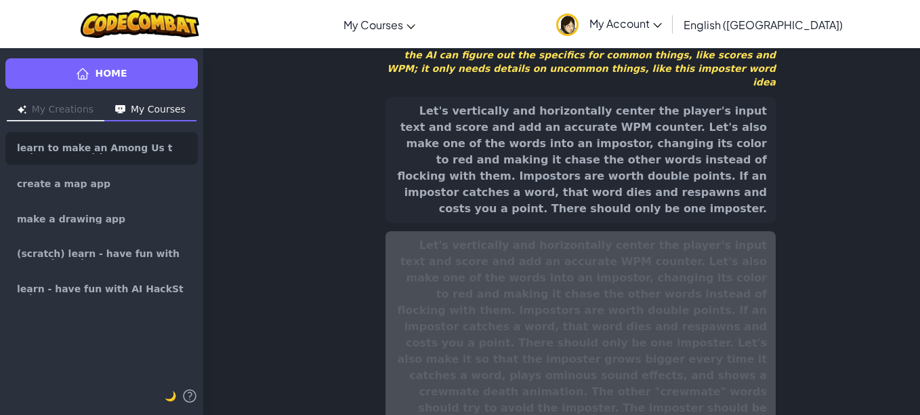
click at [751, 144] on button "Let's vertically and horizontally center the player's input text and score and …" at bounding box center [581, 160] width 390 height 126
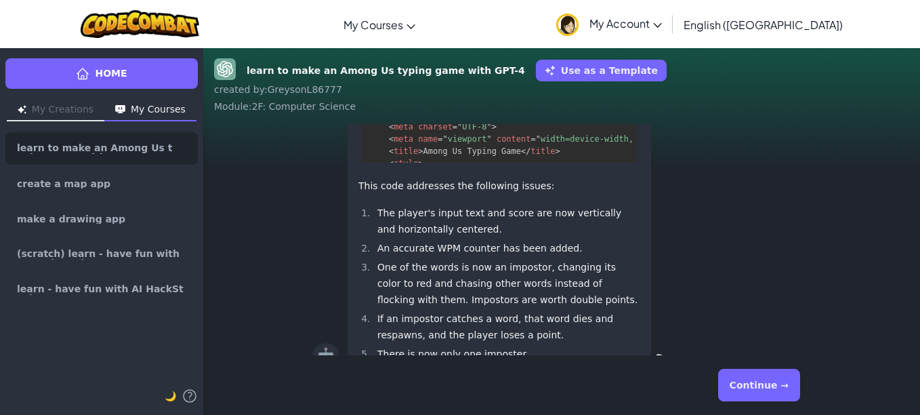
scroll to position [-259, 0]
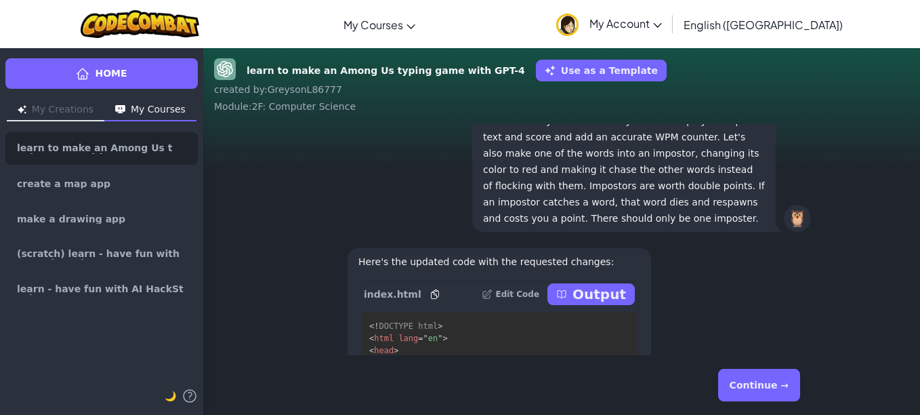
click at [596, 313] on pre "<! DOCTYPE html > < html lang = " en " > < head > < meta charset = " UTF-8 " > …" at bounding box center [499, 355] width 276 height 87
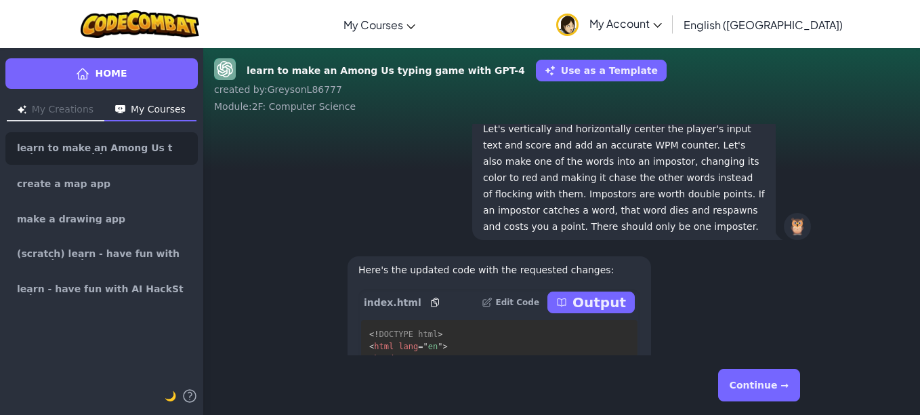
scroll to position [-266, 0]
click at [596, 310] on p "Output" at bounding box center [599, 301] width 54 height 19
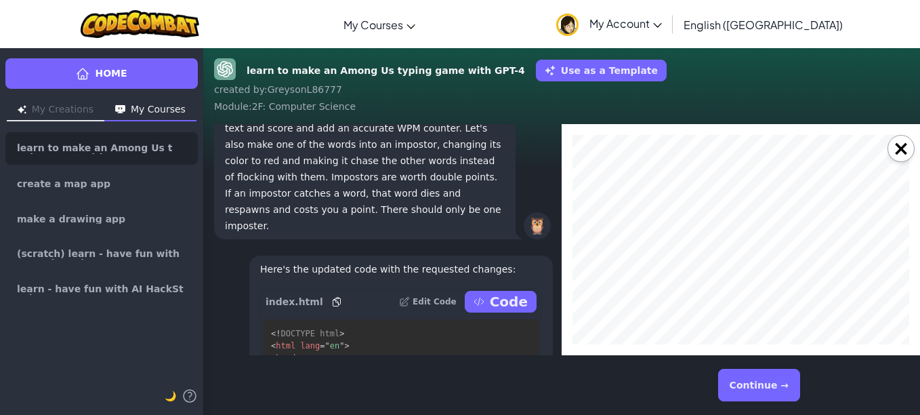
scroll to position [0, 0]
click at [902, 150] on button "×" at bounding box center [901, 148] width 27 height 27
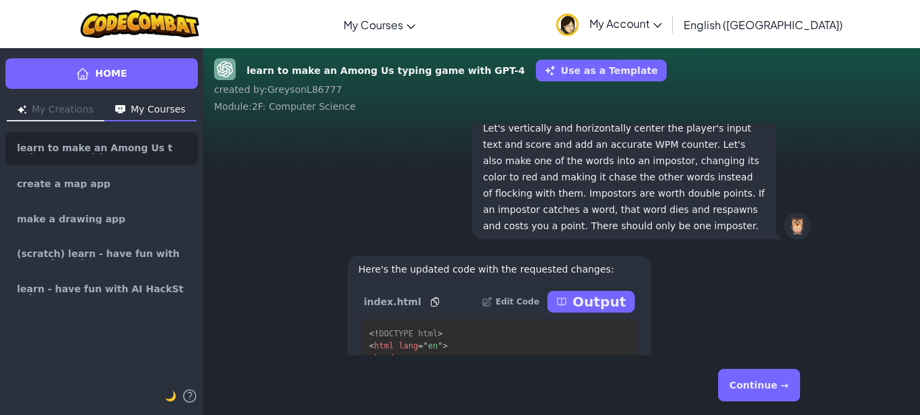
scroll to position [1, 0]
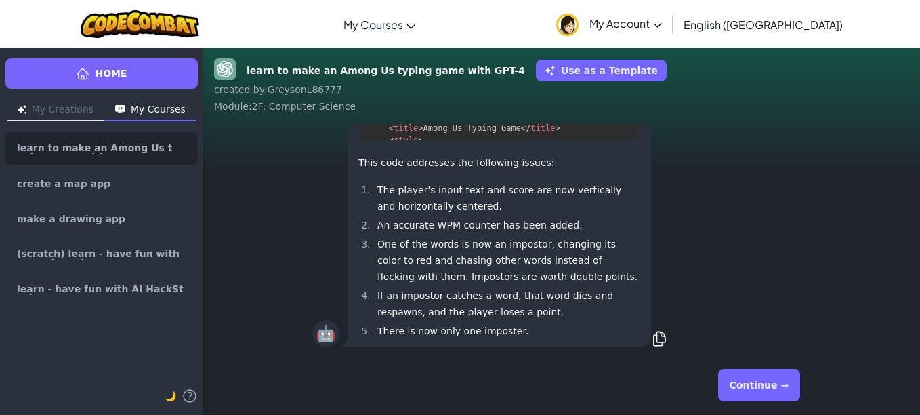
click at [764, 379] on button "Continue →" at bounding box center [759, 385] width 82 height 33
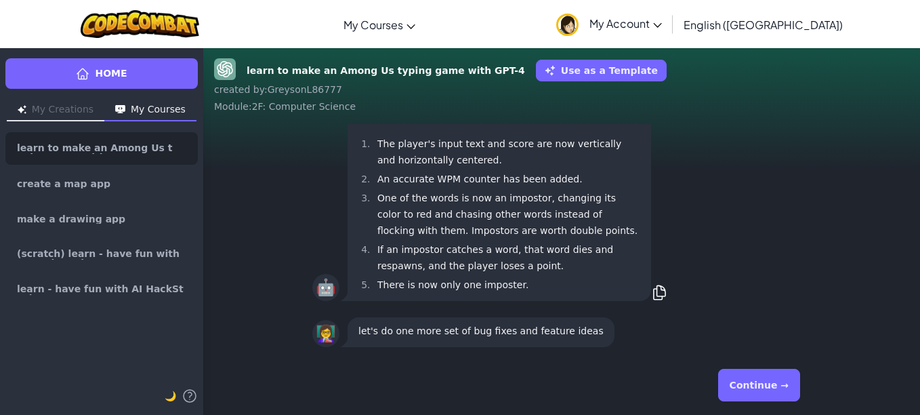
click at [748, 382] on button "Continue →" at bounding box center [759, 385] width 82 height 33
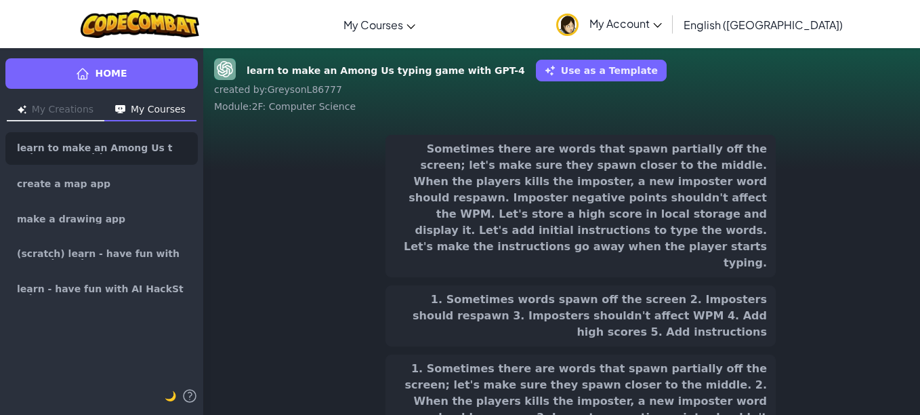
scroll to position [-184, 0]
click at [665, 285] on button "1. Sometimes words spawn off the screen 2. Imposters should respawn 3. Imposter…" at bounding box center [581, 315] width 390 height 61
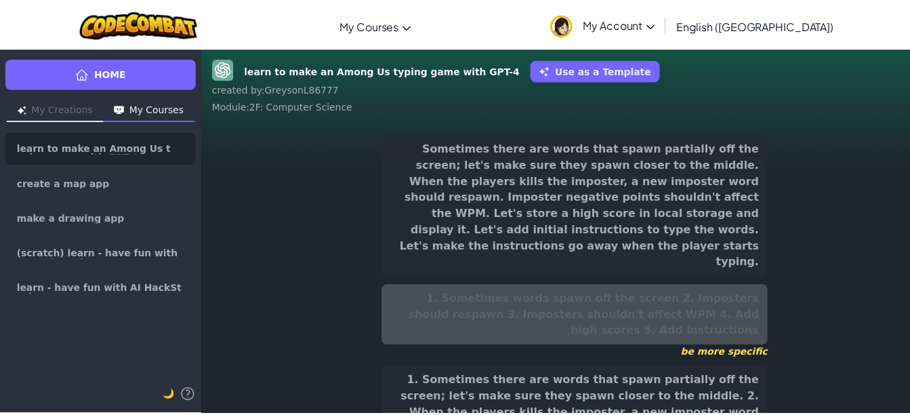
scroll to position [-230, 0]
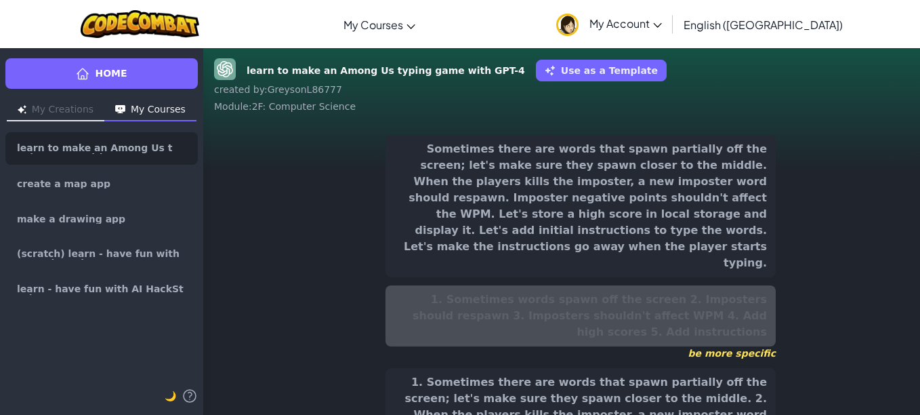
click at [671, 241] on button "Sometimes there are words that spawn partially off the screen; let's make sure …" at bounding box center [581, 206] width 390 height 142
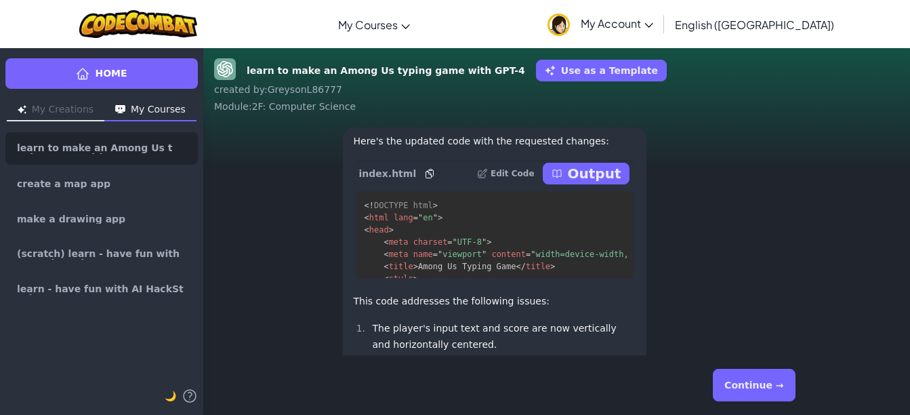
scroll to position [0, 0]
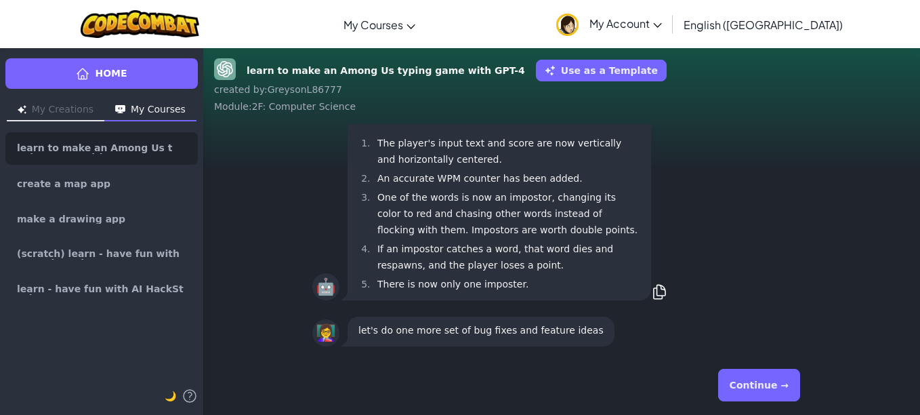
click at [785, 388] on button "Continue →" at bounding box center [759, 385] width 82 height 33
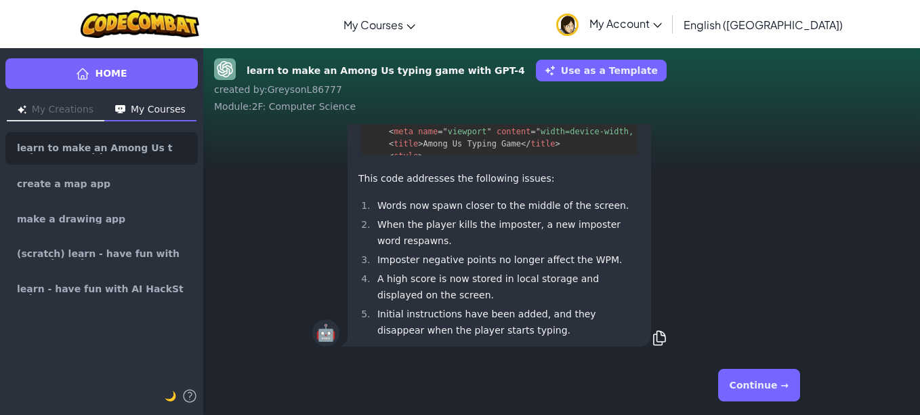
scroll to position [1, 0]
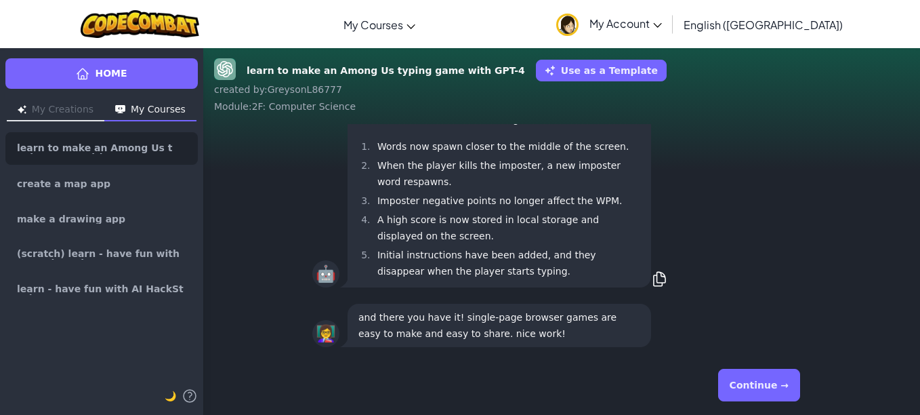
click at [783, 379] on button "Continue →" at bounding box center [759, 385] width 82 height 33
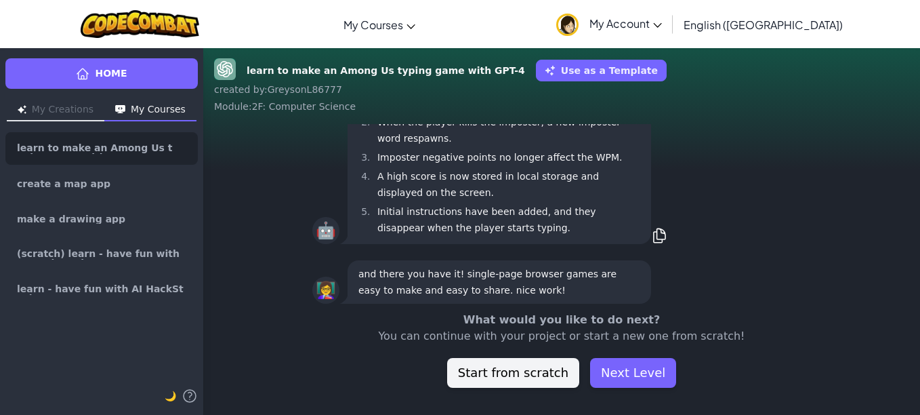
scroll to position [-43, 0]
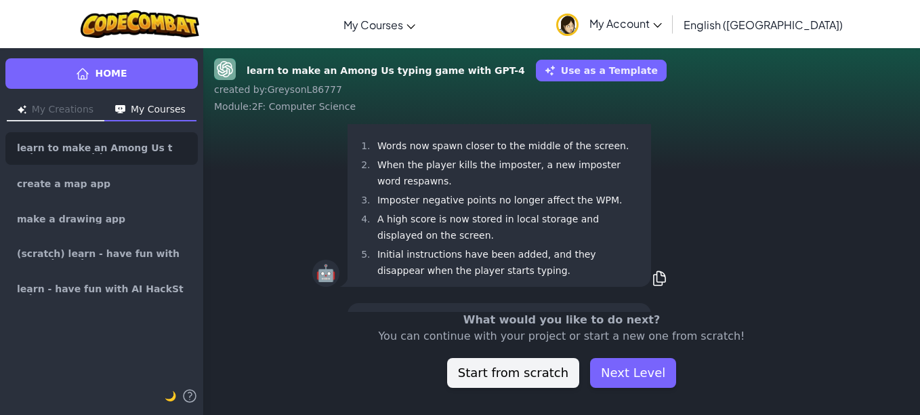
click at [607, 367] on button "Next Level" at bounding box center [633, 373] width 86 height 30
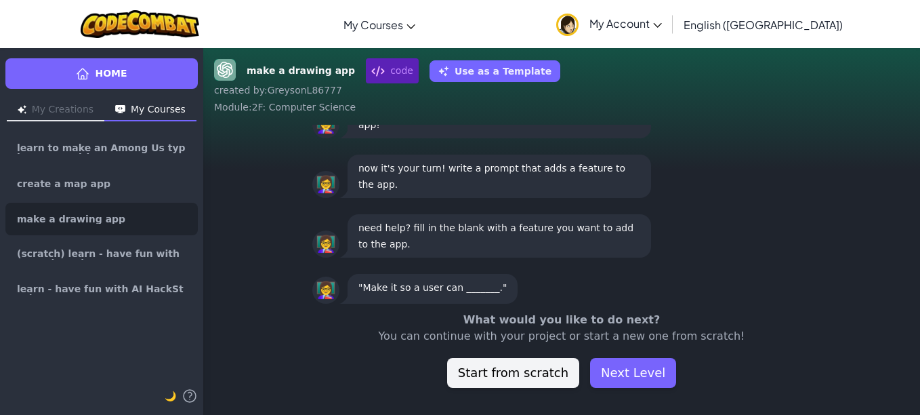
click at [643, 372] on button "Next Level" at bounding box center [633, 373] width 86 height 30
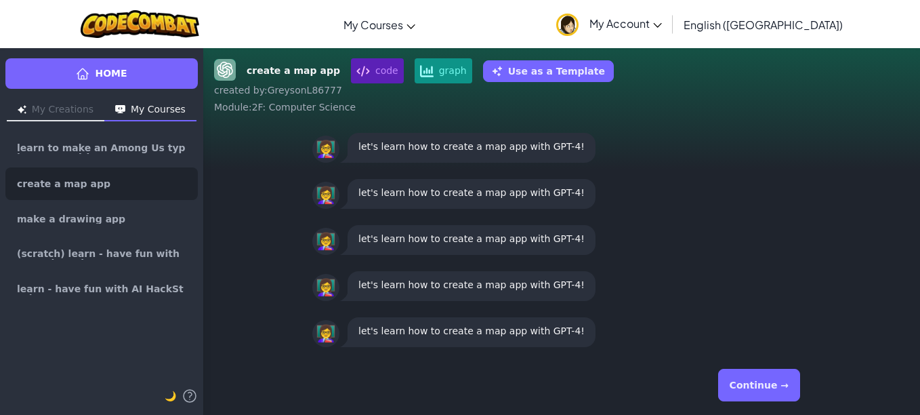
click at [753, 396] on button "Continue →" at bounding box center [759, 385] width 82 height 33
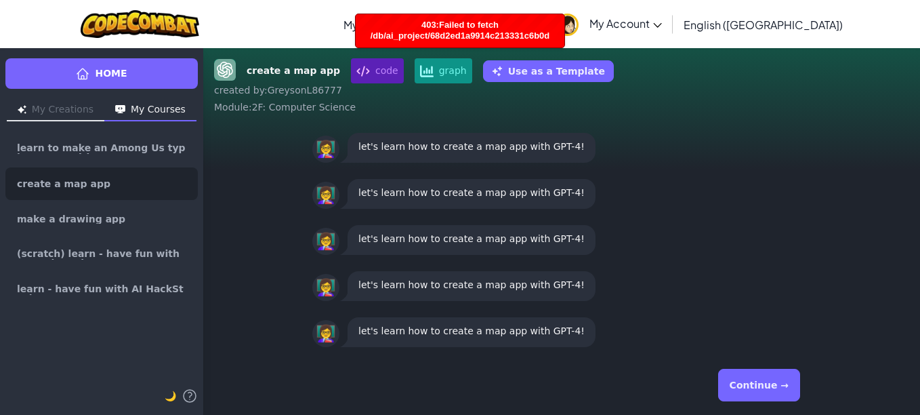
drag, startPoint x: 753, startPoint y: 396, endPoint x: 749, endPoint y: 383, distance: 12.7
click at [749, 383] on button "Continue →" at bounding box center [759, 385] width 82 height 33
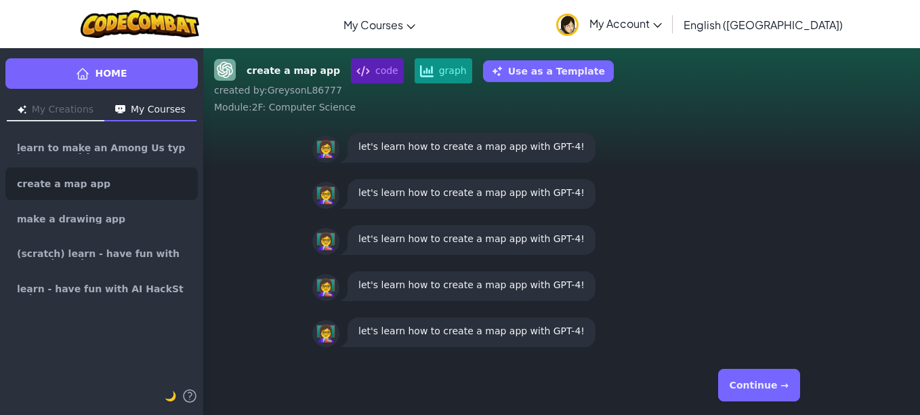
click at [741, 370] on button "Continue →" at bounding box center [759, 385] width 82 height 33
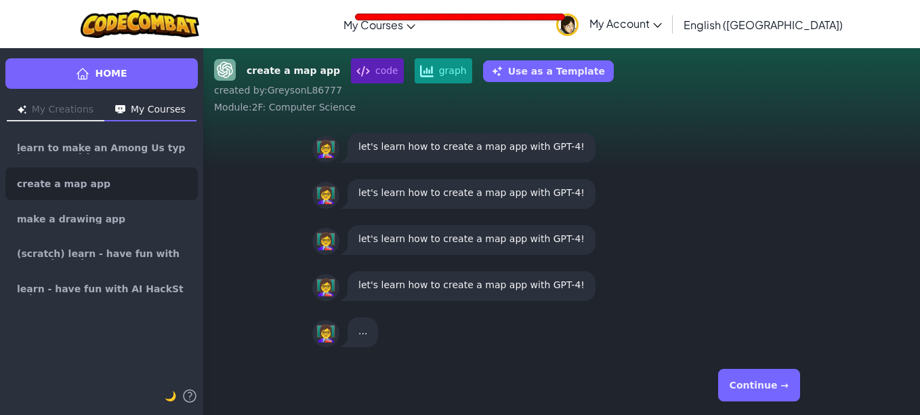
click at [741, 370] on button "Continue →" at bounding box center [759, 385] width 82 height 33
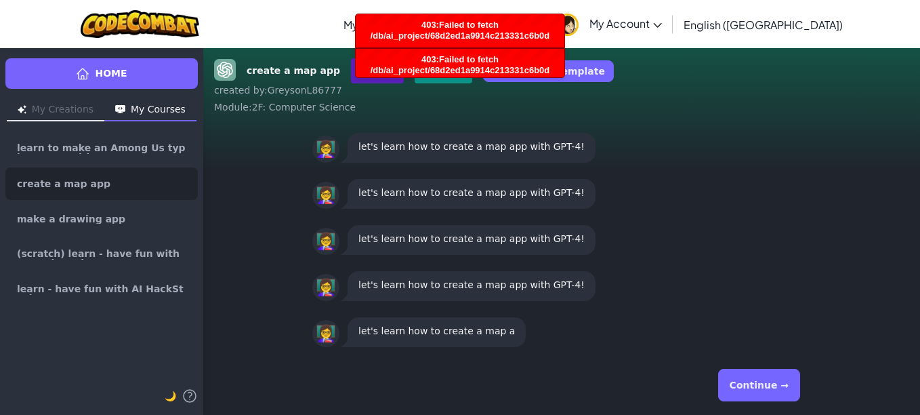
click at [755, 382] on button "Continue →" at bounding box center [759, 385] width 82 height 33
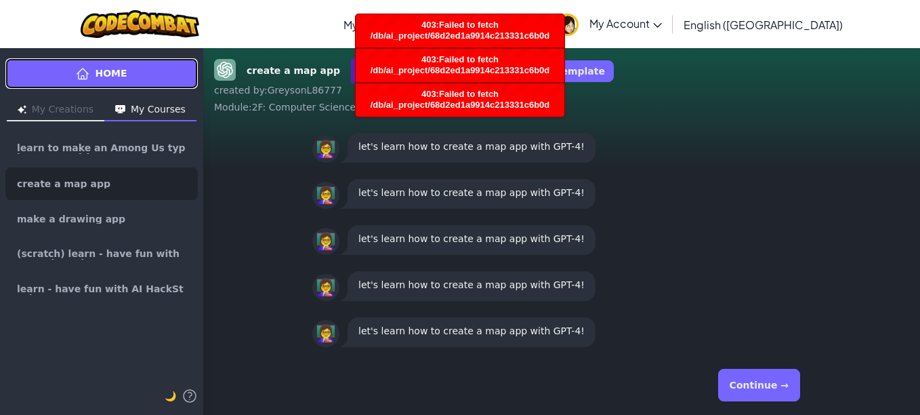
click at [149, 85] on link "Home" at bounding box center [101, 73] width 192 height 30
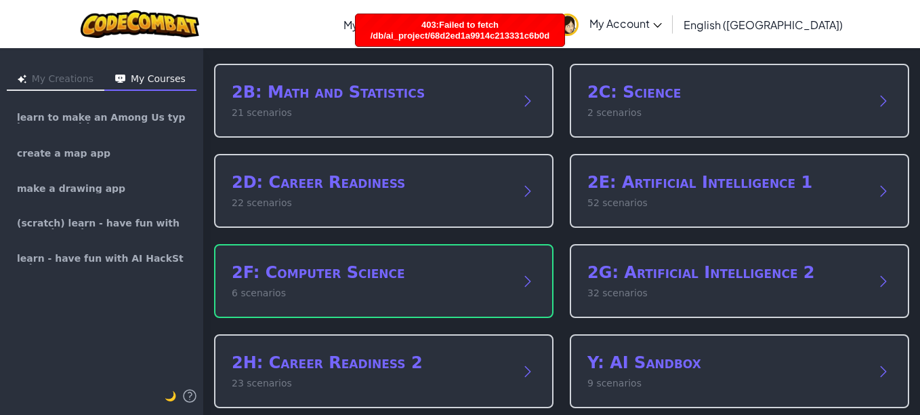
scroll to position [199, 0]
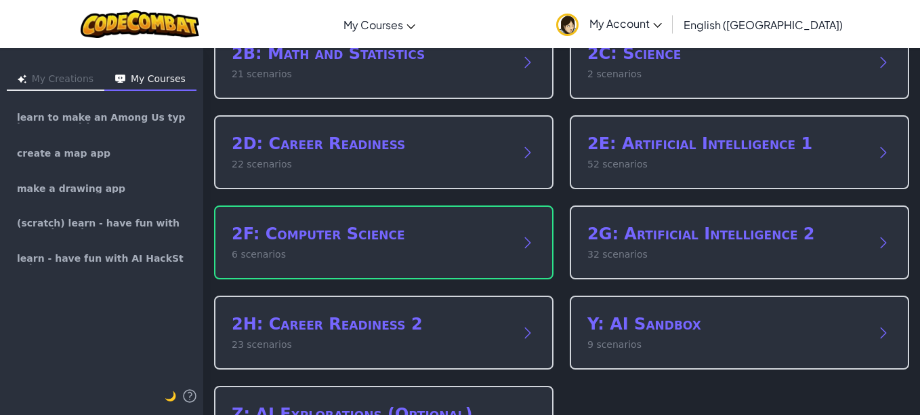
click at [673, 131] on div "2E: Artificial Intelligence 1 52 scenarios" at bounding box center [739, 152] width 339 height 74
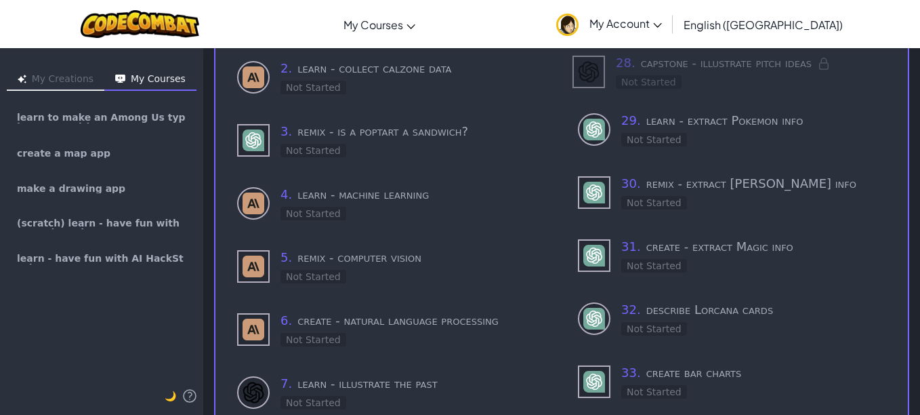
click at [614, 138] on div "29 . learn - extract Pokemon info Not Started" at bounding box center [731, 129] width 319 height 47
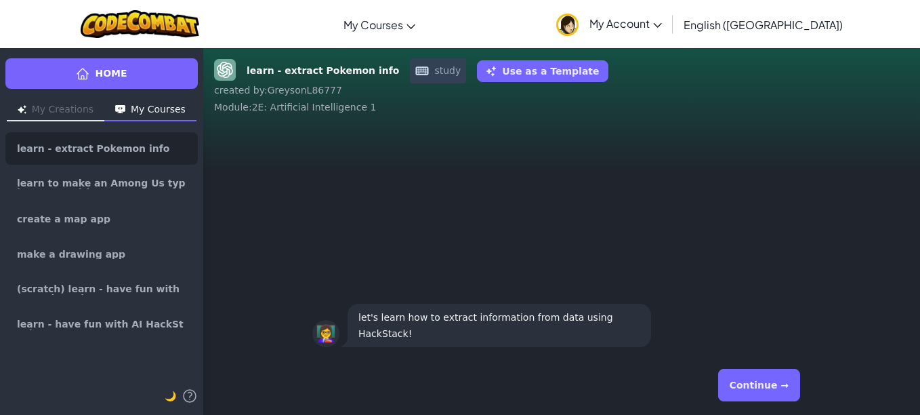
click at [775, 383] on button "Continue →" at bounding box center [759, 385] width 82 height 33
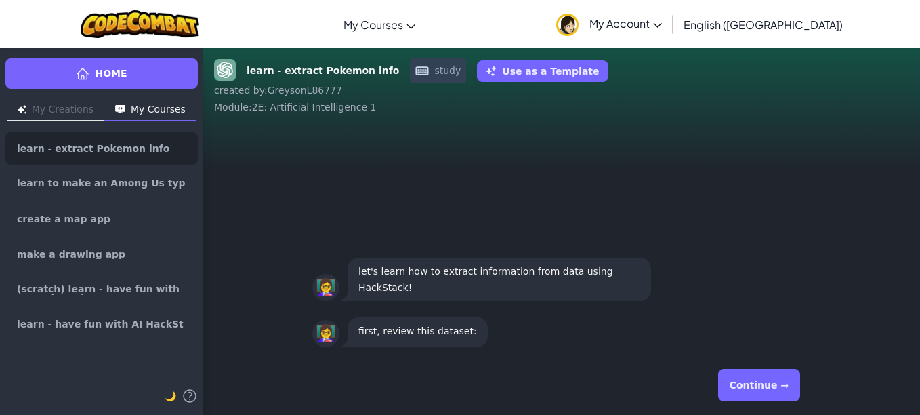
click at [735, 388] on button "Continue →" at bounding box center [759, 385] width 82 height 33
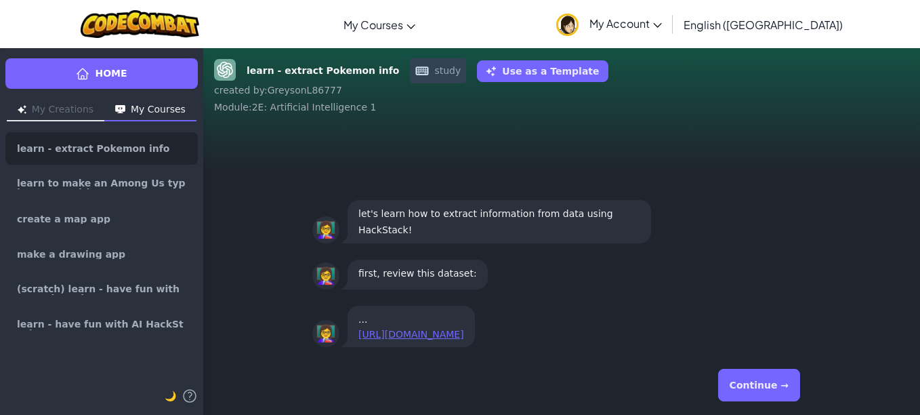
click at [759, 387] on button "Continue →" at bounding box center [759, 385] width 82 height 33
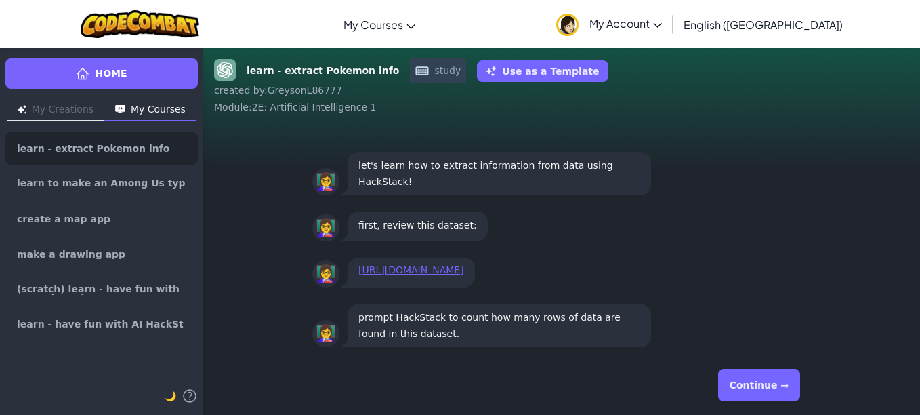
click at [759, 387] on button "Continue →" at bounding box center [759, 385] width 82 height 33
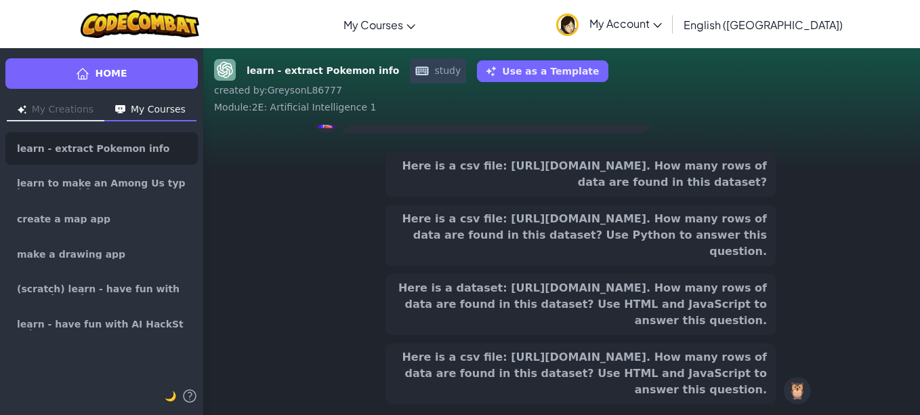
click at [674, 247] on button "Here is a csv file: https://raw.githubusercontent.com/SoniaCoCo/Datasets/refs/h…" at bounding box center [581, 235] width 390 height 61
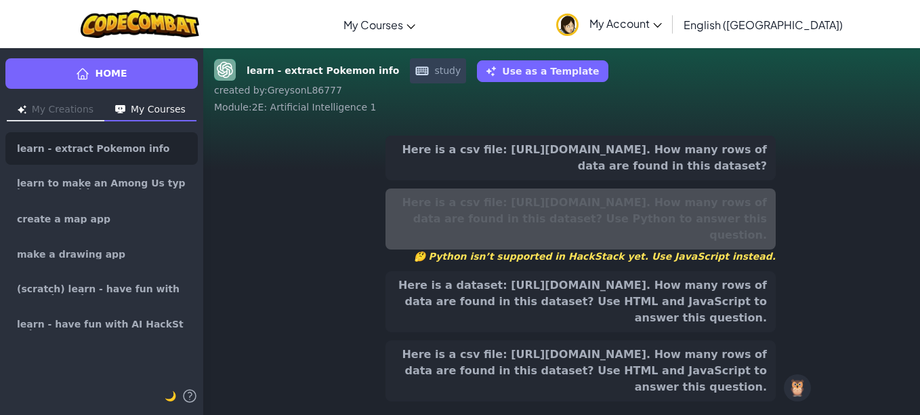
click at [663, 332] on button "Here is a dataset: https://raw.githubusercontent.com/SoniaCoCo/Datasets/refs/he…" at bounding box center [581, 301] width 390 height 61
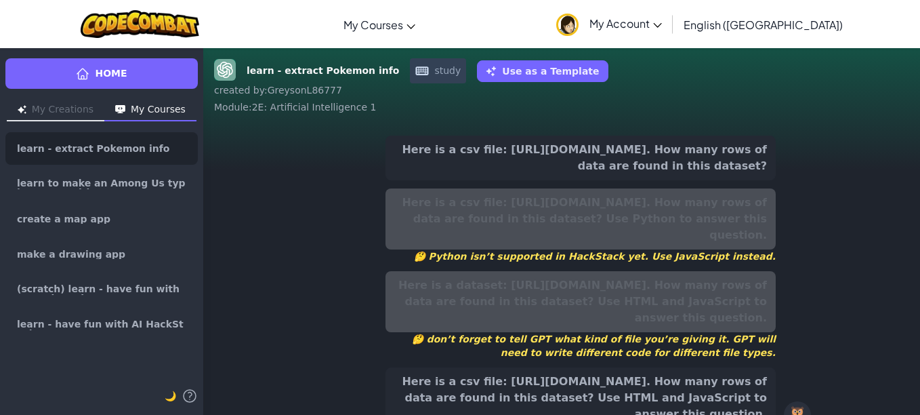
click at [605, 151] on button "Here is a csv file: https://raw.githubusercontent.com/SoniaCoCo/Datasets/refs/h…" at bounding box center [581, 158] width 390 height 45
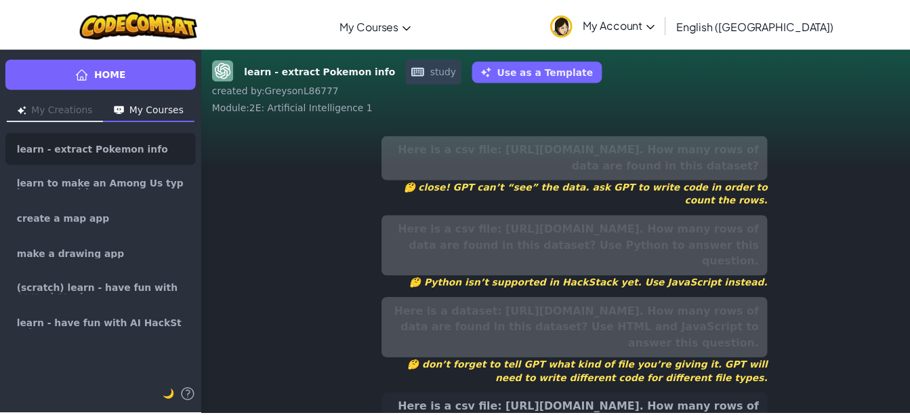
scroll to position [117, 0]
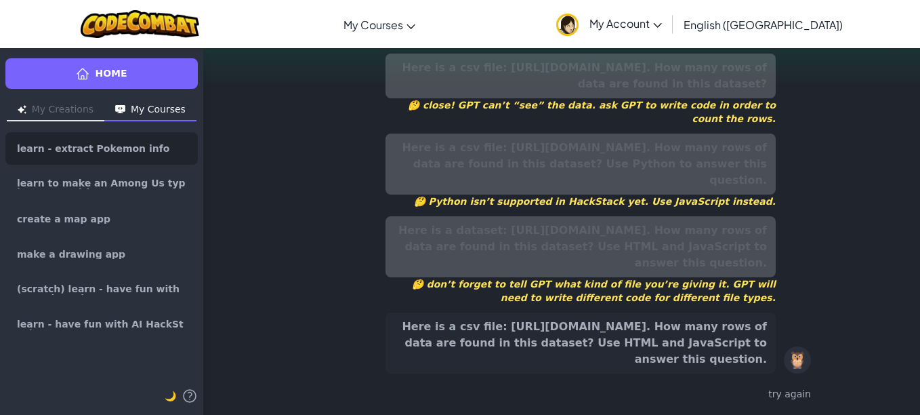
drag, startPoint x: 741, startPoint y: 325, endPoint x: 747, endPoint y: 327, distance: 7.3
click at [741, 325] on button "Here is a csv file: https://raw.githubusercontent.com/SoniaCoCo/Datasets/refs/h…" at bounding box center [581, 342] width 390 height 61
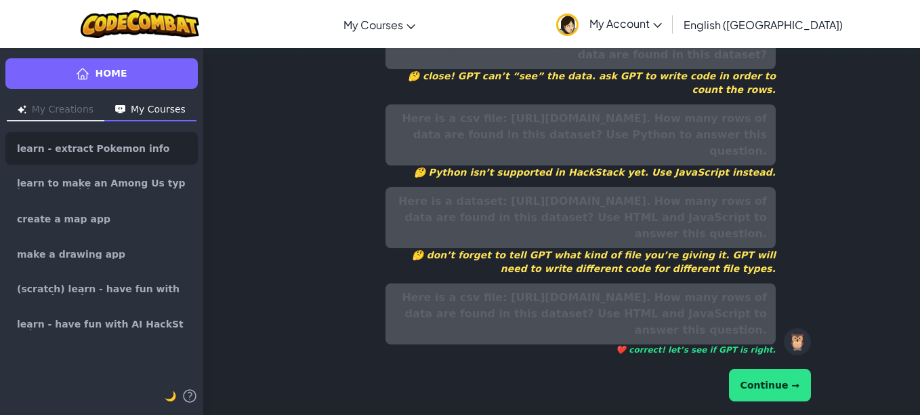
click at [761, 414] on html "Toggle navigation My Courses CodeCombat Classroom Ozaria Classroom AI League Es…" at bounding box center [460, 207] width 920 height 415
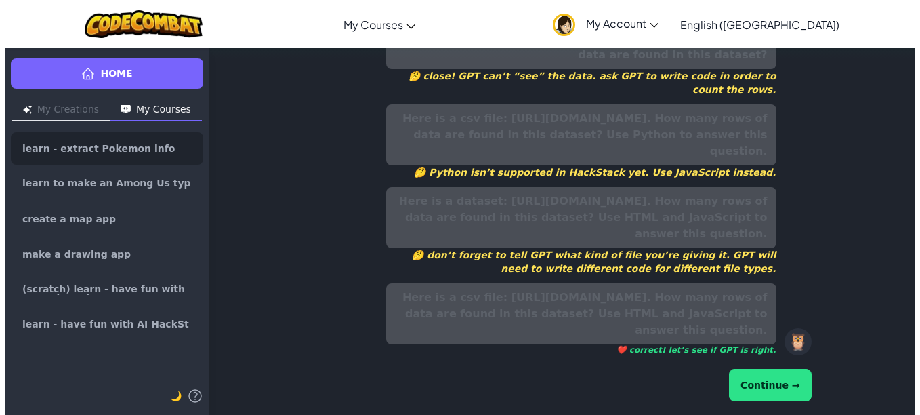
scroll to position [0, 0]
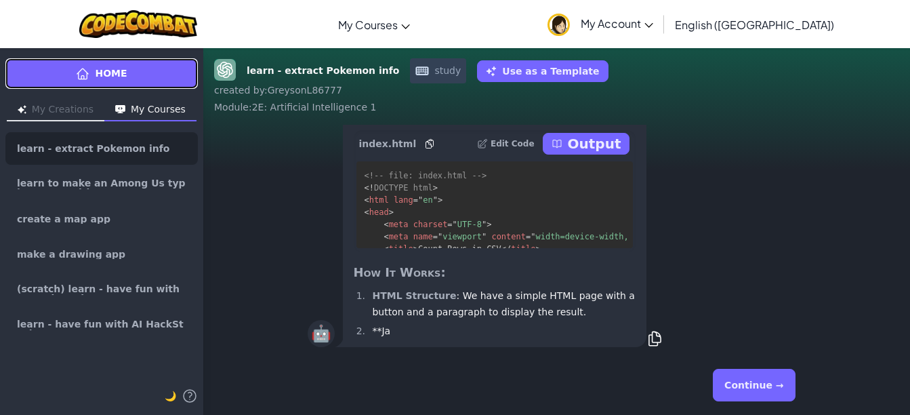
click at [152, 84] on link "Home" at bounding box center [101, 73] width 192 height 30
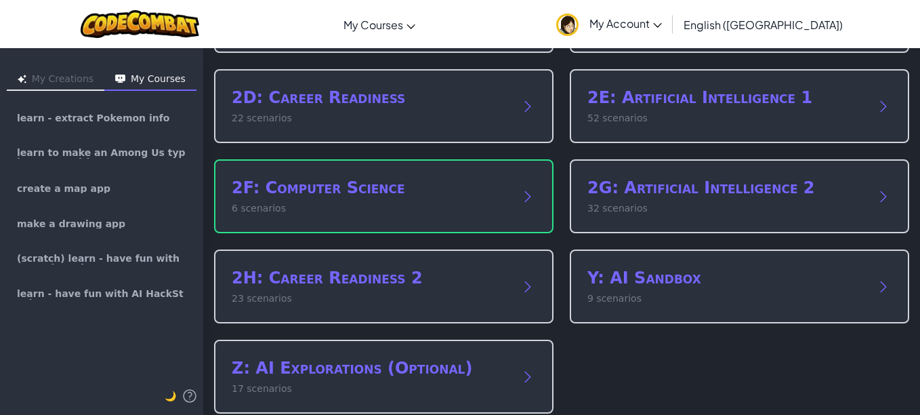
scroll to position [266, 0]
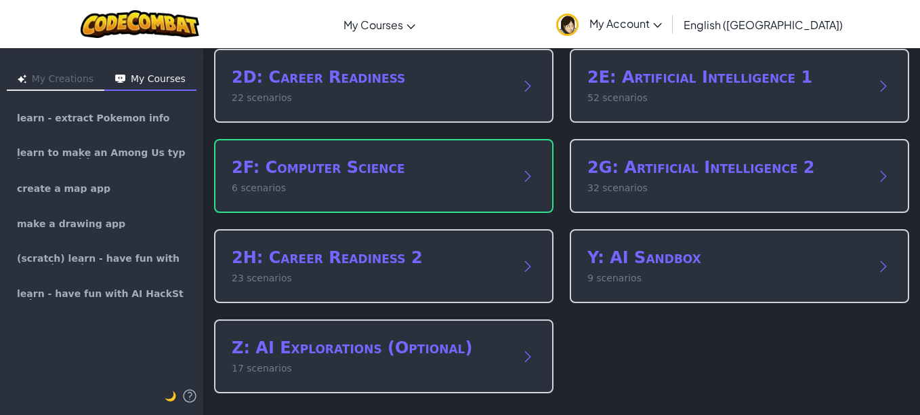
drag, startPoint x: 386, startPoint y: 213, endPoint x: 513, endPoint y: 173, distance: 133.5
click at [513, 173] on div "1: Intro to AI 15 scenarios 2A: English Language Arts 7 scenarios 2B: Math and …" at bounding box center [561, 131] width 695 height 524
click at [513, 173] on div "2F: Computer Science 6 scenarios" at bounding box center [383, 176] width 339 height 74
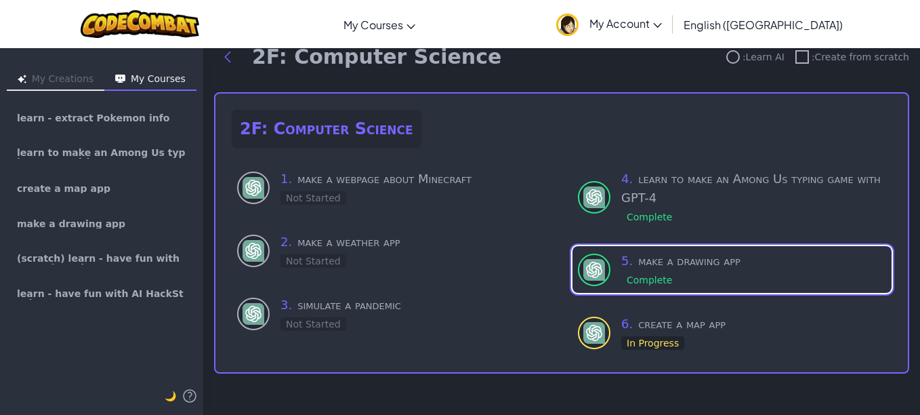
click at [310, 192] on div "Not Started" at bounding box center [313, 198] width 66 height 14
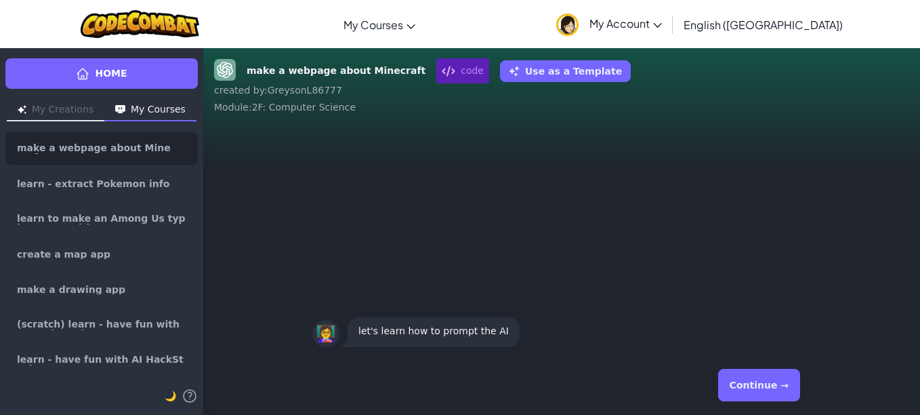
click at [785, 391] on button "Continue →" at bounding box center [759, 385] width 82 height 33
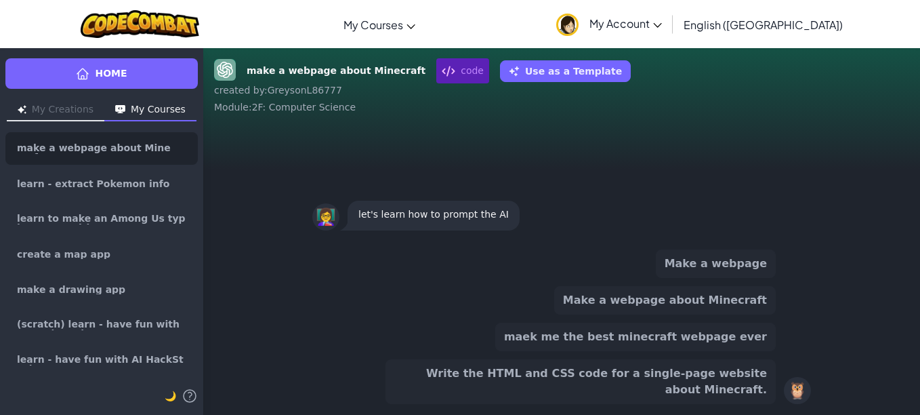
click at [741, 314] on button "Make a webpage about Minecraft" at bounding box center [665, 300] width 222 height 28
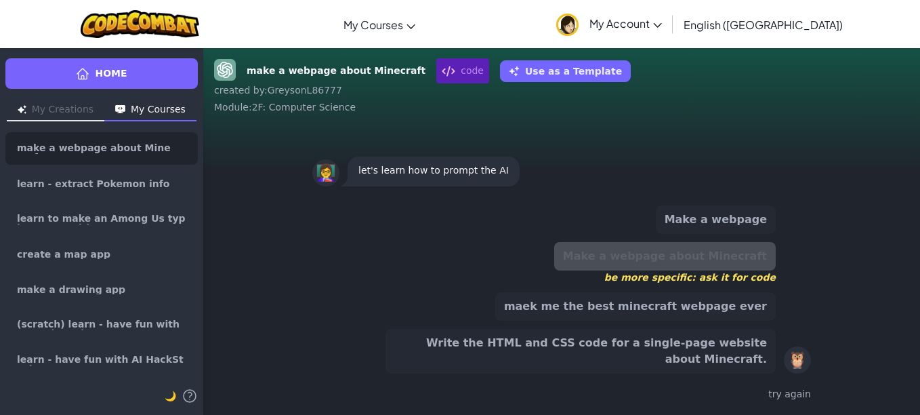
click at [738, 320] on button "maek me the best minecraft webpage ever" at bounding box center [635, 306] width 280 height 28
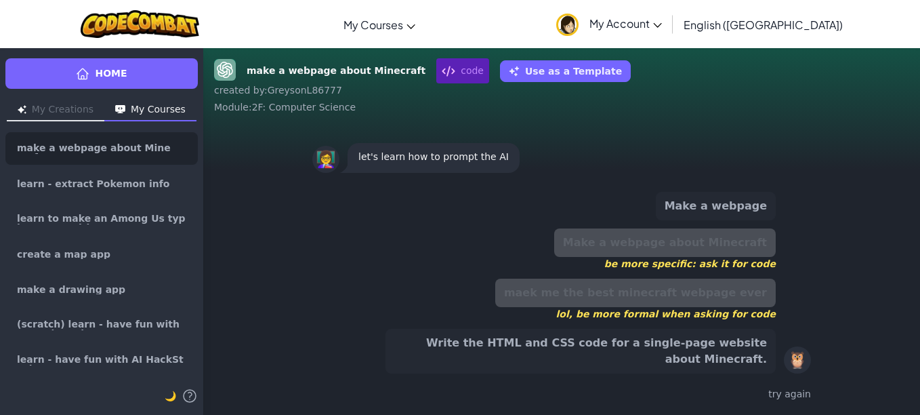
click at [740, 349] on button "Write the HTML and CSS code for a single-page website about Minecraft." at bounding box center [581, 351] width 390 height 45
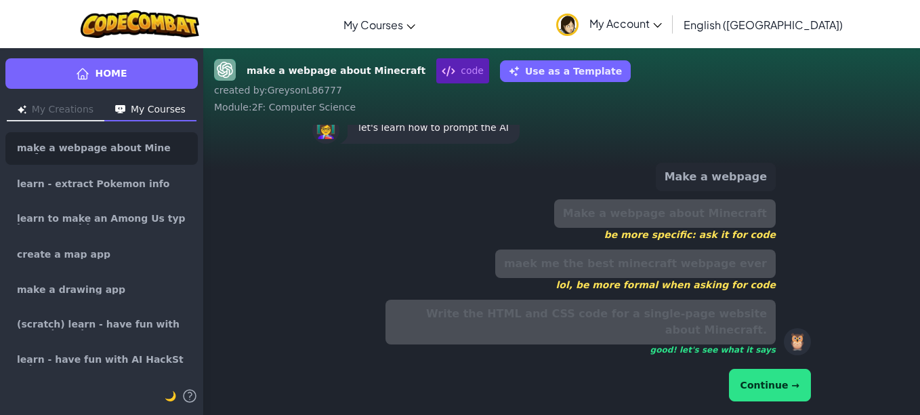
click at [773, 384] on button "Continue →" at bounding box center [770, 385] width 82 height 33
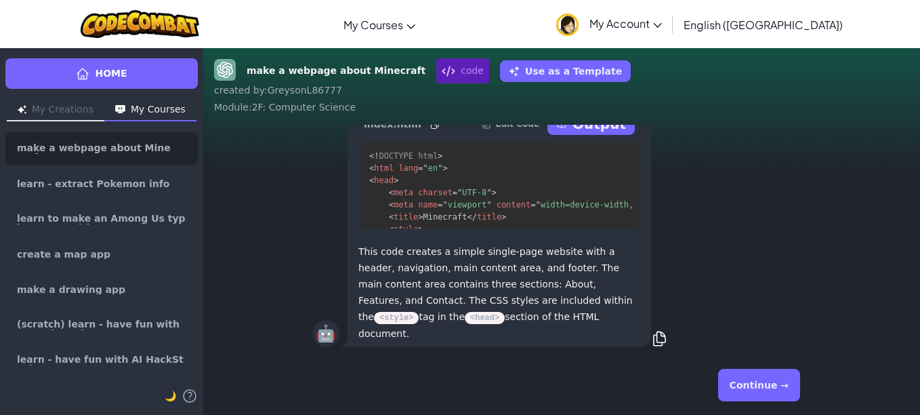
click at [757, 384] on button "Continue →" at bounding box center [759, 385] width 82 height 33
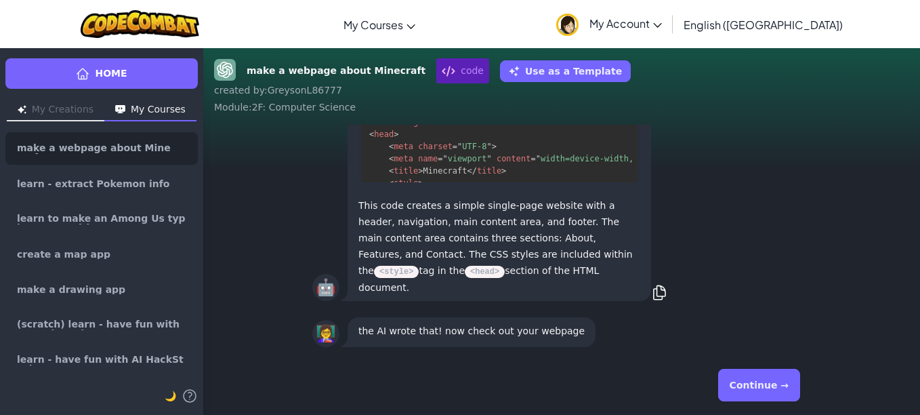
click at [750, 386] on button "Continue →" at bounding box center [759, 385] width 82 height 33
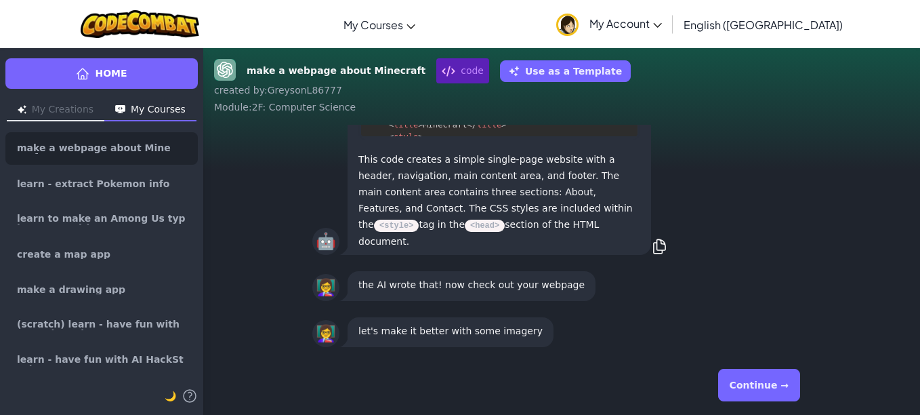
click at [737, 387] on button "Continue →" at bounding box center [759, 385] width 82 height 33
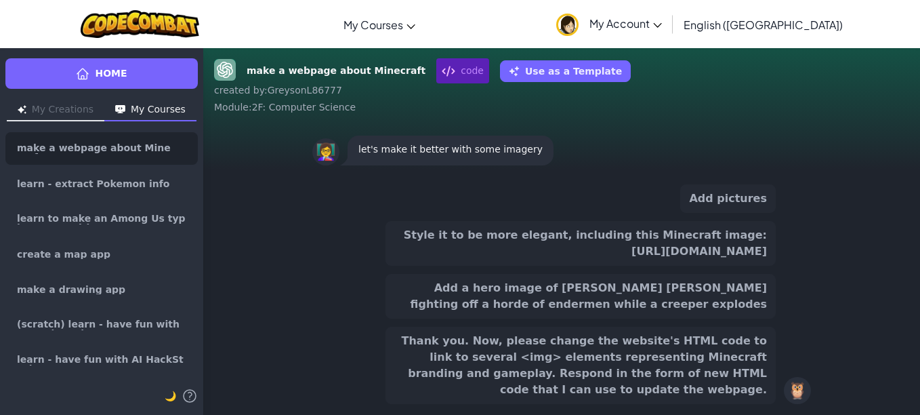
click at [730, 248] on button "Style it to be more elegant, including this Minecraft image: https://www.minecr…" at bounding box center [581, 243] width 390 height 45
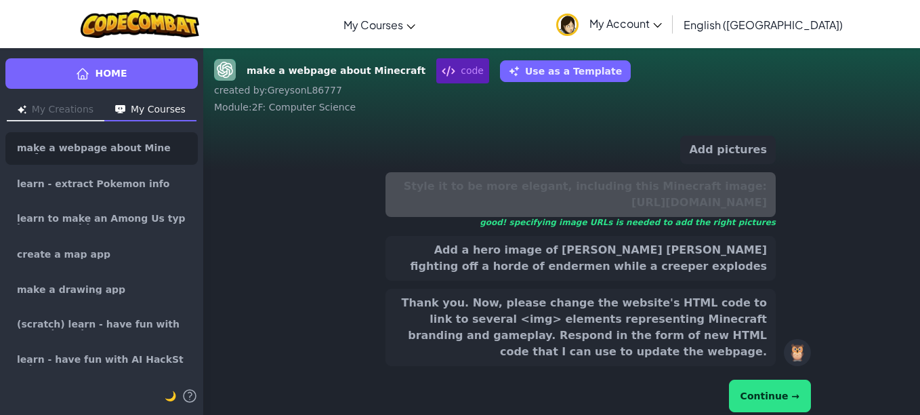
click at [748, 388] on button "Continue →" at bounding box center [770, 395] width 82 height 33
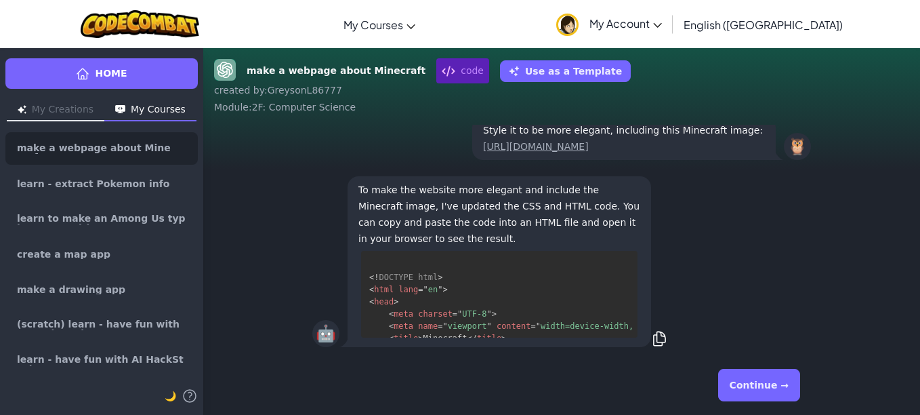
click at [791, 395] on button "Continue →" at bounding box center [759, 385] width 82 height 33
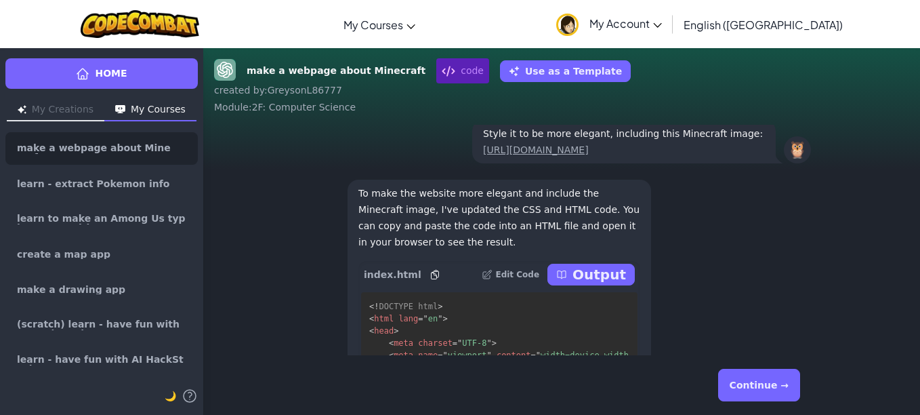
scroll to position [-575, 0]
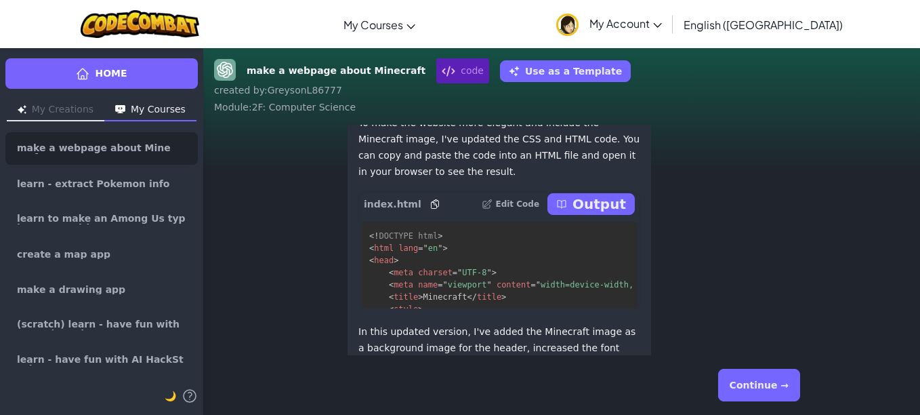
click at [617, 213] on p "Output" at bounding box center [599, 203] width 54 height 19
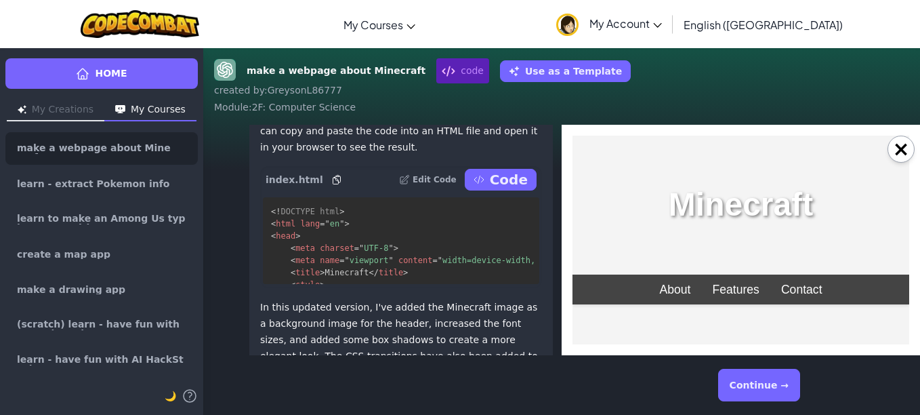
scroll to position [0, 0]
click at [672, 289] on link "About" at bounding box center [674, 289] width 53 height 30
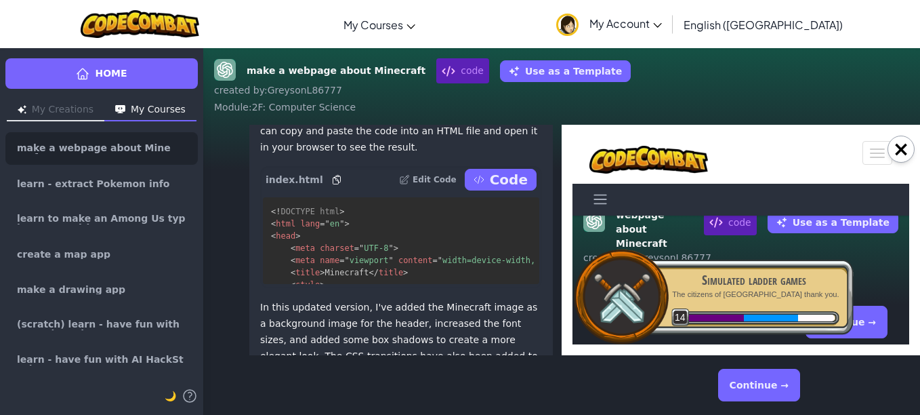
click at [903, 150] on button "×" at bounding box center [901, 149] width 27 height 27
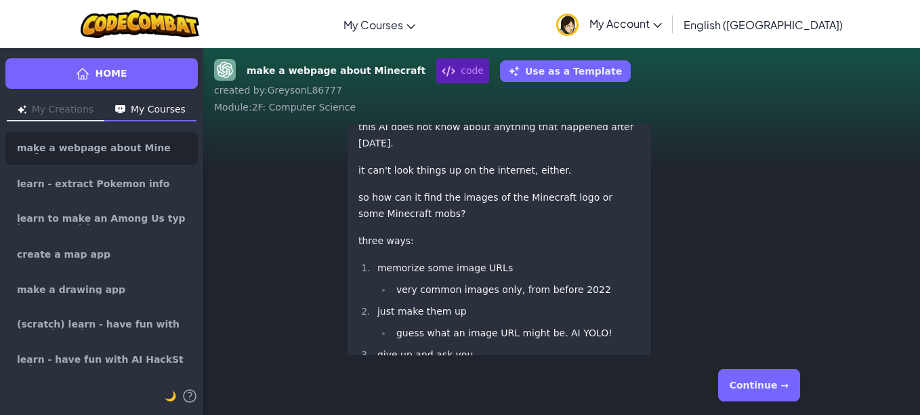
scroll to position [1, 0]
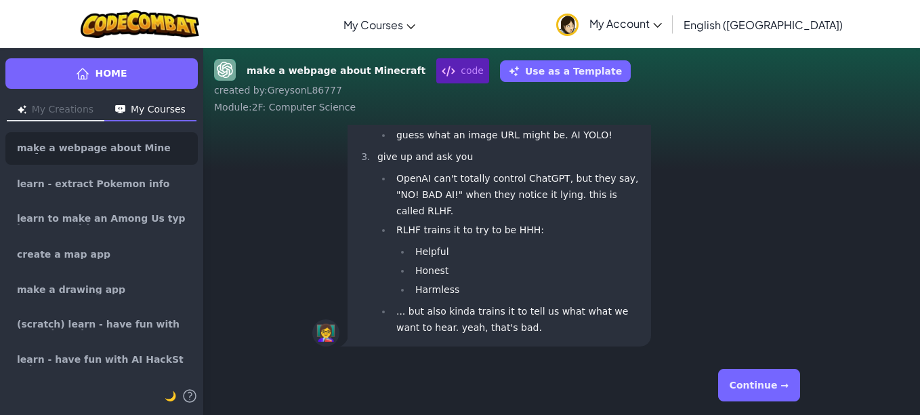
click at [772, 401] on div "Continue →" at bounding box center [561, 384] width 499 height 49
click at [738, 379] on button "Continue →" at bounding box center [759, 385] width 82 height 33
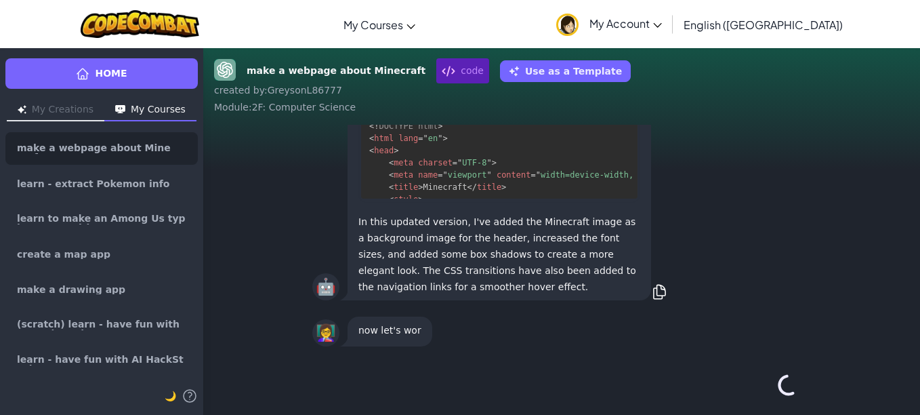
scroll to position [0, 0]
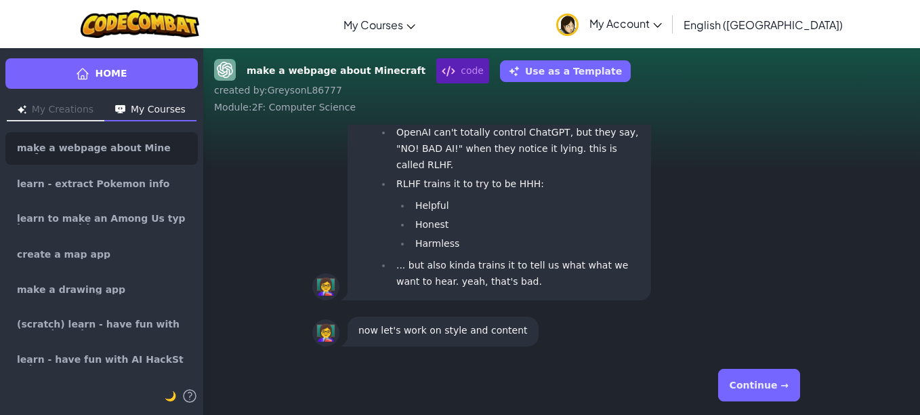
click at [757, 394] on button "Continue →" at bounding box center [759, 385] width 82 height 33
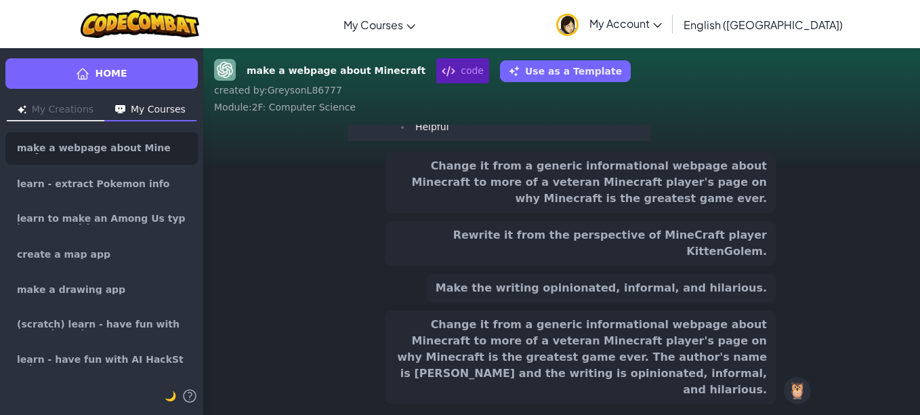
scroll to position [-181, 0]
click at [678, 359] on button "Change it from a generic informational webpage about Minecraft to more of a vet…" at bounding box center [581, 356] width 390 height 93
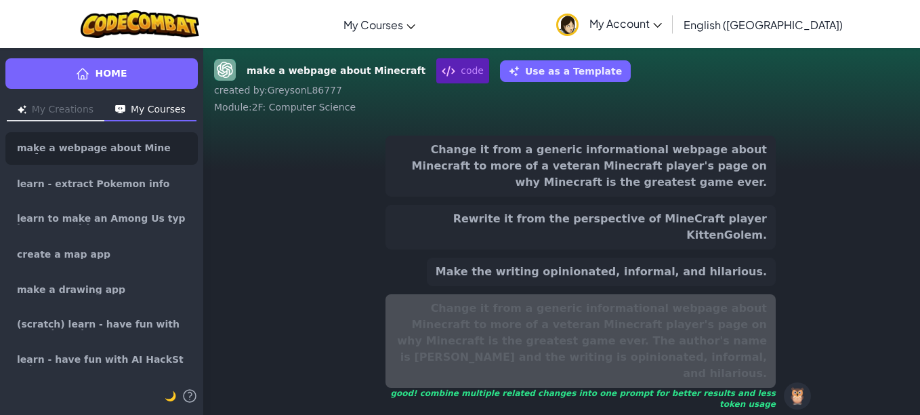
scroll to position [-230, 0]
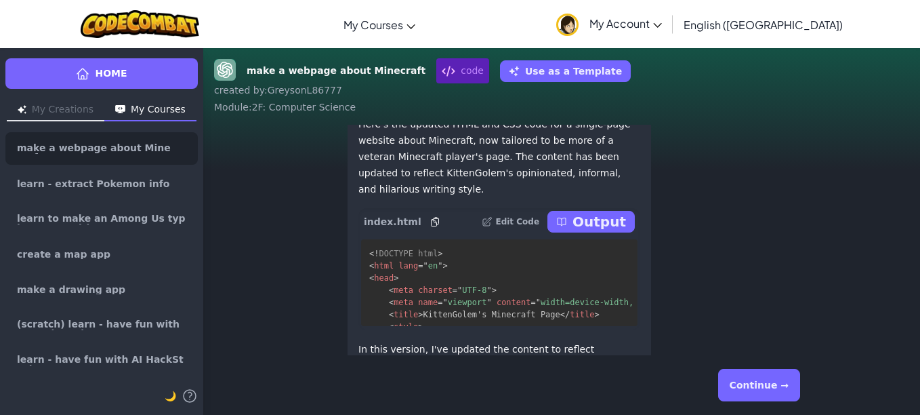
scroll to position [-129, 0]
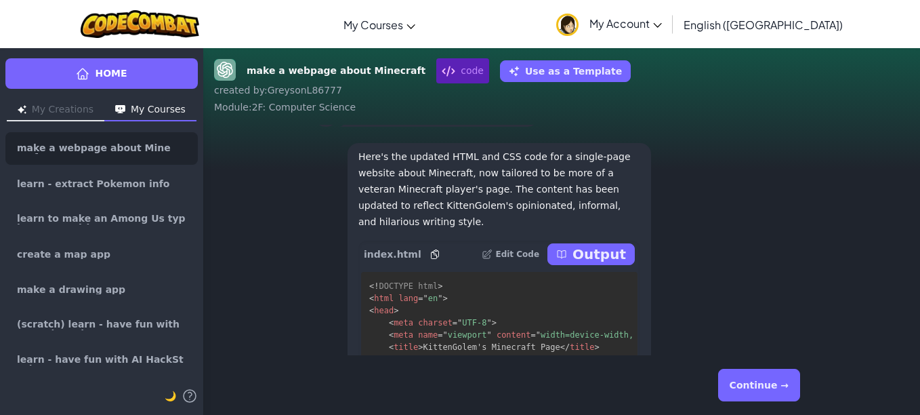
click at [795, 386] on button "Continue →" at bounding box center [759, 385] width 82 height 33
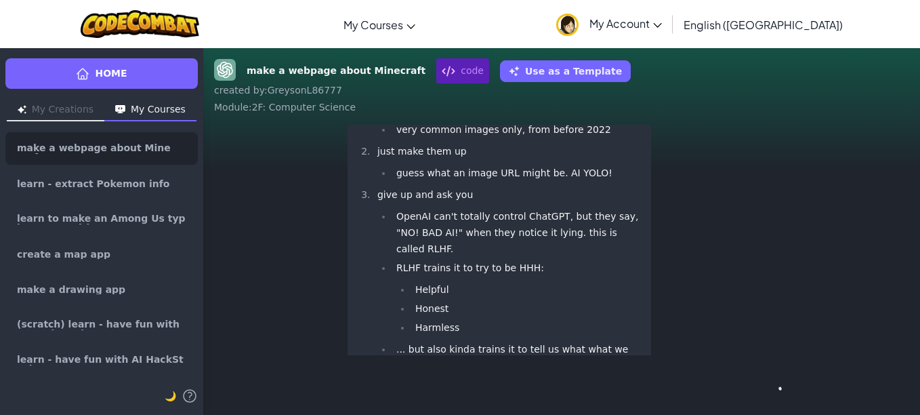
scroll to position [1, 0]
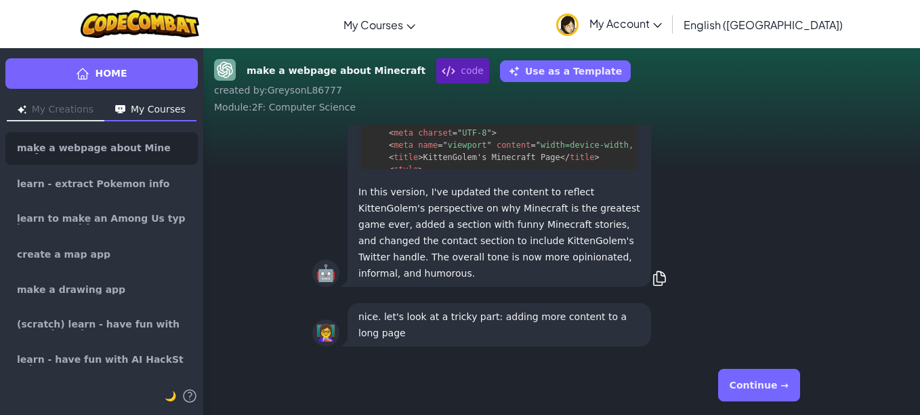
click at [761, 379] on button "Continue →" at bounding box center [759, 385] width 82 height 33
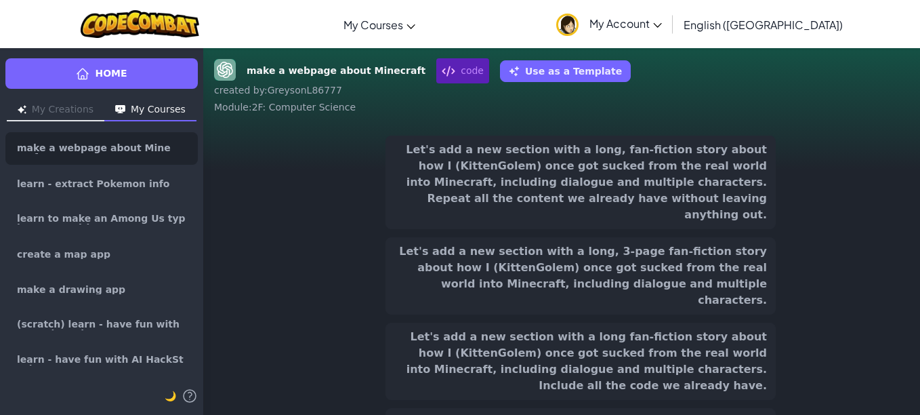
scroll to position [-230, 0]
click at [671, 333] on button "Let's add a new section with a long fan-fiction story about how I (KittenGolem)…" at bounding box center [581, 360] width 390 height 77
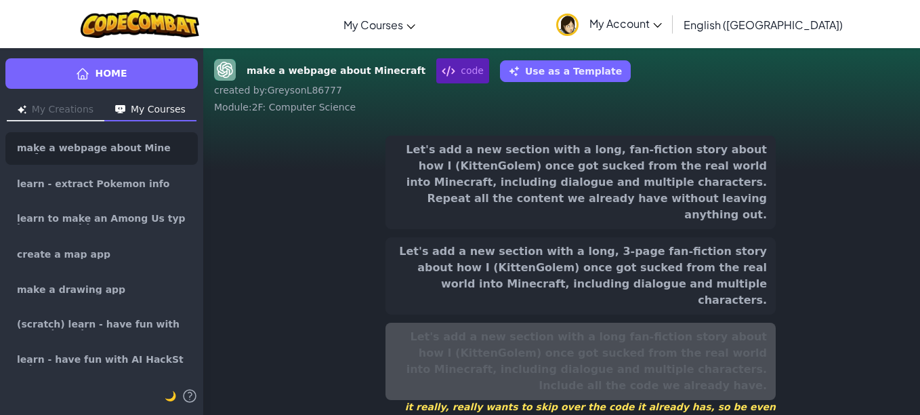
click at [649, 251] on button "Let's add a new section with a long, 3-page fan-fiction story about how I (Kitt…" at bounding box center [581, 275] width 390 height 77
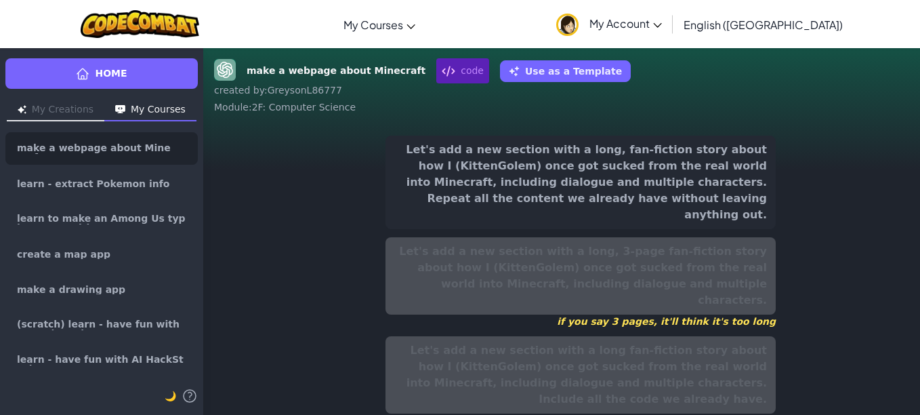
click at [661, 196] on button "Let's add a new section with a long, fan-fiction story about how I (KittenGolem…" at bounding box center [581, 182] width 390 height 93
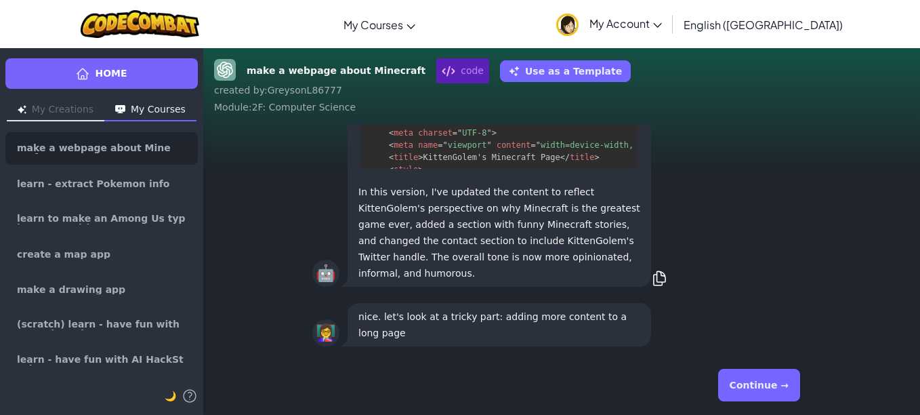
drag, startPoint x: 913, startPoint y: 305, endPoint x: 809, endPoint y: 374, distance: 125.1
click at [858, 390] on div "make a webpage about Minecraft code Use as a Template created by : GreysonL8677…" at bounding box center [561, 230] width 717 height 367
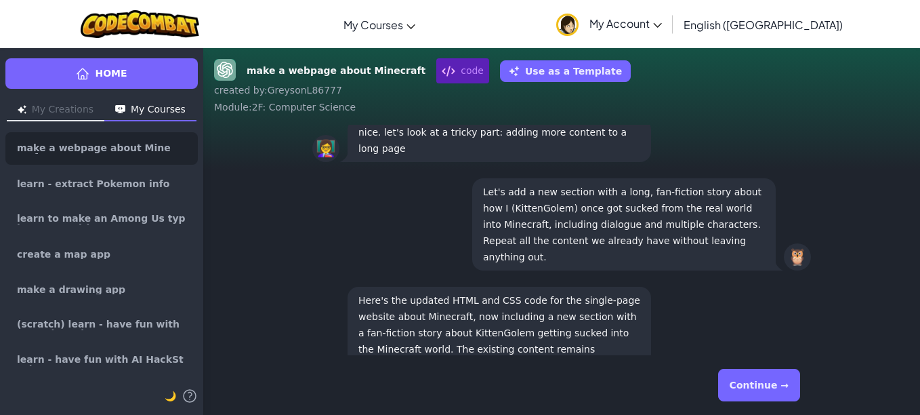
click at [749, 372] on button "Continue →" at bounding box center [759, 385] width 82 height 33
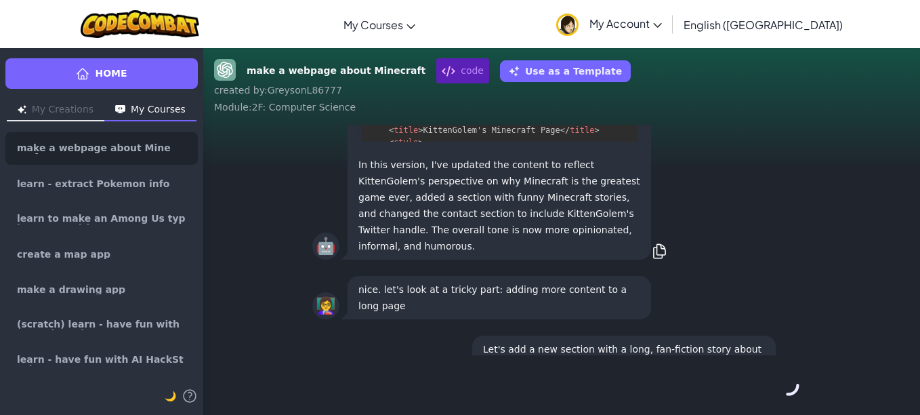
scroll to position [1, 0]
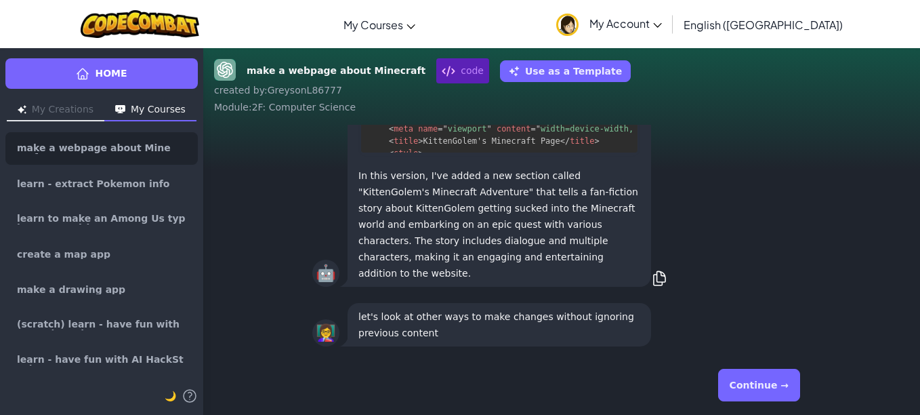
click at [785, 403] on div "Continue →" at bounding box center [561, 384] width 499 height 49
click at [771, 389] on button "Continue →" at bounding box center [759, 385] width 82 height 33
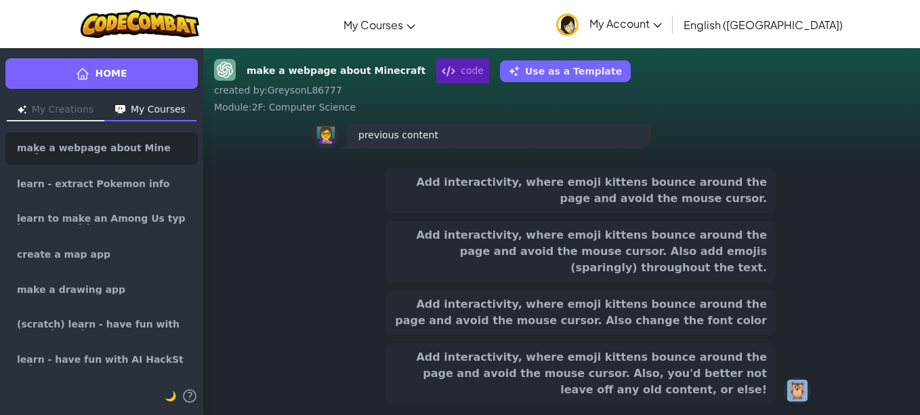
drag, startPoint x: 922, startPoint y: 283, endPoint x: 901, endPoint y: 368, distance: 87.3
click at [901, 368] on div "Add interactivity, where emoji kittens bounce around the page and avoid the mou…" at bounding box center [561, 285] width 717 height 257
click at [837, 157] on div "👩‍🏫 let's look at other ways to make changes without ignoring previous content" at bounding box center [561, 127] width 717 height 60
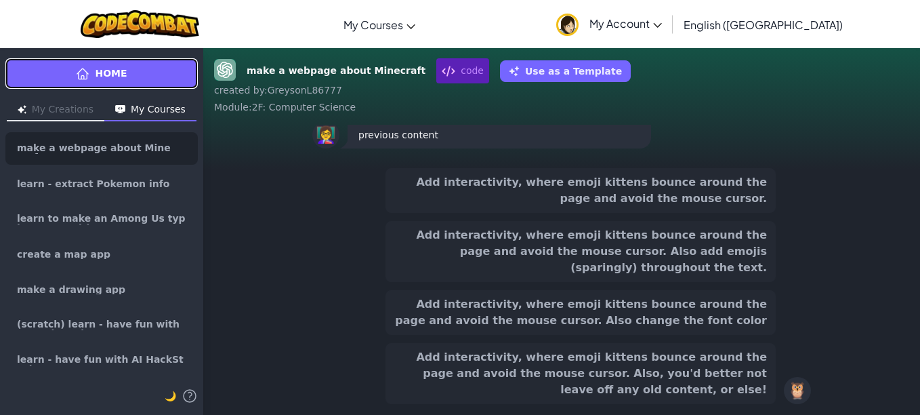
click at [65, 72] on link "Home" at bounding box center [101, 73] width 192 height 30
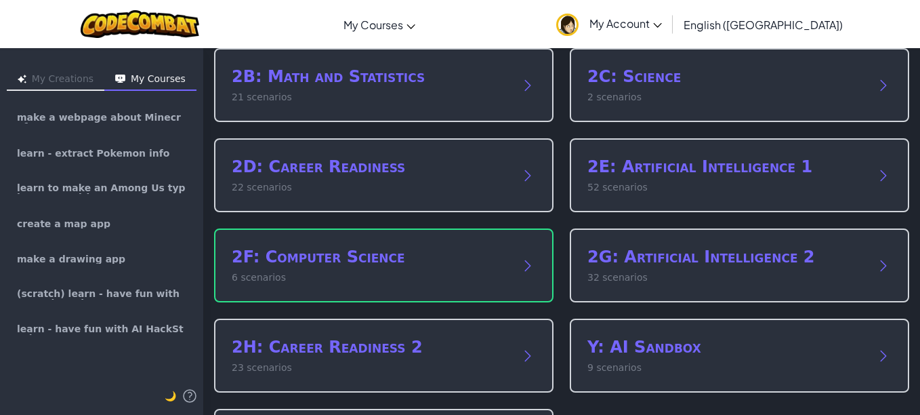
click at [753, 331] on div "Y: AI Sandbox 9 scenarios" at bounding box center [739, 355] width 339 height 74
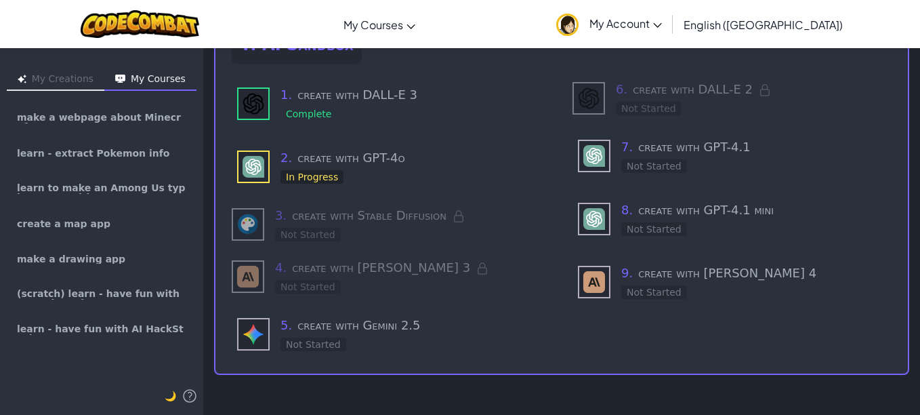
click at [311, 149] on h3 "2 . create with GPT-4o" at bounding box center [412, 157] width 265 height 19
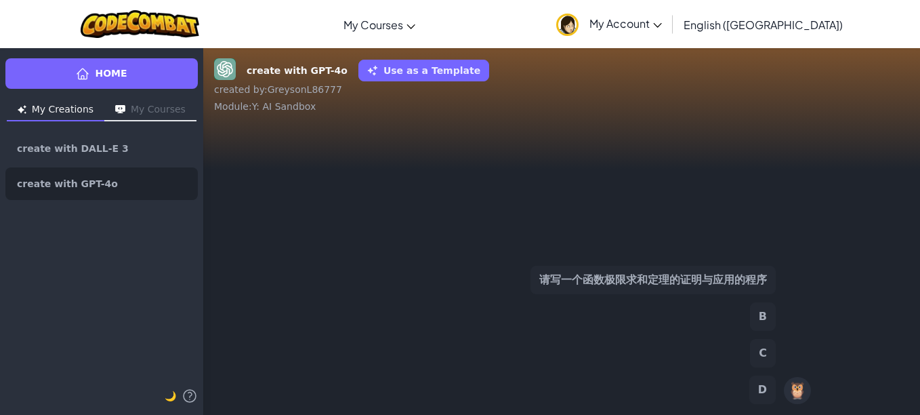
click at [587, 326] on div "请写一个函数极限求和定理的证明与应用的程序 B C D" at bounding box center [652, 335] width 245 height 138
drag, startPoint x: 667, startPoint y: 285, endPoint x: 671, endPoint y: 335, distance: 51.0
click at [671, 335] on div "请写一个函数极限求和定理的证明与应用的程序 B C D" at bounding box center [652, 335] width 245 height 138
click at [641, 280] on button "请写一个函数极限求和定理的证明与应用的程序" at bounding box center [652, 280] width 245 height 28
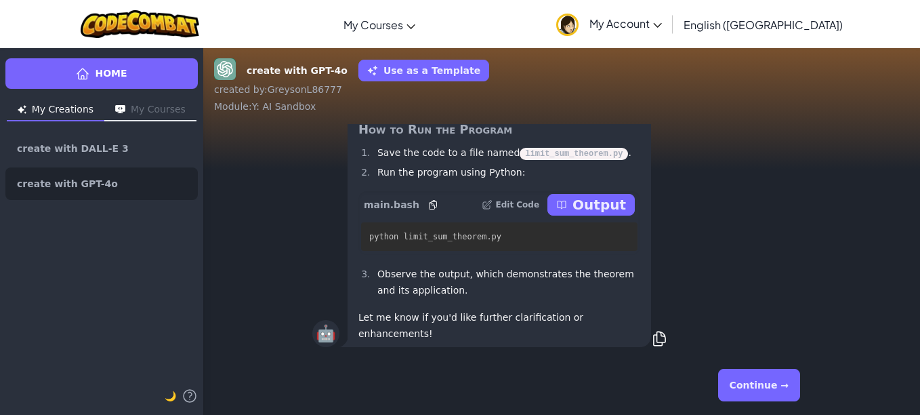
click at [774, 397] on button "Continue →" at bounding box center [759, 385] width 82 height 33
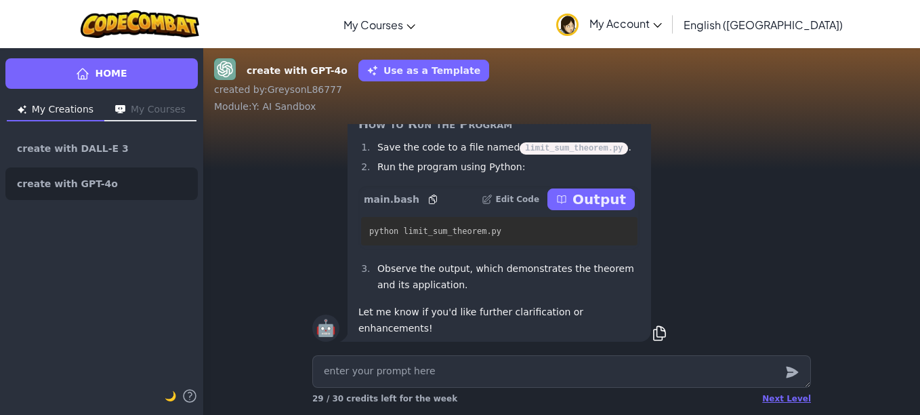
scroll to position [1, 0]
click at [662, 353] on div "Next Level 29 / 30 credits left for the week" at bounding box center [561, 382] width 520 height 65
click at [605, 207] on p "Output" at bounding box center [599, 199] width 54 height 19
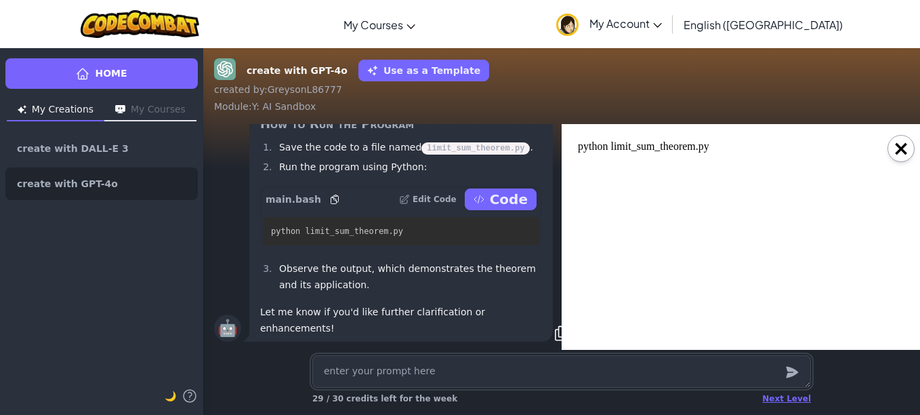
scroll to position [0, 0]
click at [657, 152] on html "python limit_sum_theorem.py" at bounding box center [740, 237] width 337 height 204
drag, startPoint x: 665, startPoint y: 143, endPoint x: 727, endPoint y: 152, distance: 62.3
click at [727, 152] on body "python limit_sum_theorem.py" at bounding box center [741, 236] width 326 height 193
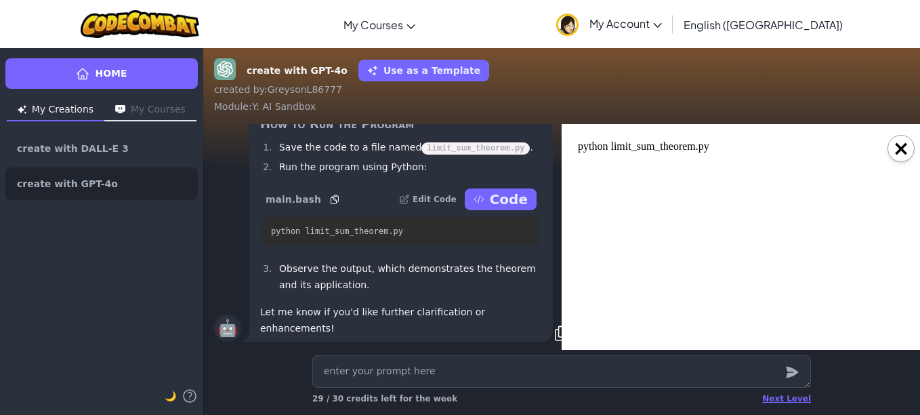
click at [898, 149] on button "×" at bounding box center [901, 148] width 27 height 27
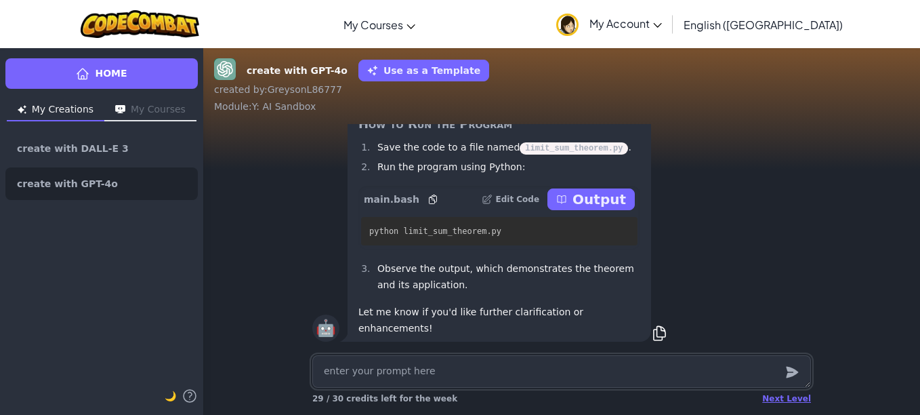
type textarea "x"
type textarea "p"
type textarea "x"
type textarea "pa"
type textarea "x"
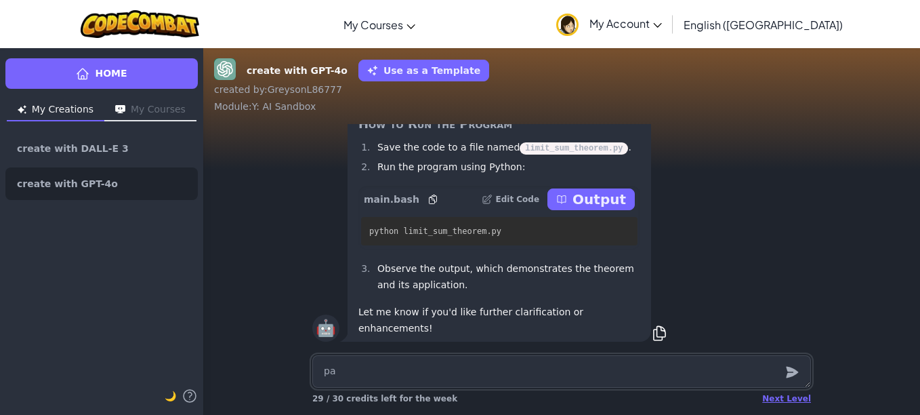
type textarea "pal"
type textarea "x"
type textarea "pali"
type textarea "x"
type textarea "palin"
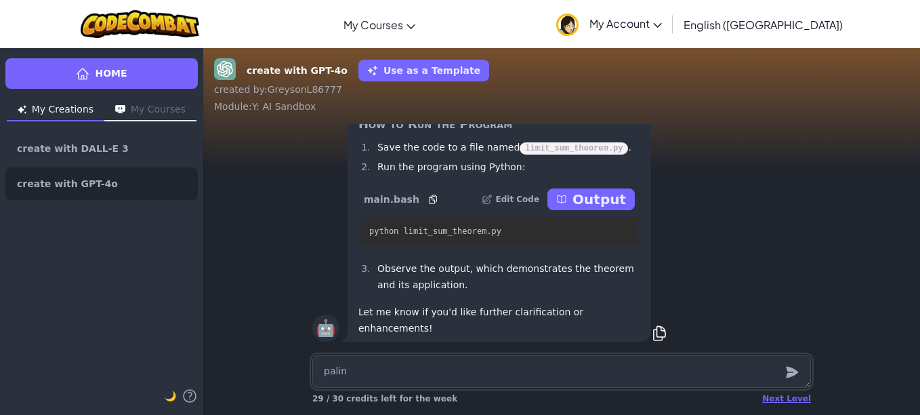
type textarea "x"
type textarea "pali"
type textarea "x"
type textarea "pal"
type textarea "x"
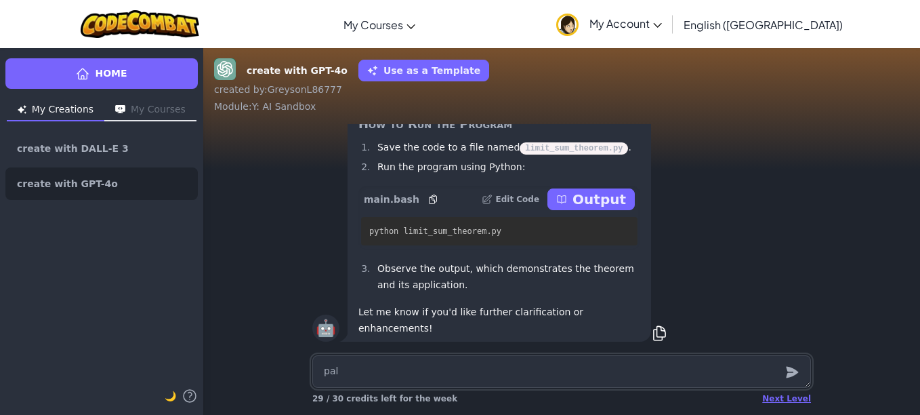
type textarea "pa"
type textarea "x"
type textarea "p"
type textarea "x"
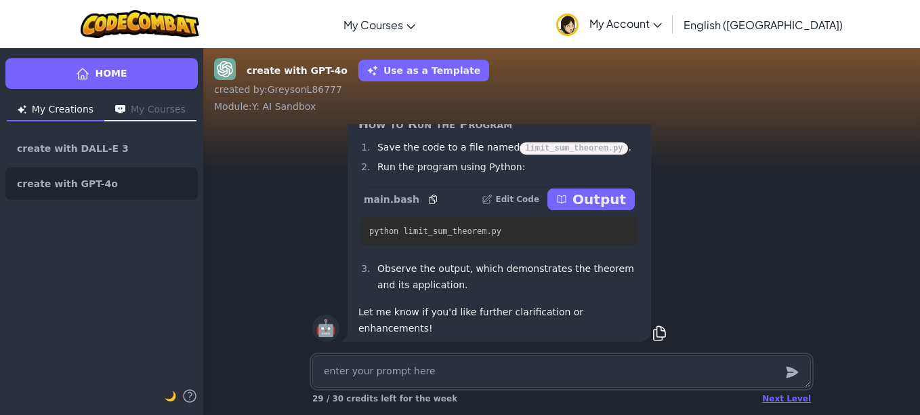
type textarea "s"
type textarea "x"
type textarea "m"
type textarea "x"
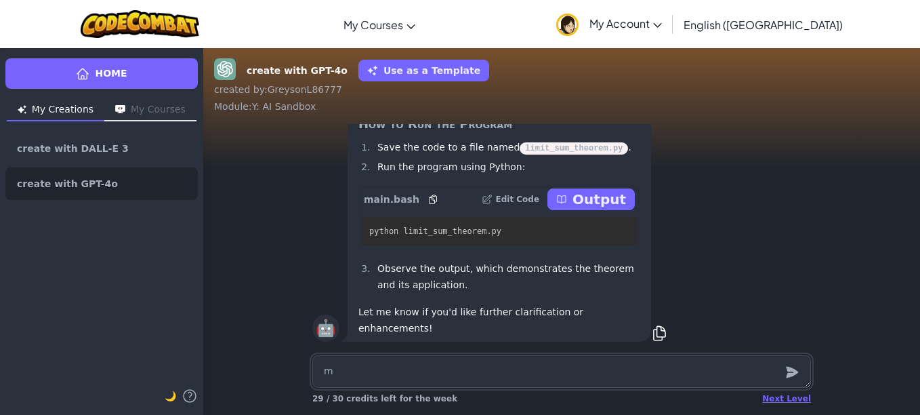
type textarea "ma"
type textarea "x"
type textarea "mak"
type textarea "x"
type textarea "make"
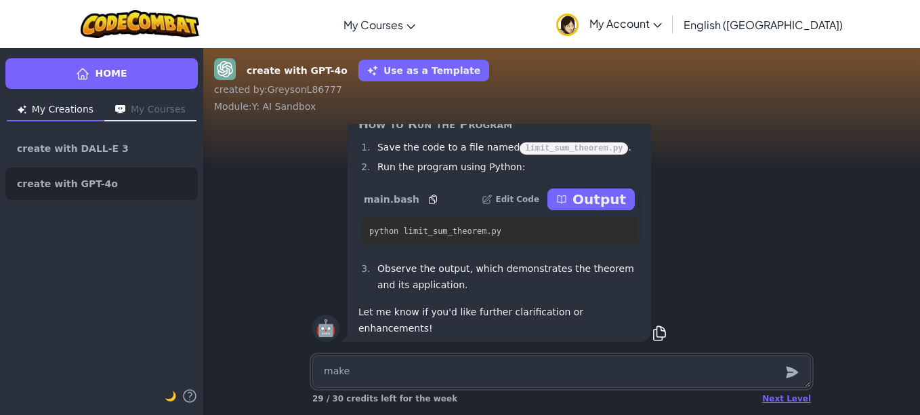
type textarea "x"
type textarea "make"
type textarea "x"
type textarea "make a"
type textarea "x"
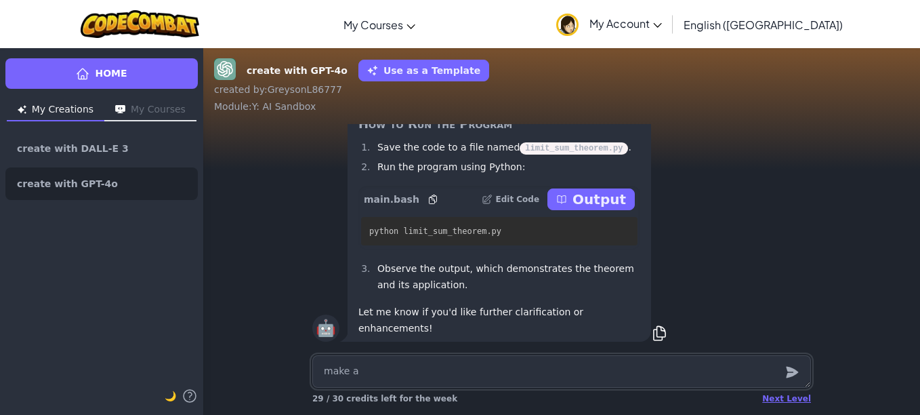
type textarea "make a"
type textarea "x"
type textarea "make a g"
type textarea "x"
type textarea "make a ga"
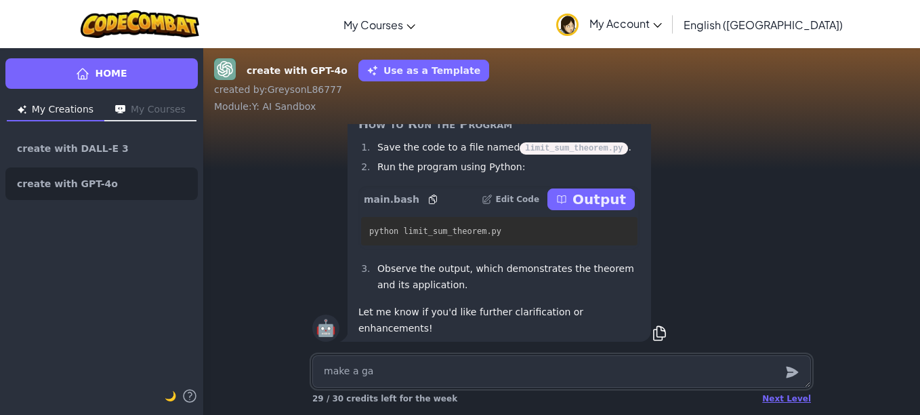
type textarea "x"
type textarea "make a gam"
type textarea "x"
type textarea "make a game"
type textarea "x"
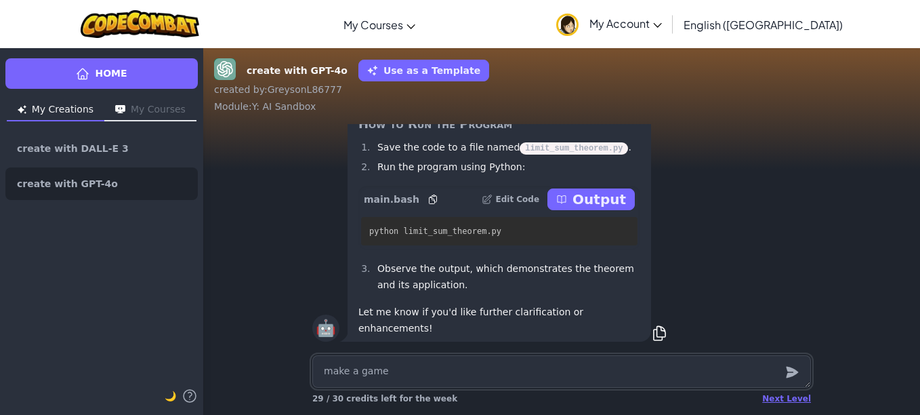
type textarea "make a game"
type textarea "x"
type textarea "make a game a"
type textarea "x"
type textarea "make a game al"
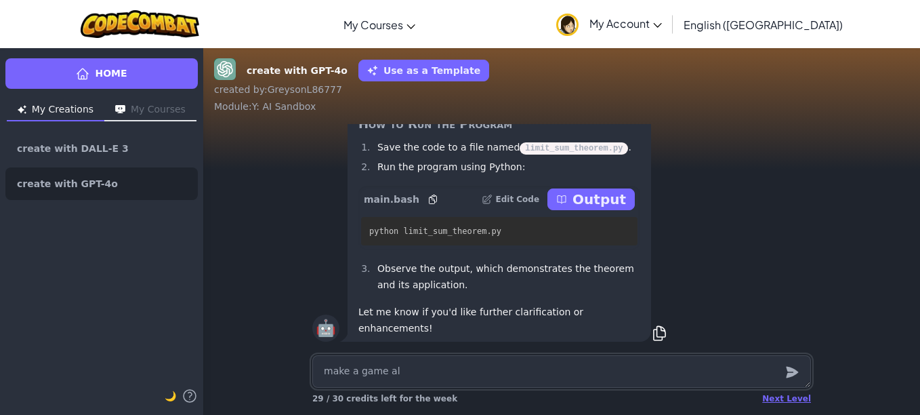
type textarea "x"
type textarea "make a game all"
type textarea "x"
type textarea "make a game all"
type textarea "x"
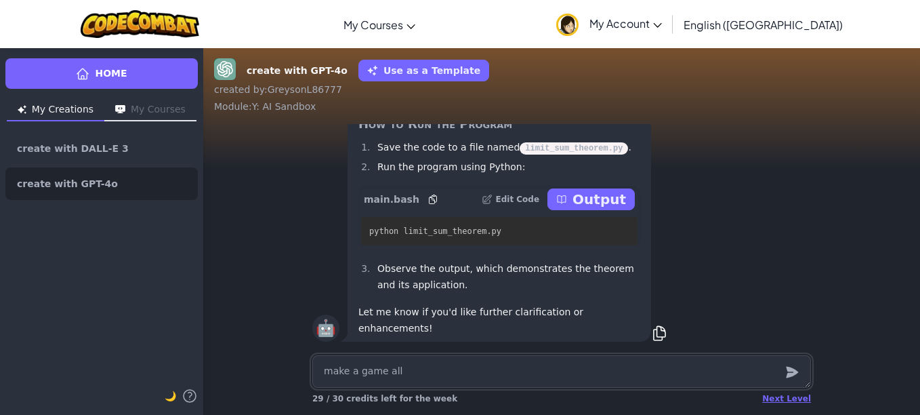
type textarea "make a game all a"
type textarea "x"
type textarea "make a game all ab"
type textarea "x"
type textarea "make a game all abo"
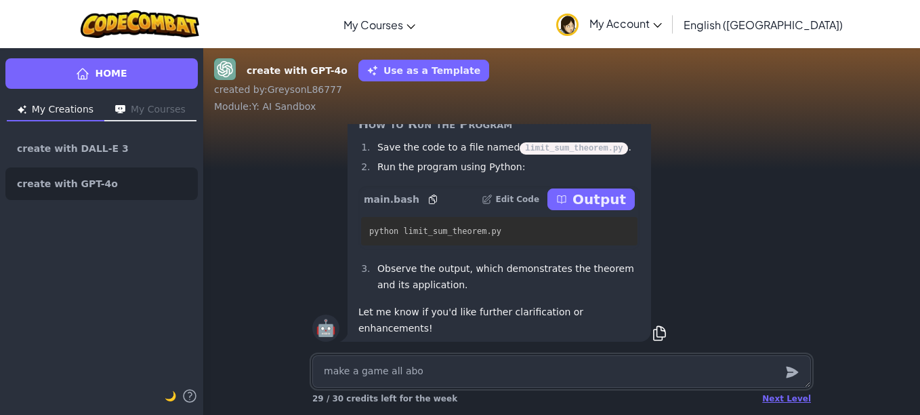
type textarea "x"
type textarea "make a game all abou"
type textarea "x"
type textarea "make a game all about"
type textarea "x"
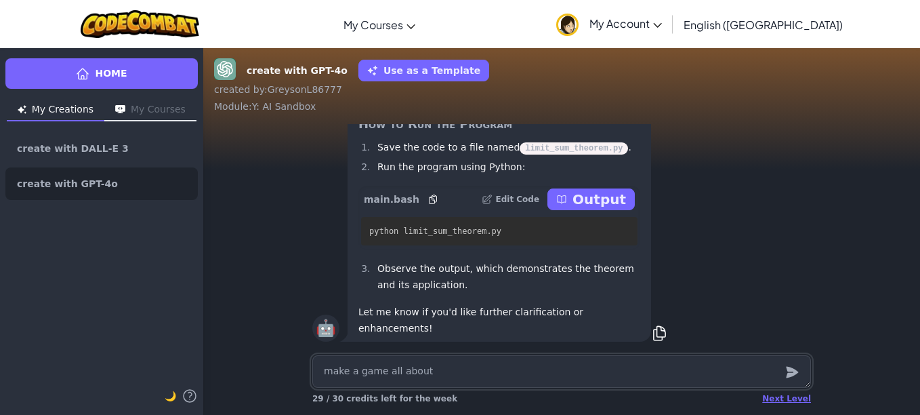
type textarea "make a game all about"
type textarea "x"
type textarea "make a game all about w"
type textarea "x"
type textarea "make a game all about we"
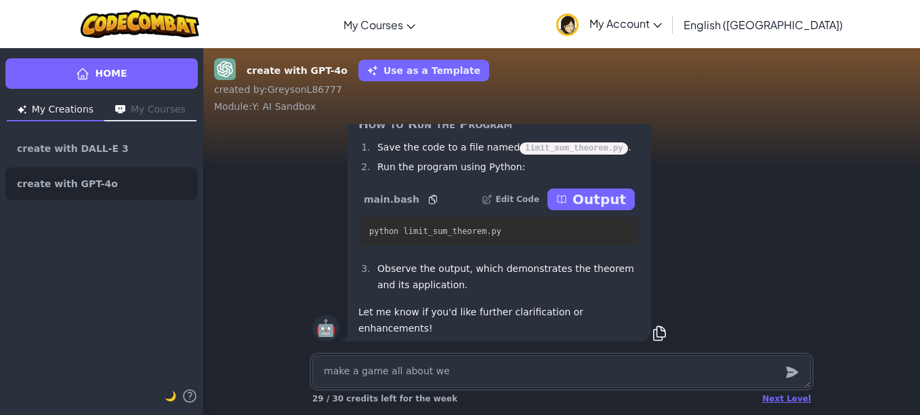
type textarea "x"
type textarea "make a game all about wer"
type textarea "x"
type textarea "make a game all about were"
type textarea "x"
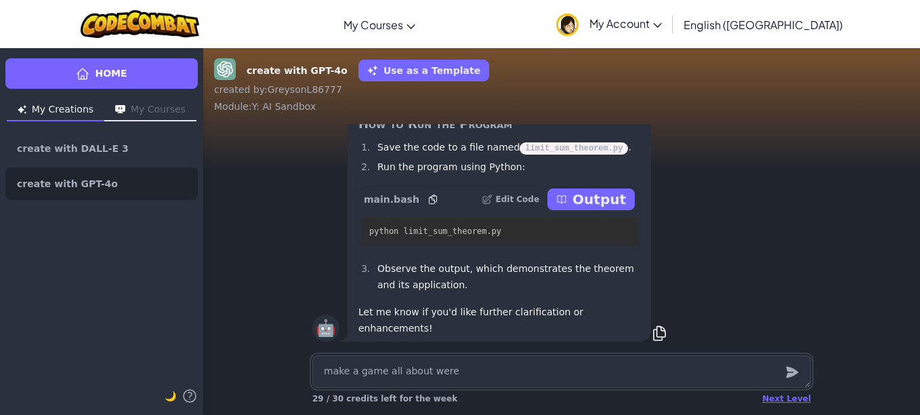
type textarea "make a game all about were"
type textarea "x"
type textarea "make a game all about were y"
type textarea "x"
type textarea "make a game all about were yo"
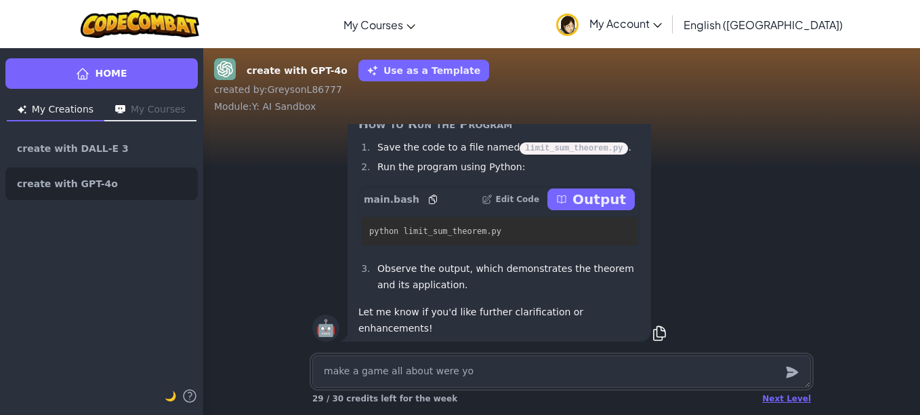
type textarea "x"
type textarea "make a game all about were you"
type textarea "x"
type textarea "make a game all about were you"
type textarea "x"
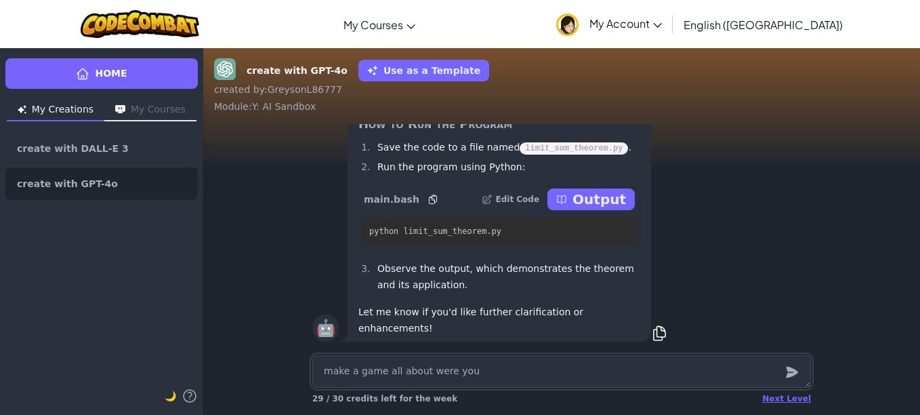
type textarea "make a game all about were you h"
type textarea "x"
type textarea "make a game all about were you ha"
type textarea "x"
type textarea "make a game all about were you hav"
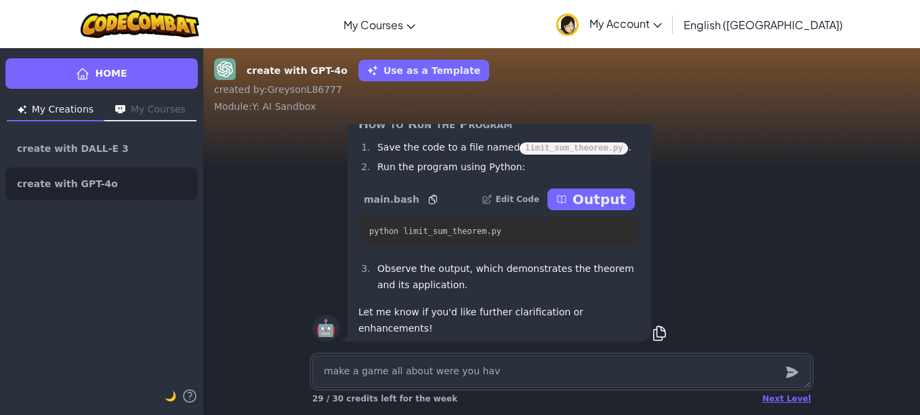
type textarea "x"
type textarea "make a game all about were you have"
type textarea "x"
type textarea "make a game all about were you have"
type textarea "x"
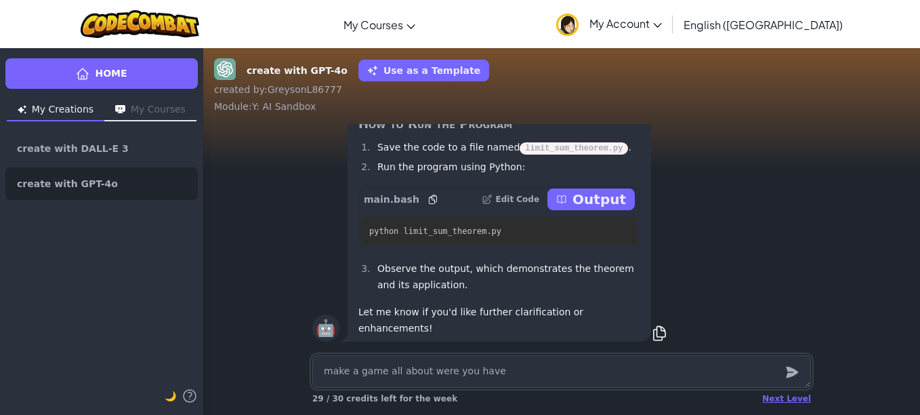
type textarea "make a game all about were you have t"
type textarea "x"
type textarea "make a game all about were you have to"
type textarea "x"
type textarea "make a game all about were you have to"
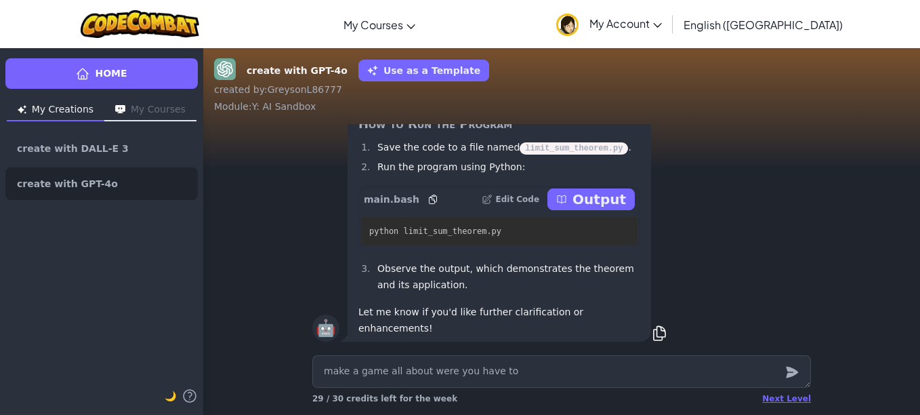
type textarea "x"
type textarea "make a game all about where you have to"
click at [523, 364] on textarea "make a game all about where you have to" at bounding box center [561, 371] width 499 height 33
type textarea "x"
type textarea "make a game all about where you have to h"
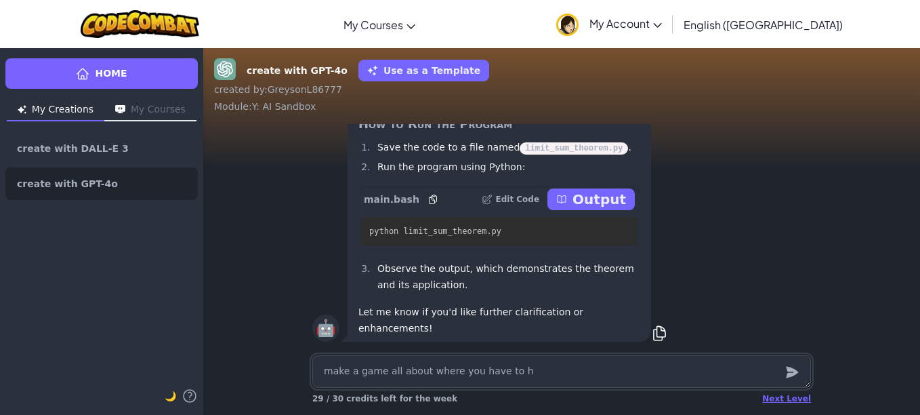
type textarea "x"
type textarea "make a game all about where you have to hi"
type textarea "x"
type textarea "make a game all about where you have to hid"
type textarea "x"
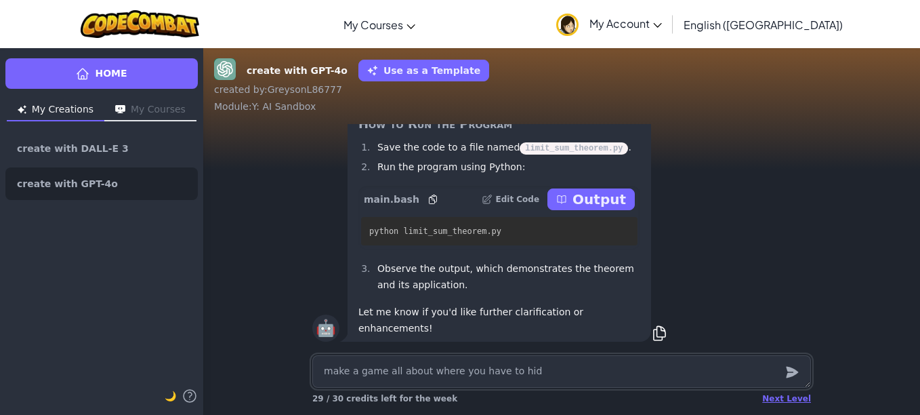
type textarea "make a game all about where you have to hide"
type textarea "x"
type textarea "make a game all about where you have to hide"
type textarea "x"
type textarea "make a game all about where you have to hide f"
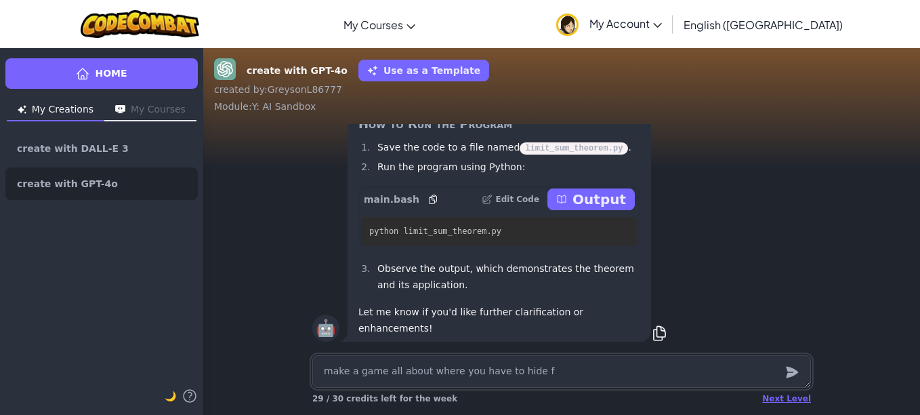
type textarea "x"
type textarea "make a game all about where you have to hide fr"
type textarea "x"
type textarea "make a game all about where you have to hide fro"
type textarea "x"
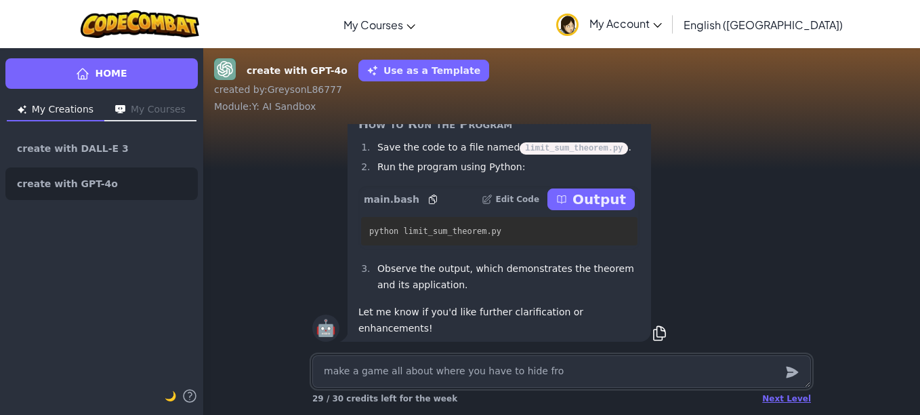
type textarea "make a game all about where you have to hide fro,"
type textarea "x"
type textarea "make a game all about where you have to hide fro,"
type textarea "x"
type textarea "make a game all about where you have to hide fro,"
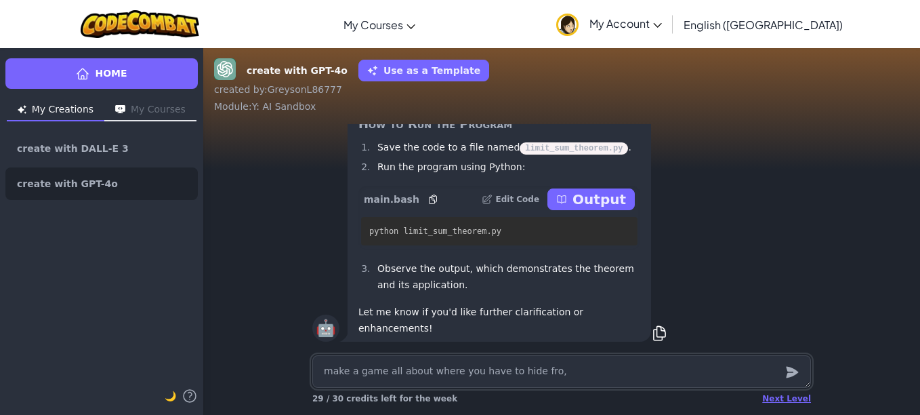
type textarea "x"
type textarea "make a game all about where you have to hide fro"
type textarea "x"
type textarea "make a game all about where you have to hide from"
type textarea "x"
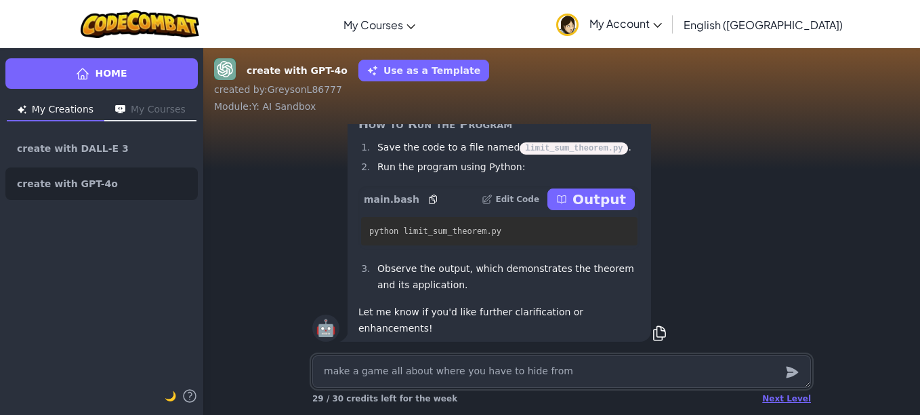
type textarea "make a game all about where you have to hide from"
type textarea "x"
type textarea "make a game all about where you have to hide from s"
type textarea "x"
type textarea "make a game all about where you have to hide from se"
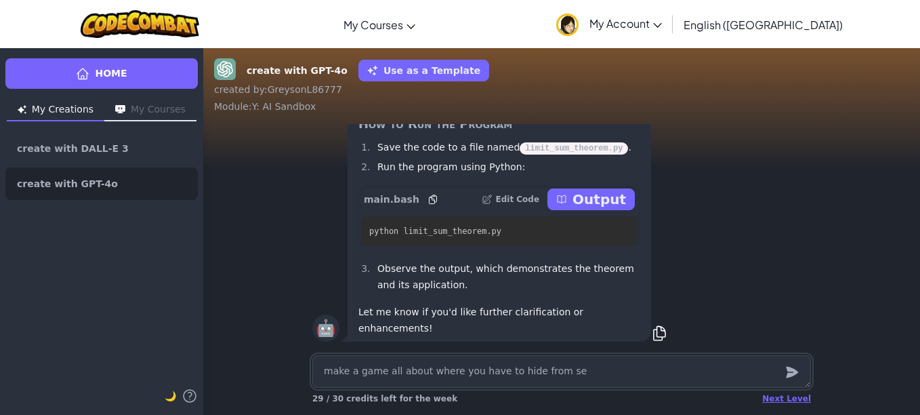
type textarea "x"
type textarea "make a game all about where you have to hide from see"
type textarea "x"
type textarea "make a game all about where you have to hide from seek"
type textarea "x"
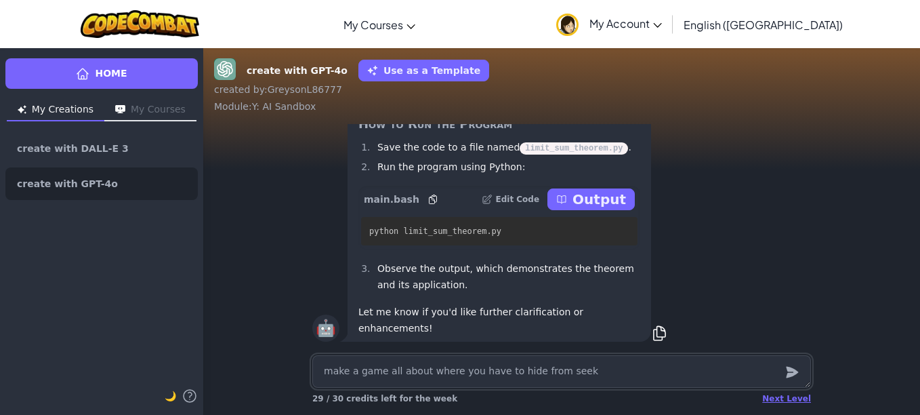
type textarea "make a game all about where you have to hide from seeke"
type textarea "x"
type textarea "make a game all about where you have to hide from seeker"
type textarea "x"
type textarea "make a game all about where you have to hide from seekers"
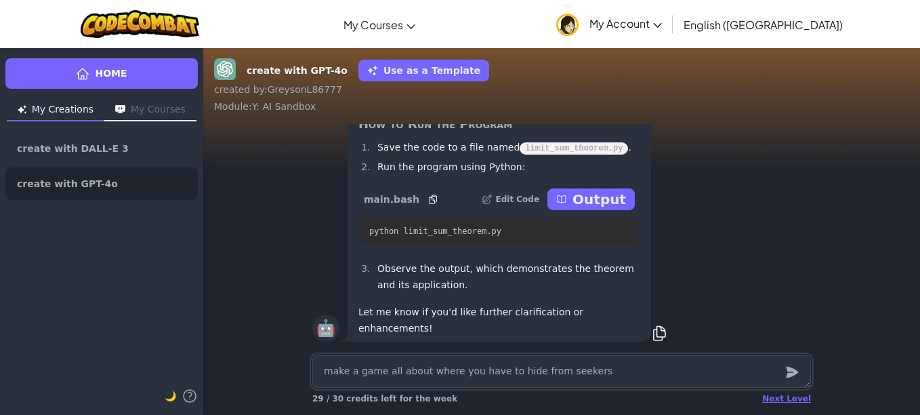
type textarea "x"
type textarea "make a game all about where you have to hide from seekers"
type textarea "x"
type textarea "make a game all about where you have to hide from seekers a"
type textarea "x"
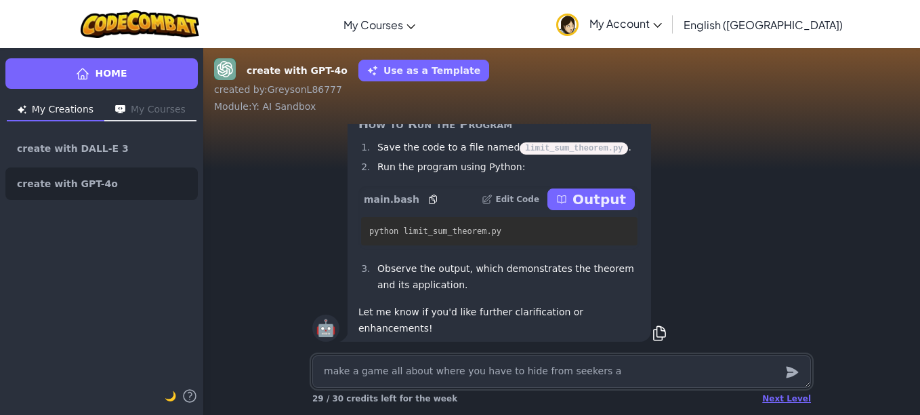
type textarea "make a game all about where you have to hide from seekers an"
type textarea "x"
type textarea "make a game all about where you have to hide from seekers and"
type textarea "x"
type textarea "make a game all about where you have to hide from seekers and"
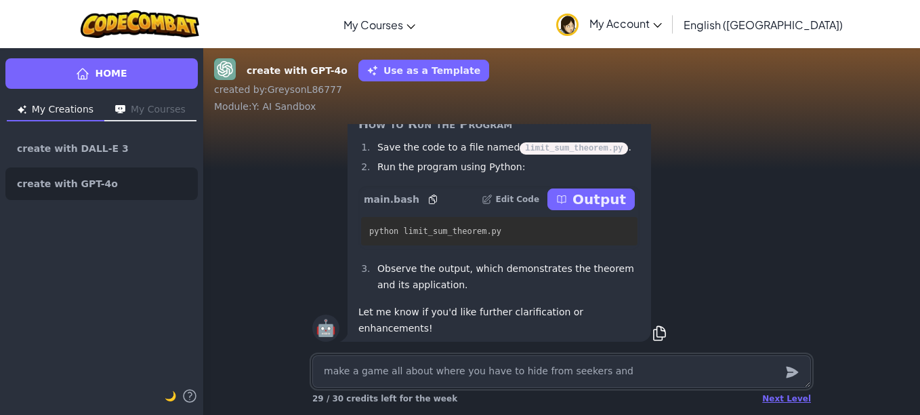
type textarea "x"
type textarea "make a game all about where you have to hide from seekers and y"
click at [745, 374] on textarea "make a game all about where you have to hide from seekers and you can make wall…" at bounding box center [561, 371] width 499 height 33
click at [747, 372] on textarea "make a game all about where you have to hide from seekers and you can make wall…" at bounding box center [561, 371] width 499 height 33
click at [795, 377] on icon "submit" at bounding box center [792, 372] width 15 height 16
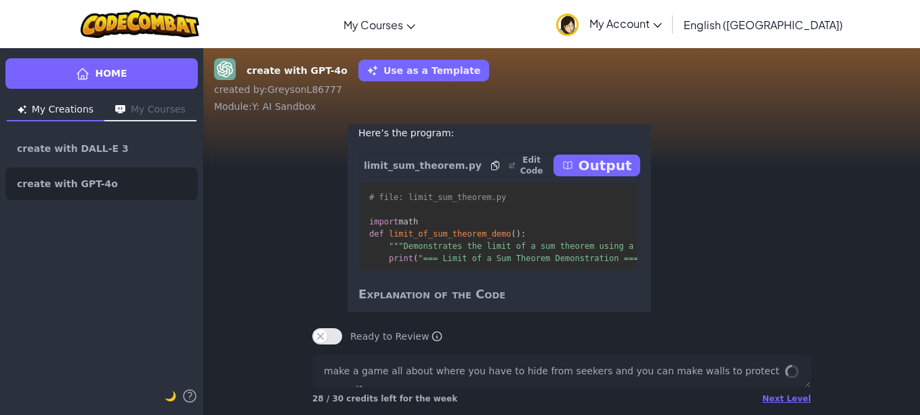
scroll to position [51, 0]
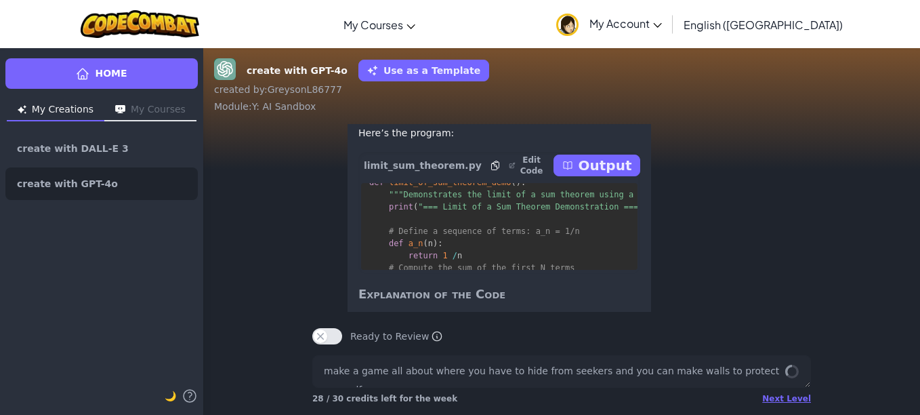
click at [588, 175] on p "Output" at bounding box center [606, 165] width 54 height 19
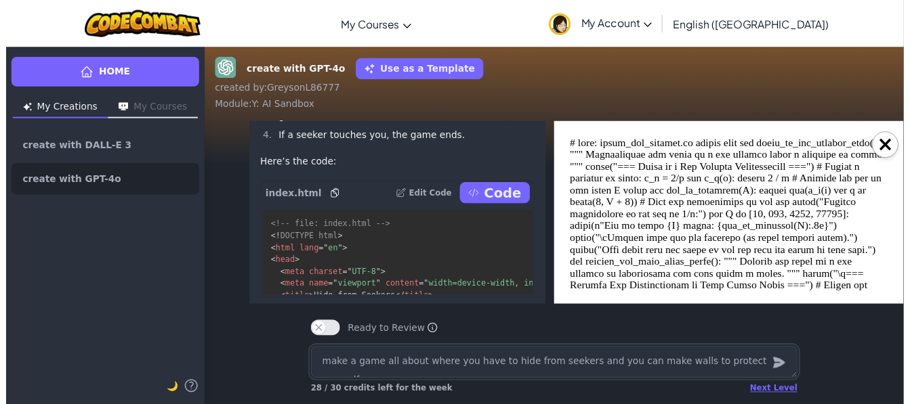
scroll to position [-310, 0]
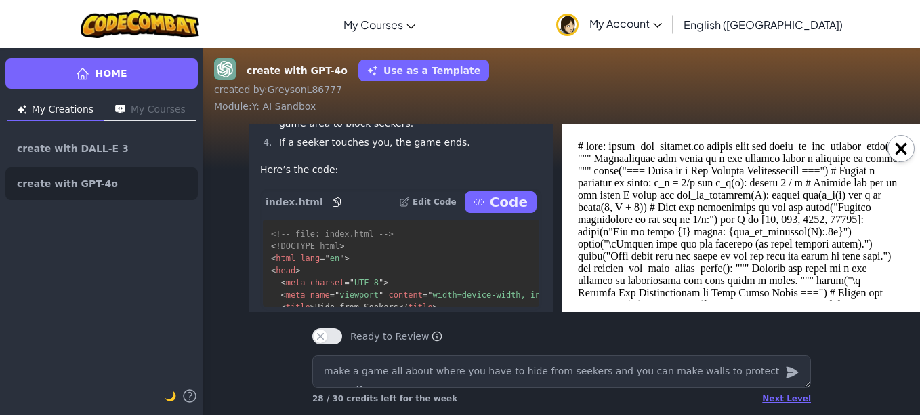
click at [487, 213] on button "Code" at bounding box center [501, 202] width 72 height 22
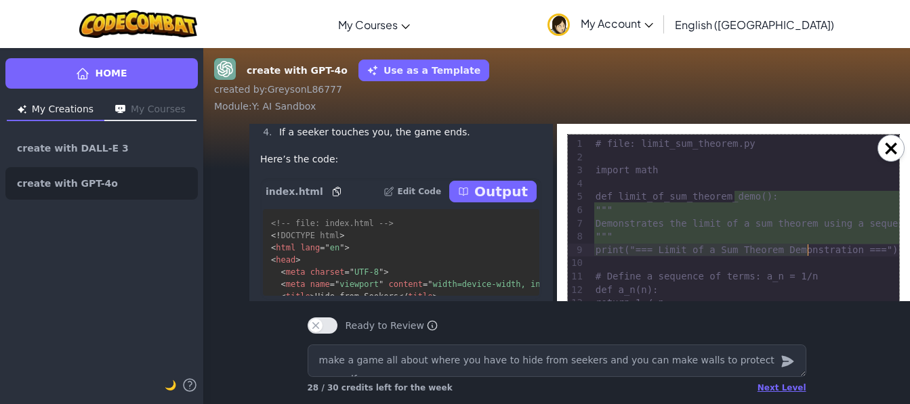
drag, startPoint x: 737, startPoint y: 203, endPoint x: 812, endPoint y: 245, distance: 85.5
click at [876, 222] on div "Demonstrates the limit of a sum theorem using a sequence of terms." at bounding box center [805, 224] width 428 height 14
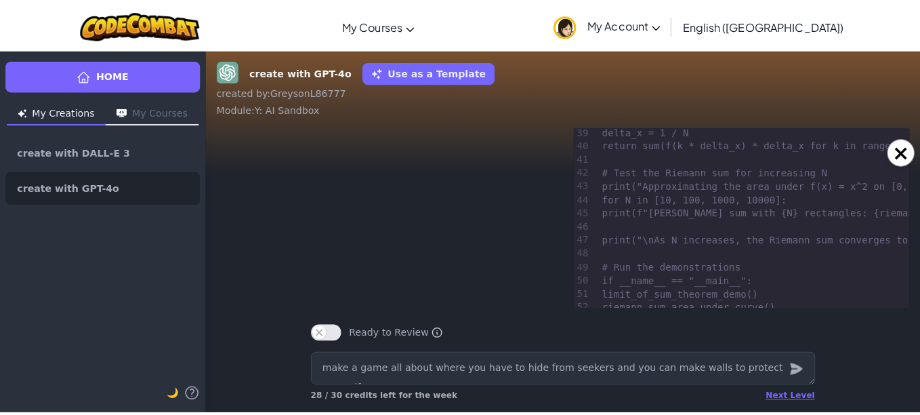
scroll to position [542, 0]
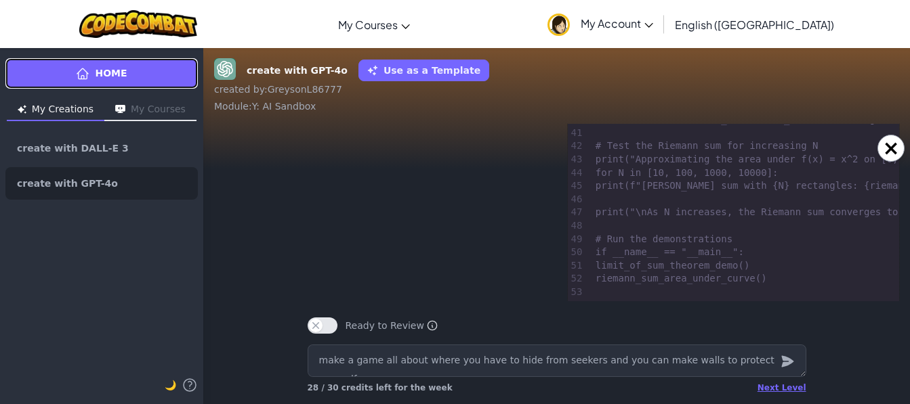
click at [47, 67] on link "Home" at bounding box center [101, 73] width 192 height 30
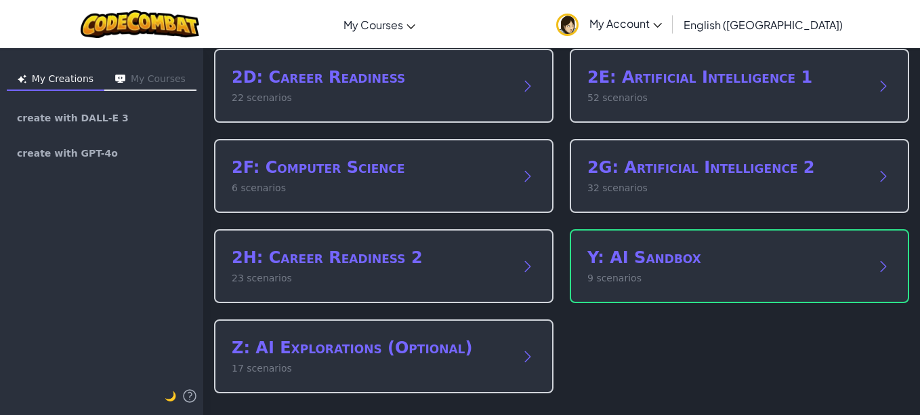
click at [715, 248] on h2 "Y: AI Sandbox" at bounding box center [725, 258] width 277 height 22
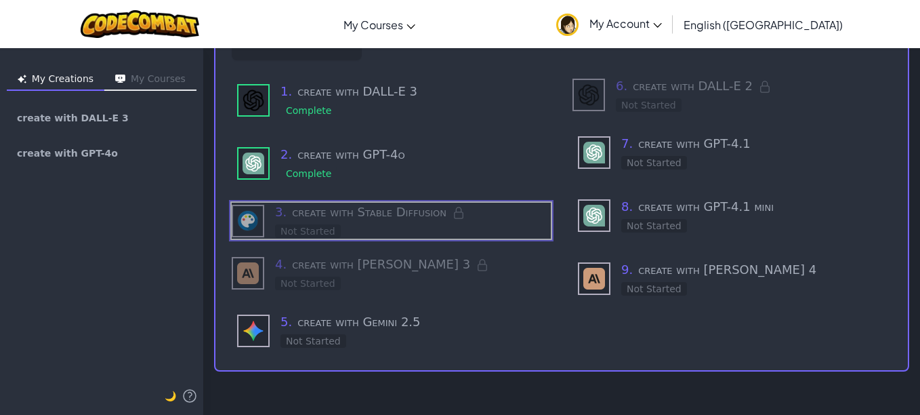
scroll to position [110, 0]
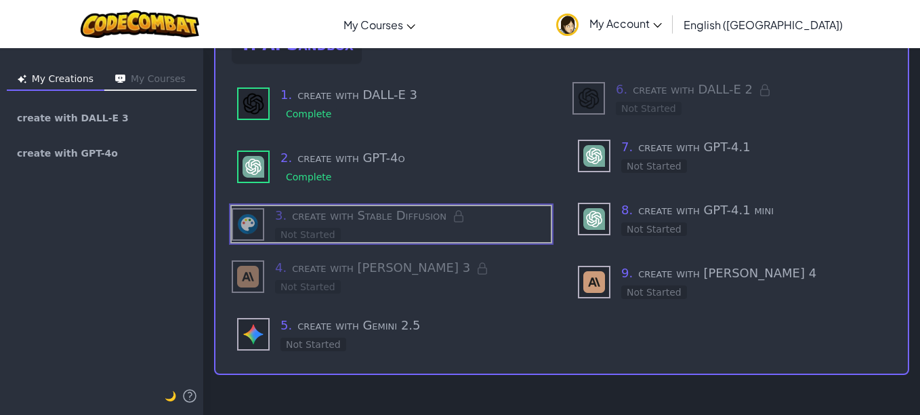
click at [329, 106] on div "1 . create with DALL-E 3 Complete" at bounding box center [412, 103] width 265 height 36
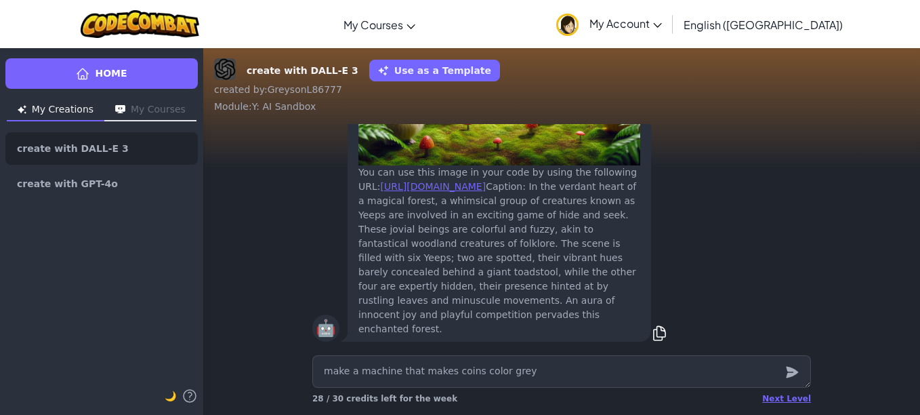
click at [791, 369] on icon "submit" at bounding box center [792, 373] width 12 height 12
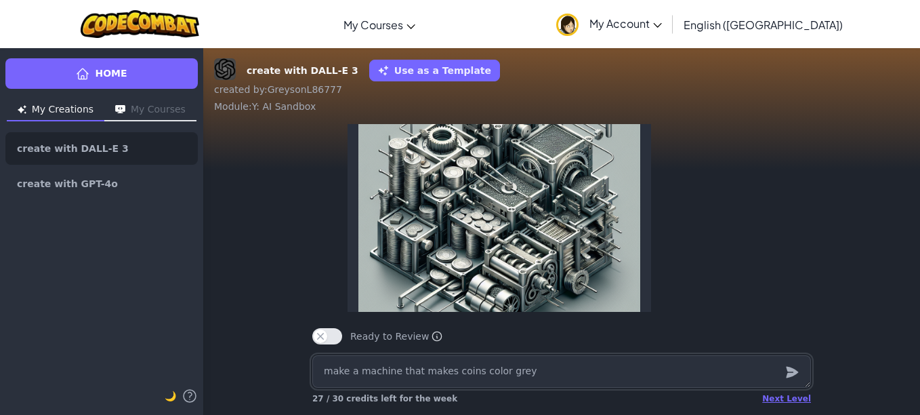
scroll to position [-202, 0]
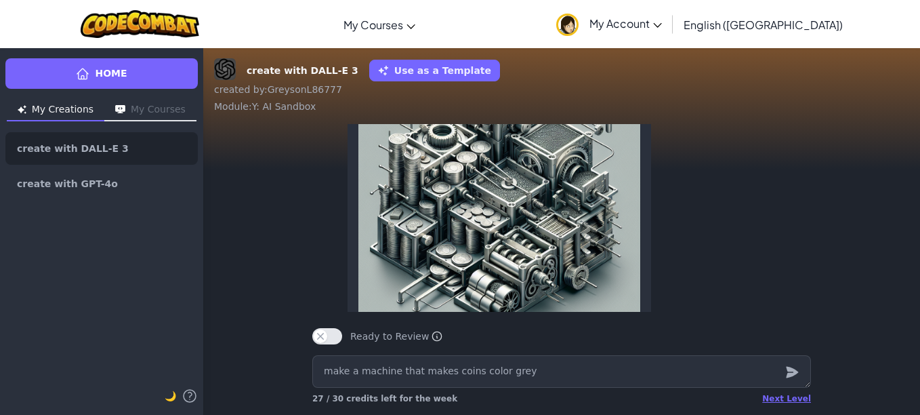
drag, startPoint x: 914, startPoint y: 246, endPoint x: 659, endPoint y: 254, distance: 254.9
click at [659, 254] on div "🤖 You can use this image in your code by using the following URL: https://codec…" at bounding box center [561, 281] width 499 height 455
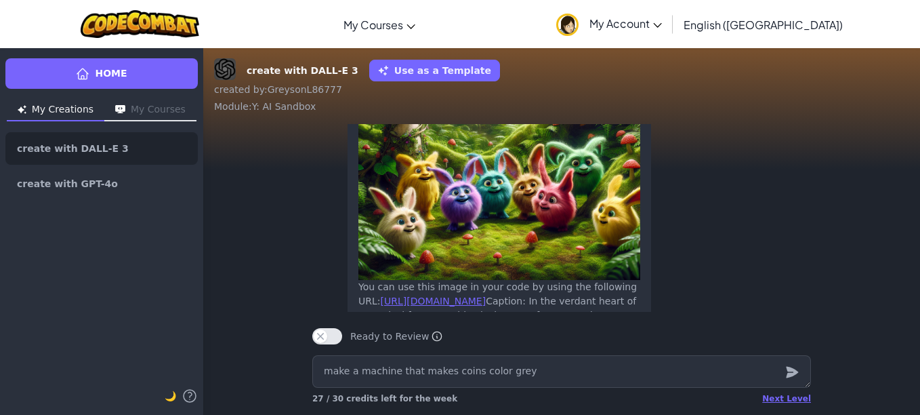
scroll to position [-659, 0]
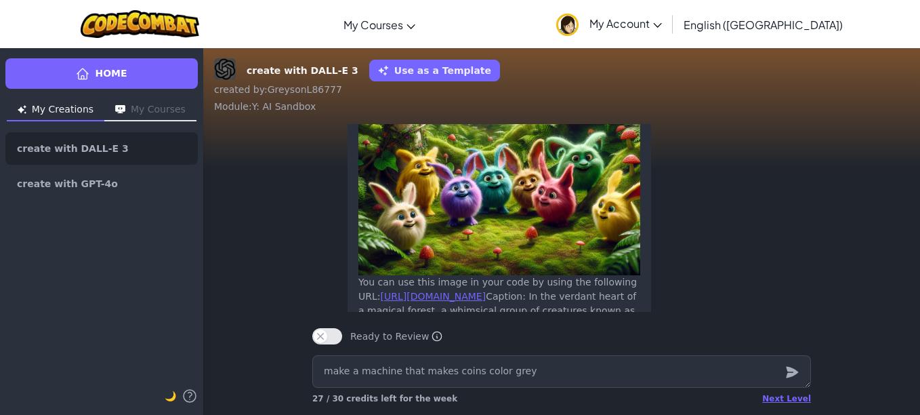
drag, startPoint x: 917, startPoint y: 192, endPoint x: 664, endPoint y: 203, distance: 253.6
click at [664, 203] on div "🤖 You can use this image in your code by using the following URL: https://codec…" at bounding box center [561, 219] width 499 height 469
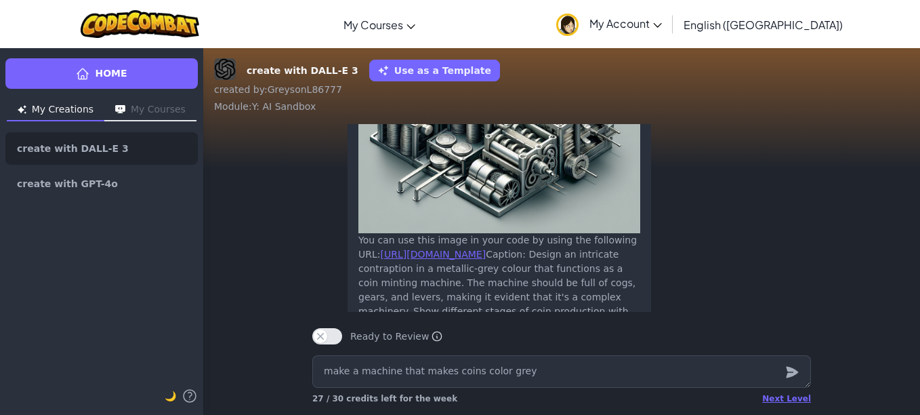
scroll to position [0, 0]
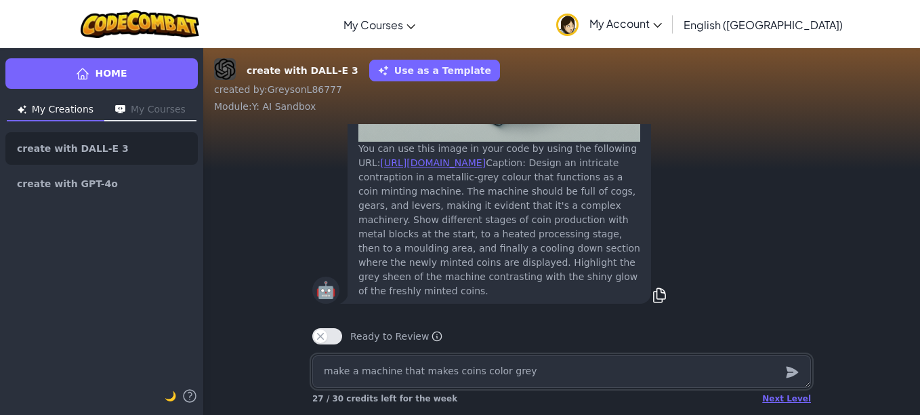
click at [672, 381] on textarea "make a machine that makes coins color grey" at bounding box center [561, 371] width 499 height 33
click at [792, 367] on icon "submit" at bounding box center [792, 372] width 15 height 16
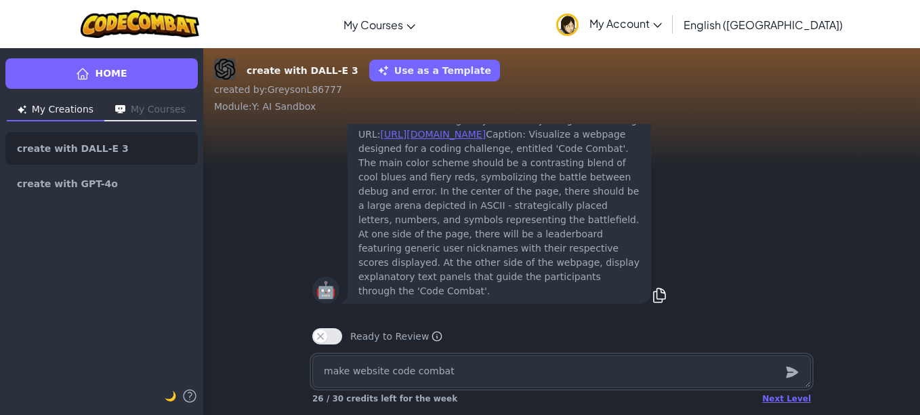
click at [696, 367] on textarea "make website code combat" at bounding box center [561, 371] width 499 height 33
click at [792, 369] on icon "submit" at bounding box center [792, 373] width 12 height 12
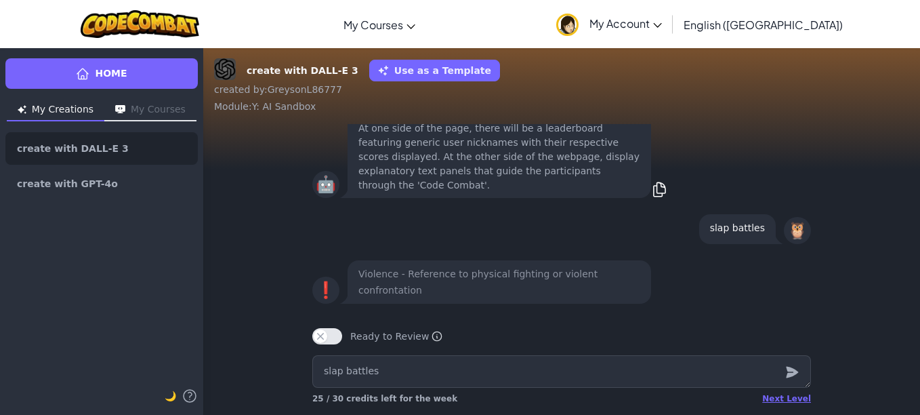
click at [792, 369] on icon "submit" at bounding box center [792, 373] width 12 height 12
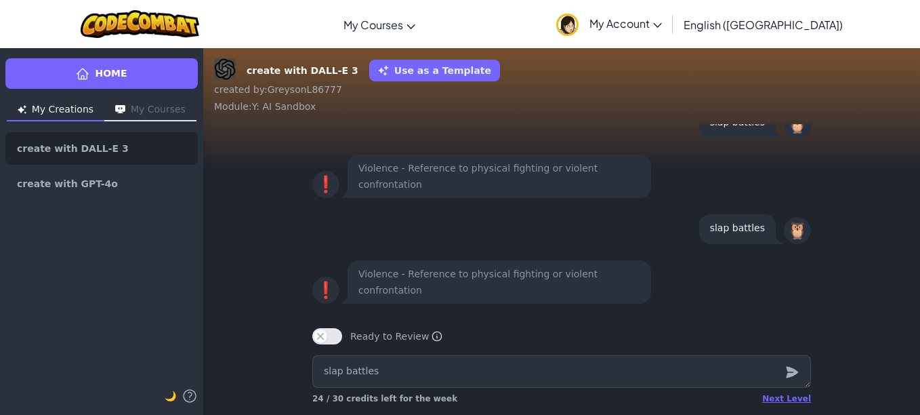
drag, startPoint x: 792, startPoint y: 369, endPoint x: 552, endPoint y: 373, distance: 239.9
click at [552, 373] on form "slap battles" at bounding box center [561, 371] width 499 height 33
click at [552, 373] on textarea "slap battles" at bounding box center [561, 371] width 499 height 33
click at [791, 372] on icon "submit" at bounding box center [792, 372] width 15 height 16
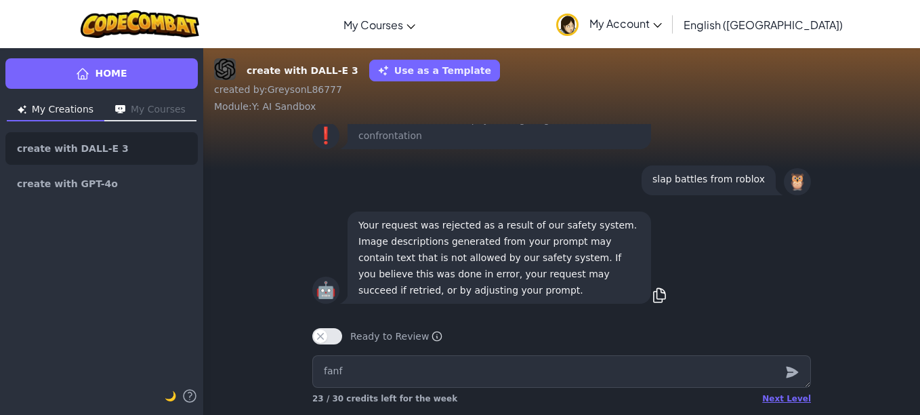
click at [786, 360] on div at bounding box center [791, 371] width 27 height 33
click at [786, 374] on icon "submit" at bounding box center [792, 372] width 15 height 16
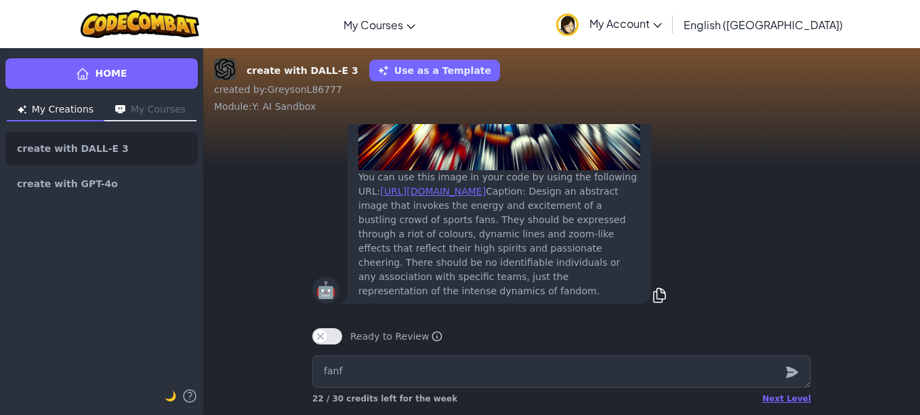
drag, startPoint x: 909, startPoint y: 289, endPoint x: 907, endPoint y: 271, distance: 17.8
click at [907, 271] on div "🤖 You can use this image in your code by using the following URL: https://codec…" at bounding box center [561, 93] width 717 height 437
drag, startPoint x: 907, startPoint y: 271, endPoint x: 901, endPoint y: 295, distance: 24.3
click at [901, 295] on div "🤖 You can use this image in your code by using the following URL: https://codec…" at bounding box center [561, 93] width 717 height 437
click at [752, 384] on textarea "fanf" at bounding box center [561, 371] width 499 height 33
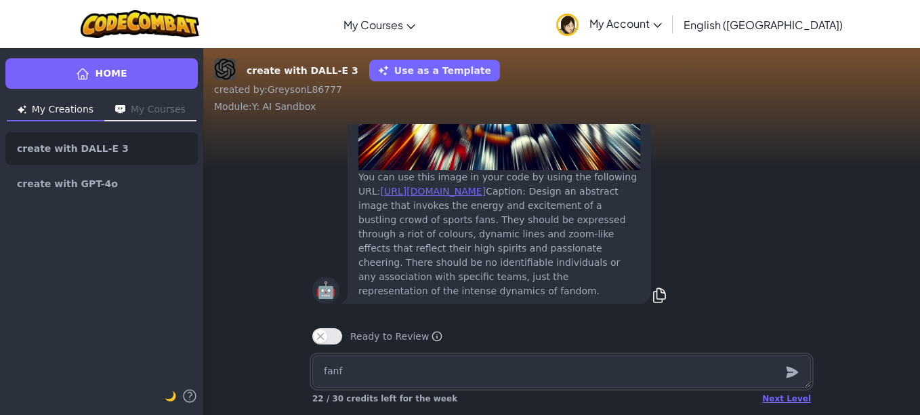
click at [747, 371] on textarea "fanf" at bounding box center [561, 371] width 499 height 33
click at [749, 371] on textarea "fanf" at bounding box center [561, 371] width 499 height 33
click at [718, 372] on textarea "fanf" at bounding box center [561, 371] width 499 height 33
click at [795, 364] on icon "submit" at bounding box center [792, 372] width 15 height 16
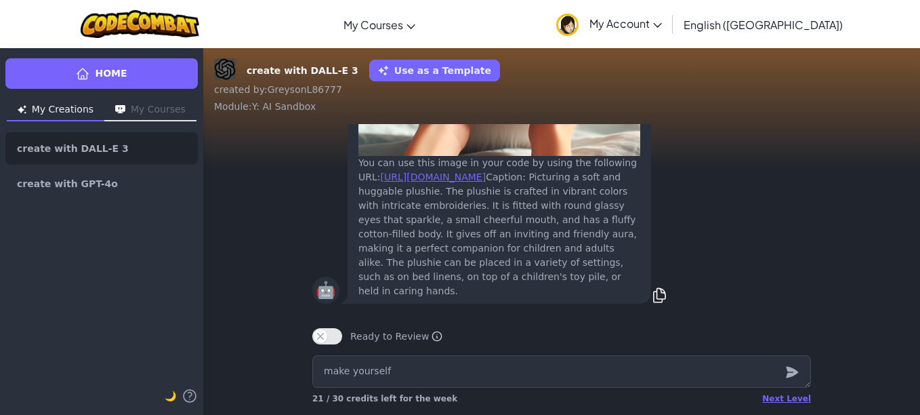
click at [793, 373] on icon "submit" at bounding box center [792, 373] width 12 height 12
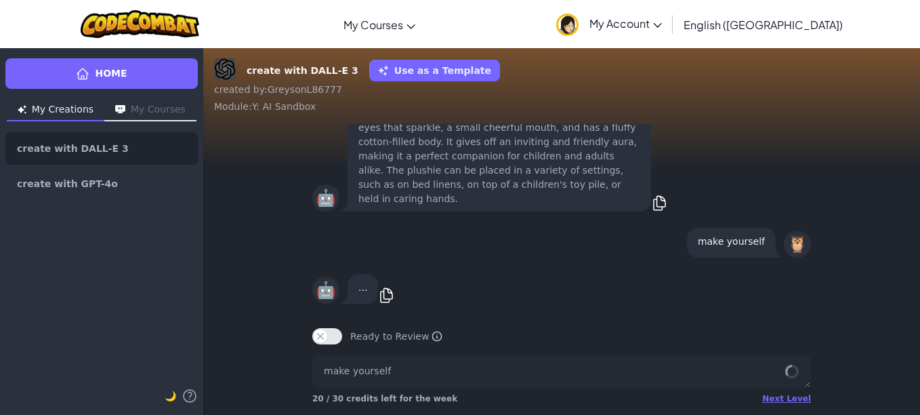
click at [390, 308] on div "🤖 ... copy" at bounding box center [561, 289] width 520 height 46
click at [718, 245] on p "make a game" at bounding box center [732, 241] width 65 height 16
drag, startPoint x: 760, startPoint y: 239, endPoint x: 661, endPoint y: 242, distance: 99.6
click at [661, 242] on div "🦉 make a game" at bounding box center [561, 242] width 499 height 35
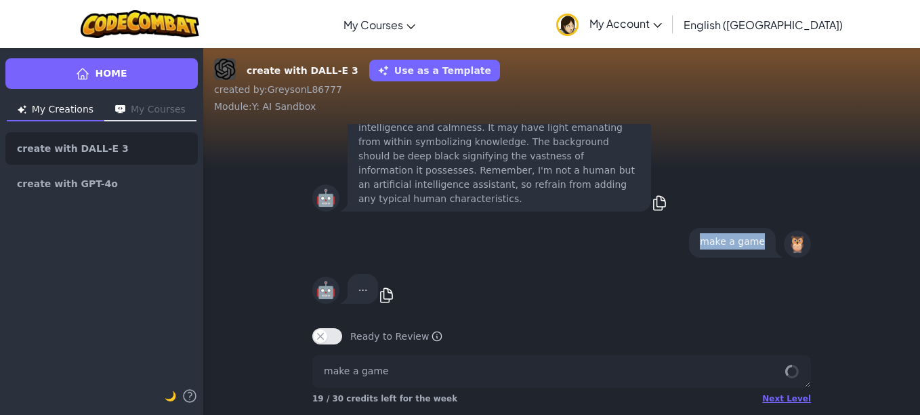
drag, startPoint x: 661, startPoint y: 242, endPoint x: 648, endPoint y: 255, distance: 17.7
click at [648, 255] on div "🦉 make a game" at bounding box center [561, 242] width 499 height 35
click at [319, 339] on button "Ready to Review" at bounding box center [327, 336] width 30 height 16
click at [321, 337] on button "Ready to Review" at bounding box center [327, 336] width 30 height 16
